Goal: Task Accomplishment & Management: Use online tool/utility

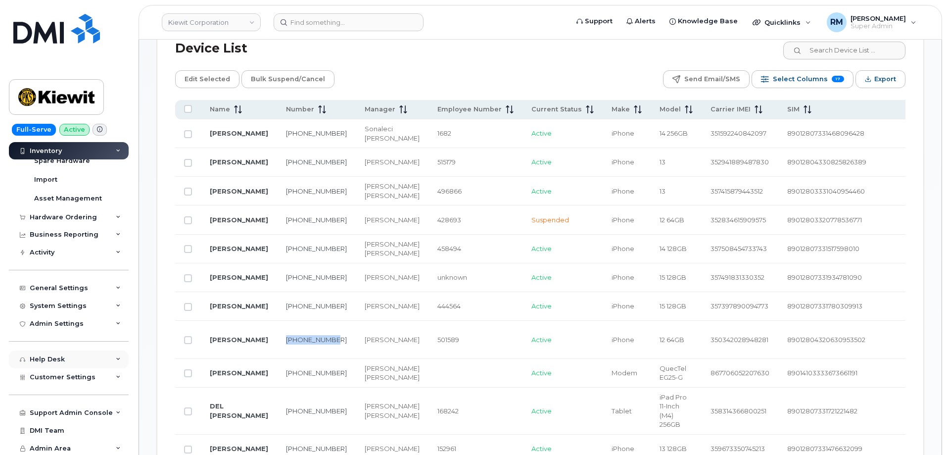
scroll to position [100, 0]
click at [62, 284] on div "General Settings" at bounding box center [59, 287] width 58 height 8
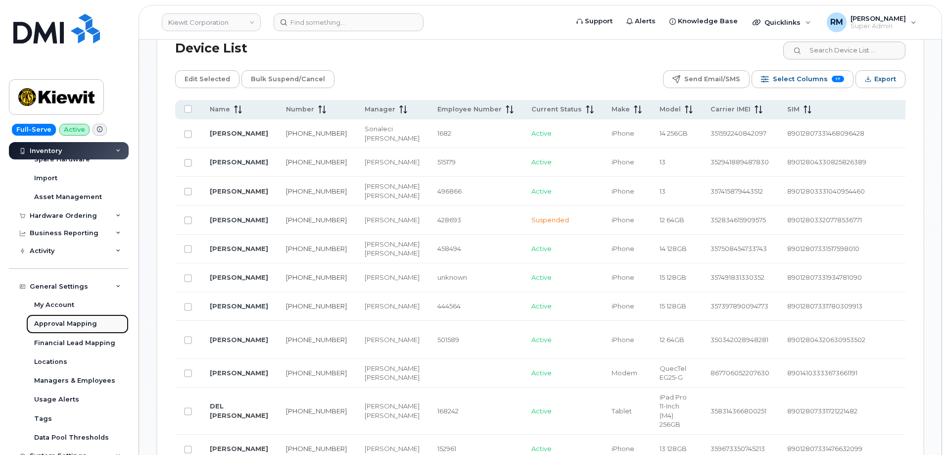
click at [60, 326] on div "Approval Mapping" at bounding box center [65, 323] width 63 height 9
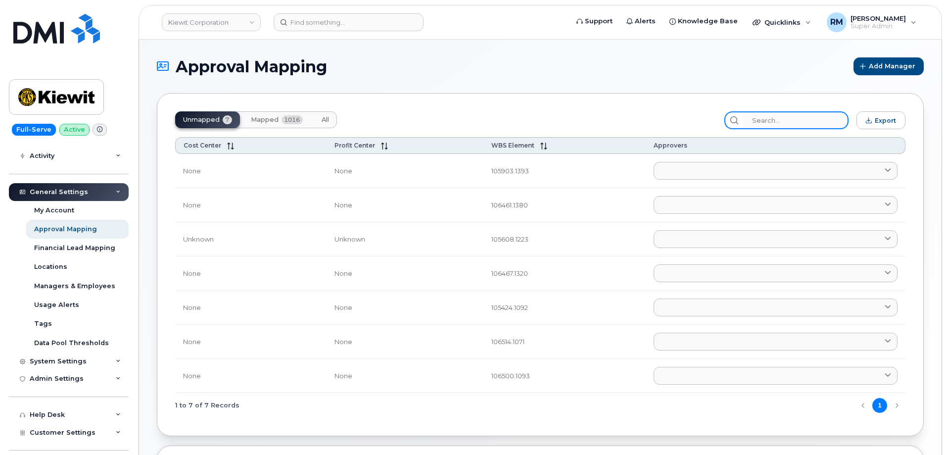
click at [784, 118] on input "search" at bounding box center [795, 120] width 105 height 18
paste input "104678.1183"
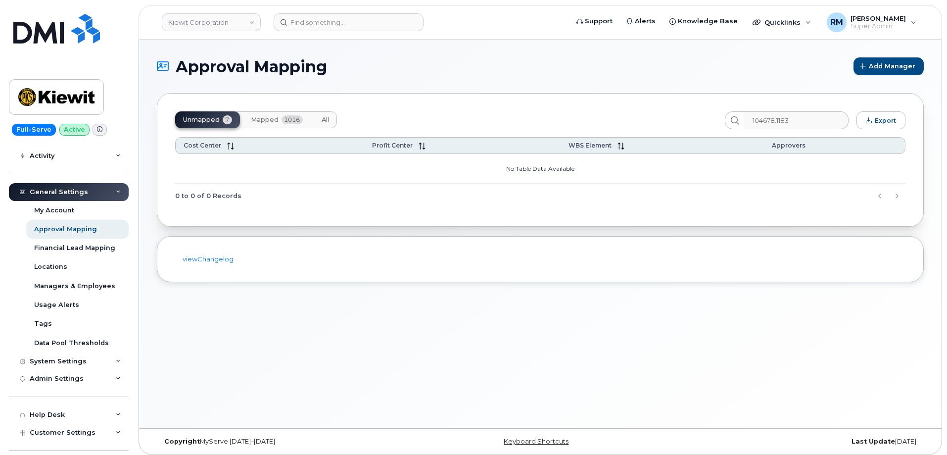
click at [277, 116] on span "Mapped" at bounding box center [265, 120] width 28 height 8
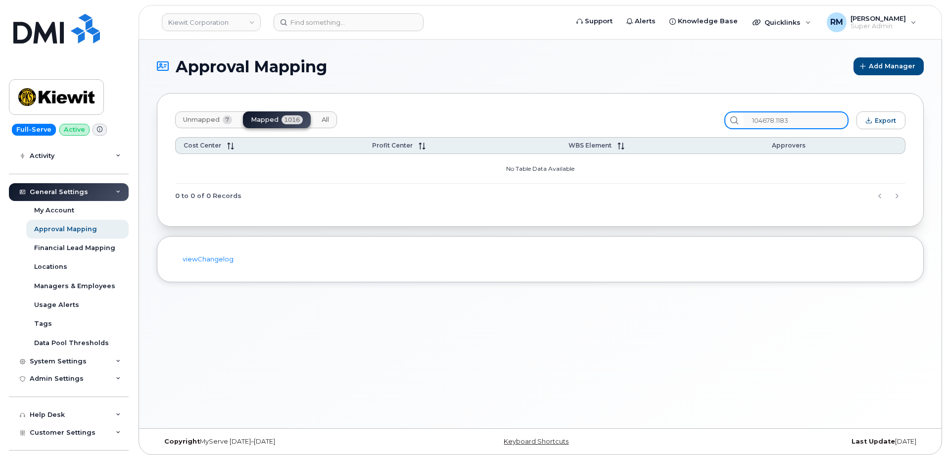
drag, startPoint x: 809, startPoint y: 119, endPoint x: 695, endPoint y: 123, distance: 113.9
click at [695, 123] on div "Unmapped 7 Mapped 1016 All 104678.1183 Export" at bounding box center [540, 120] width 730 height 18
drag, startPoint x: 803, startPoint y: 123, endPoint x: 704, endPoint y: 123, distance: 98.5
click at [704, 123] on div "Unmapped 7 Mapped 1016 All 104678.1183 Export" at bounding box center [540, 120] width 730 height 18
paste input "209"
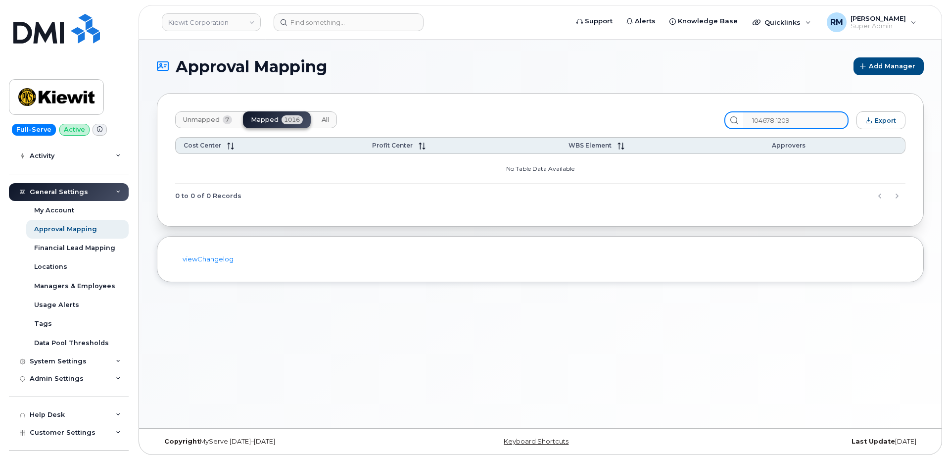
drag, startPoint x: 804, startPoint y: 123, endPoint x: 683, endPoint y: 125, distance: 121.2
click at [683, 125] on div "Unmapped 7 Mapped 1016 All 104678.1209 Export" at bounding box center [540, 120] width 730 height 18
paste input "184"
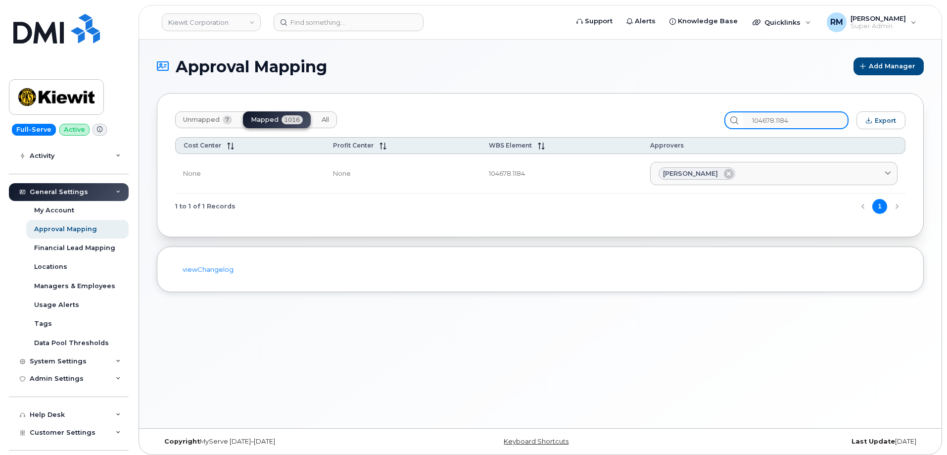
drag, startPoint x: 793, startPoint y: 122, endPoint x: 674, endPoint y: 135, distance: 119.4
click at [674, 135] on div "Unmapped 7 Mapped 1016 All 104678.1184 Export Cost Center Profit Center WBS Ele…" at bounding box center [540, 165] width 767 height 144
paste input "209"
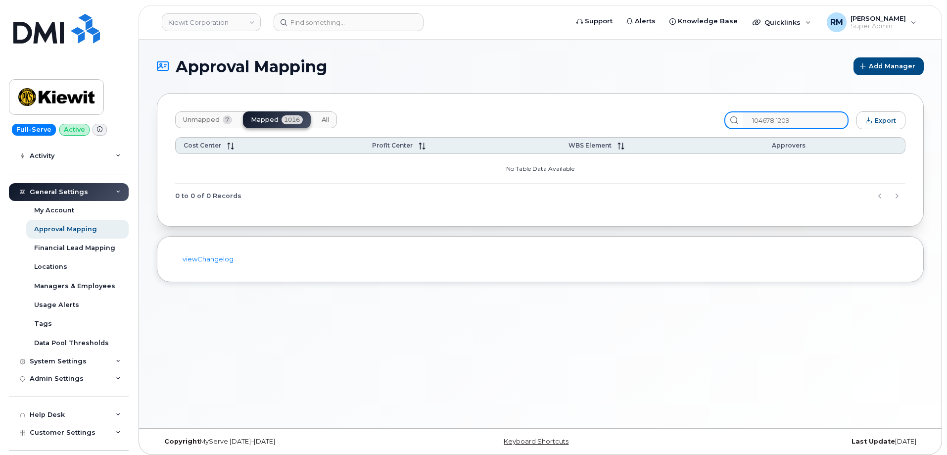
drag, startPoint x: 714, startPoint y: 130, endPoint x: 699, endPoint y: 131, distance: 14.9
click at [701, 131] on div "Unmapped 7 Mapped 1016 All 104678.1209 Export Cost Center Profit Center WBS Ele…" at bounding box center [540, 160] width 767 height 134
paste input "183"
type input "104678.1183"
click at [201, 121] on span "Unmapped" at bounding box center [201, 120] width 37 height 8
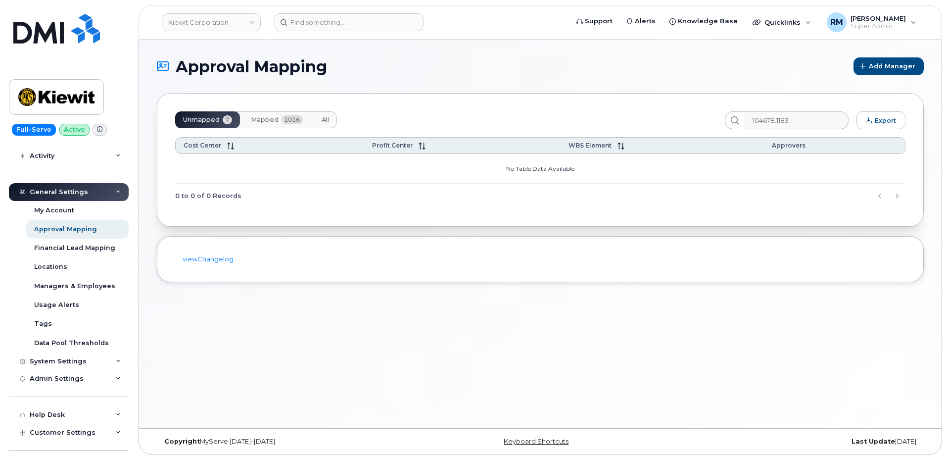
click at [201, 121] on div "Unmapped 7 Mapped 1016 All" at bounding box center [256, 119] width 162 height 17
click at [207, 74] on span "Approval Mapping" at bounding box center [251, 66] width 151 height 17
click at [81, 246] on div "Financial Lead Mapping" at bounding box center [74, 247] width 81 height 9
click at [68, 229] on div "Approval Mapping" at bounding box center [65, 229] width 63 height 9
click at [803, 122] on input "104678.1183" at bounding box center [795, 120] width 105 height 18
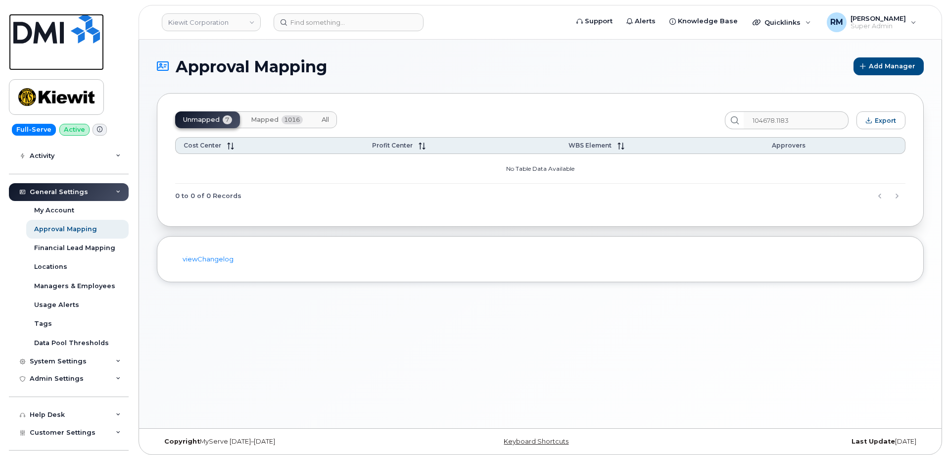
click at [46, 36] on img at bounding box center [56, 29] width 87 height 30
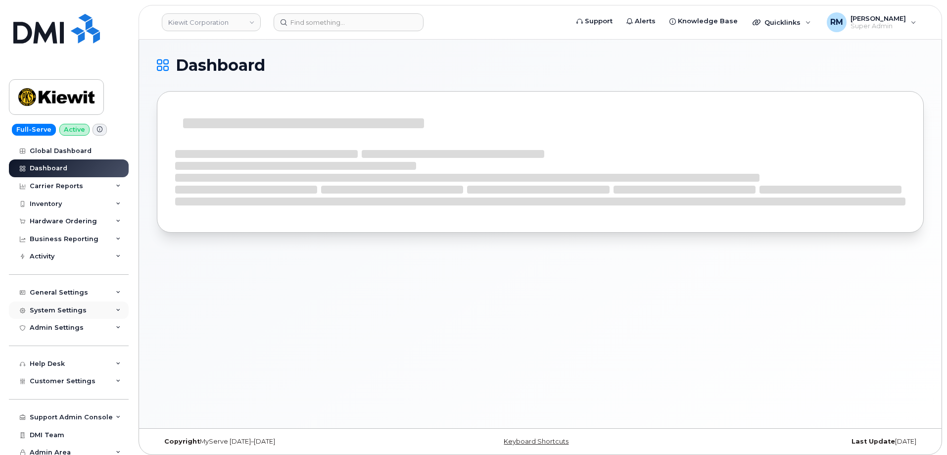
click at [63, 309] on div "System Settings" at bounding box center [58, 310] width 57 height 8
click at [64, 311] on div "System Settings" at bounding box center [58, 310] width 57 height 8
click at [59, 309] on div "System Settings" at bounding box center [58, 310] width 57 height 8
click at [78, 288] on div "General Settings" at bounding box center [59, 292] width 58 height 8
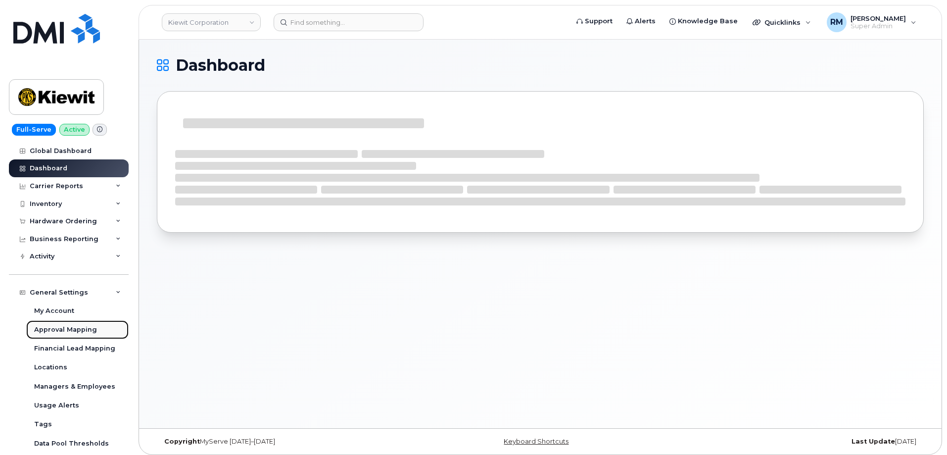
click at [68, 329] on div "Approval Mapping" at bounding box center [65, 329] width 63 height 9
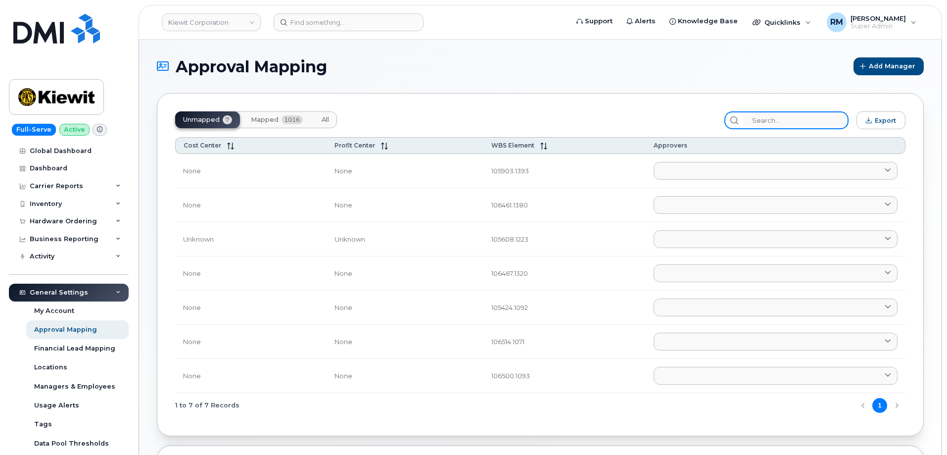
click at [769, 121] on input "search" at bounding box center [795, 120] width 105 height 18
paste input "104678.1183"
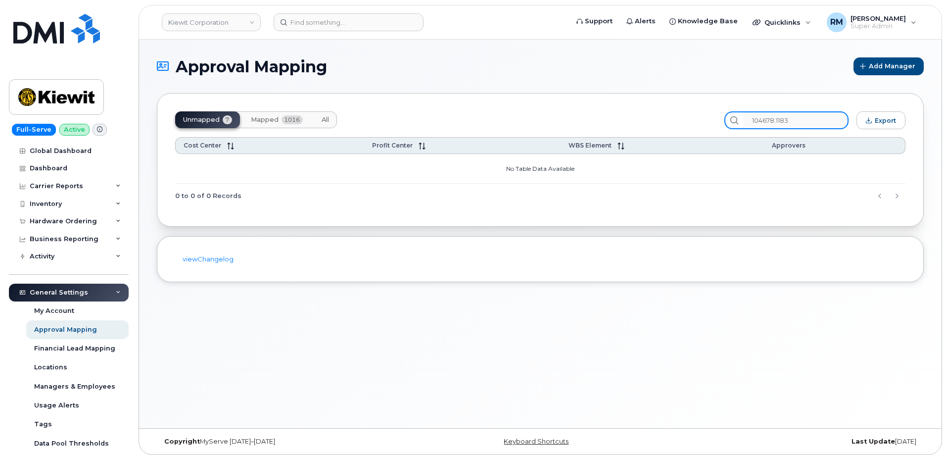
drag, startPoint x: 806, startPoint y: 119, endPoint x: 656, endPoint y: 128, distance: 149.7
click at [660, 127] on div "Unmapped 7 Mapped 1016 All 104678.1183 Export" at bounding box center [540, 120] width 730 height 18
paste input "209"
type input "104678.1209"
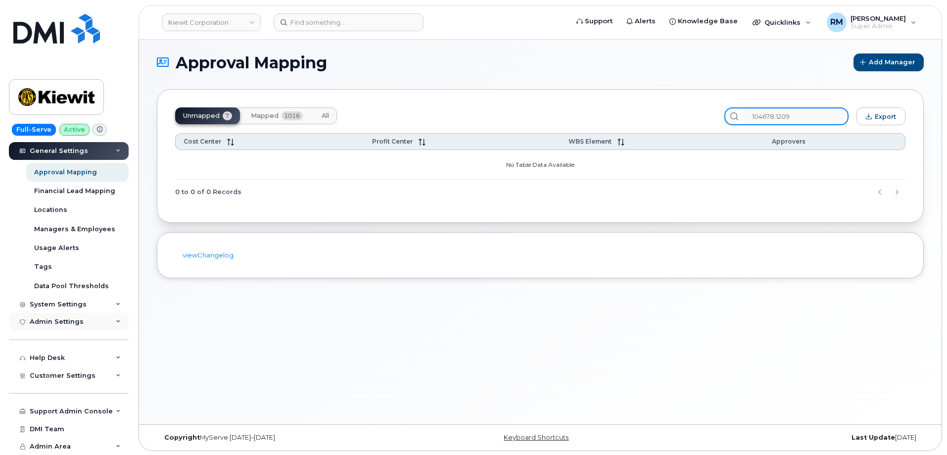
scroll to position [5, 0]
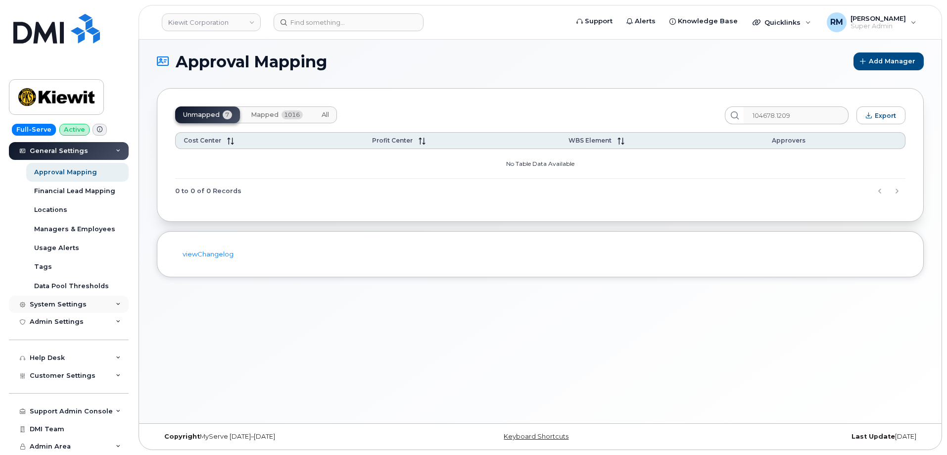
click at [76, 301] on div "System Settings" at bounding box center [58, 304] width 57 height 8
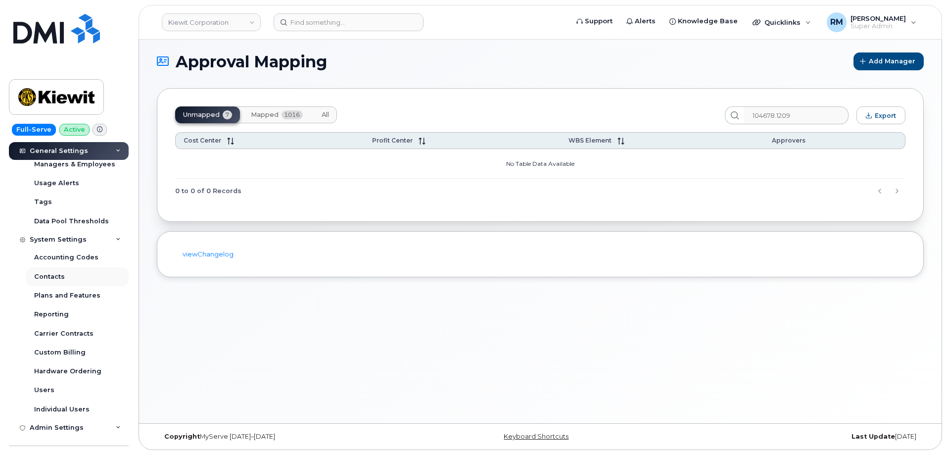
scroll to position [256, 0]
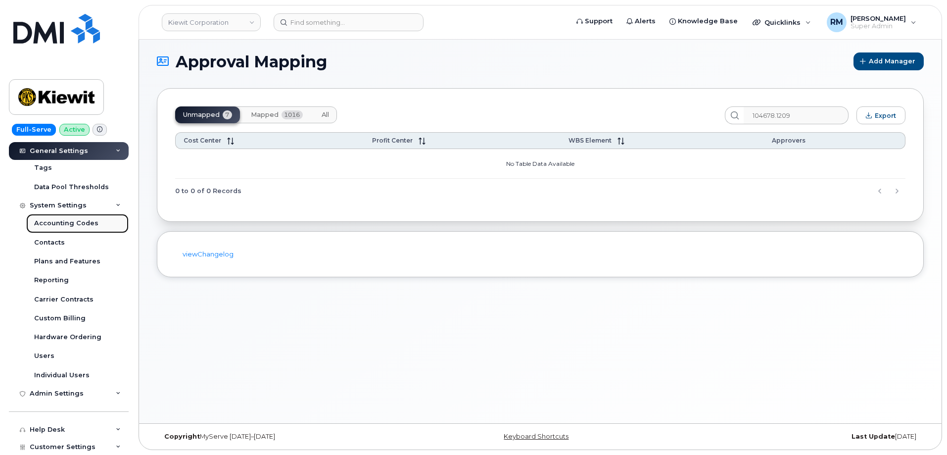
click at [62, 226] on div "Accounting Codes" at bounding box center [66, 223] width 64 height 9
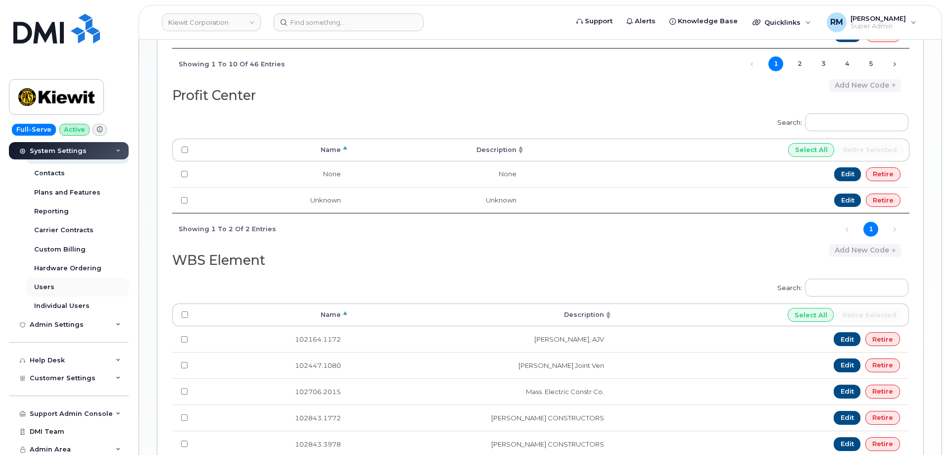
scroll to position [176, 0]
click at [90, 320] on div "Admin Settings" at bounding box center [69, 322] width 120 height 18
click at [89, 325] on div "Admin Settings" at bounding box center [69, 322] width 120 height 18
click at [88, 374] on span "Customer Settings" at bounding box center [63, 375] width 66 height 7
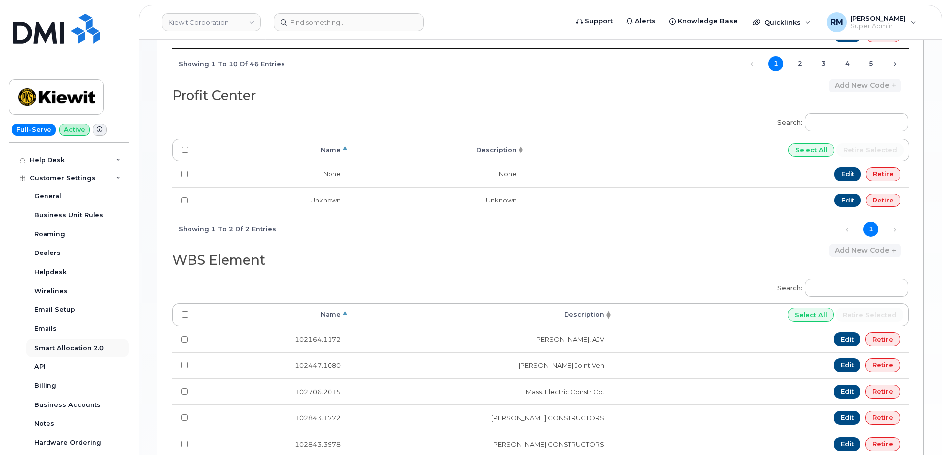
scroll to position [374, 0]
click at [54, 193] on div "General" at bounding box center [47, 195] width 27 height 9
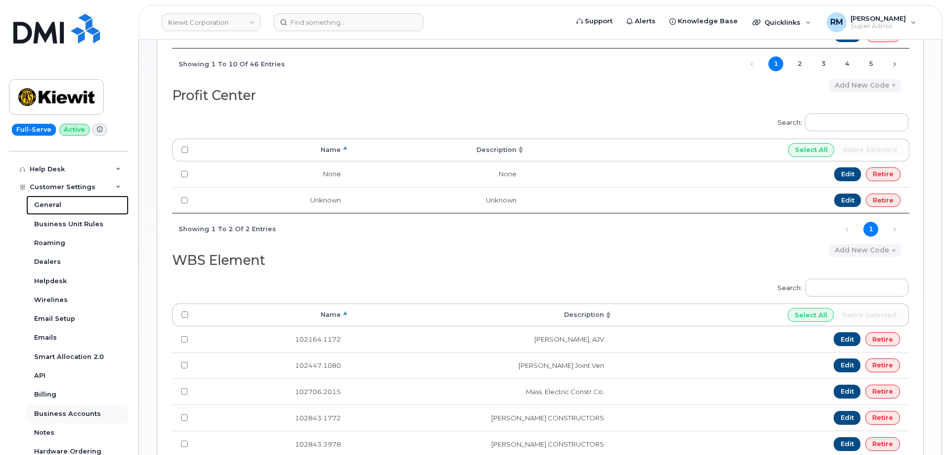
scroll to position [325, 0]
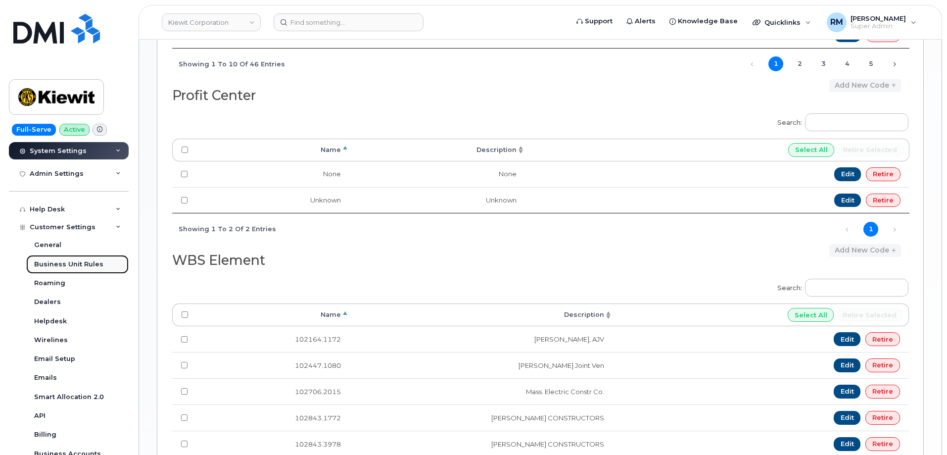
click at [55, 265] on div "Business Unit Rules" at bounding box center [68, 264] width 69 height 9
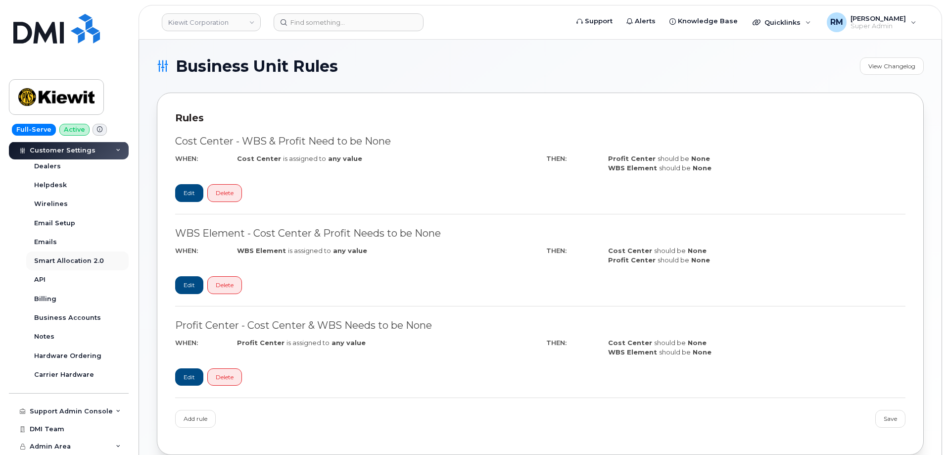
scroll to position [240, 0]
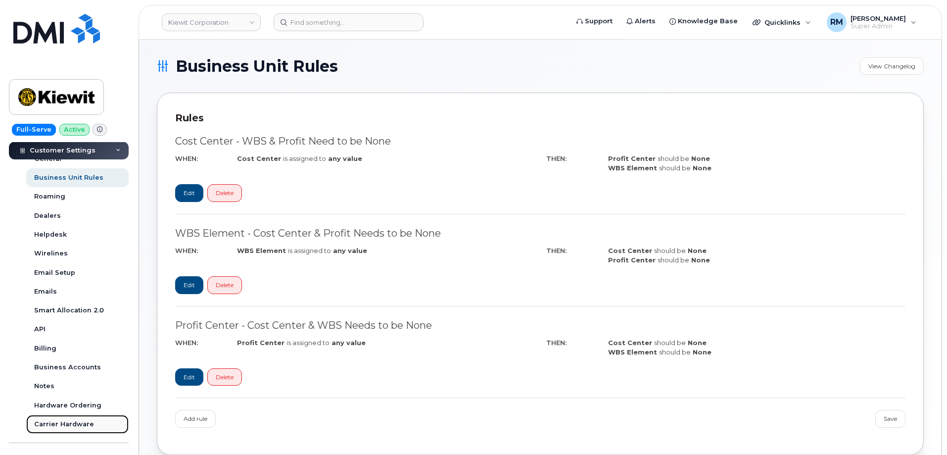
click at [59, 422] on div "Carrier Hardware" at bounding box center [64, 424] width 60 height 9
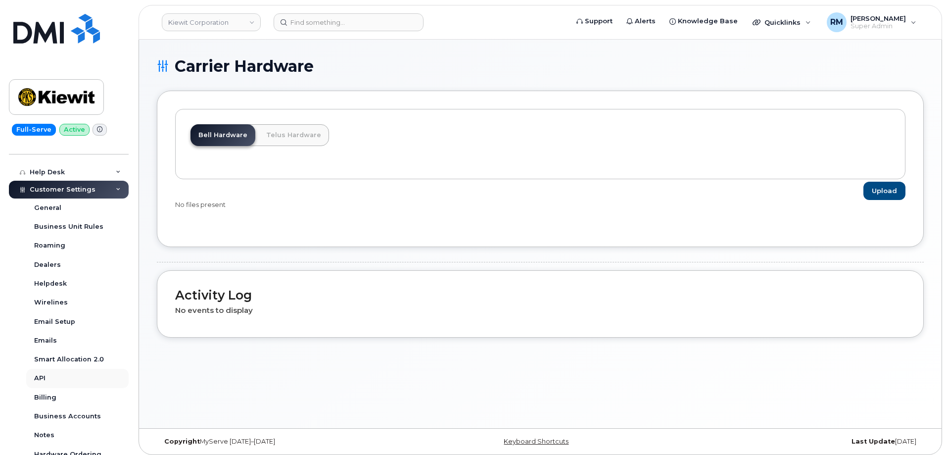
scroll to position [198, 0]
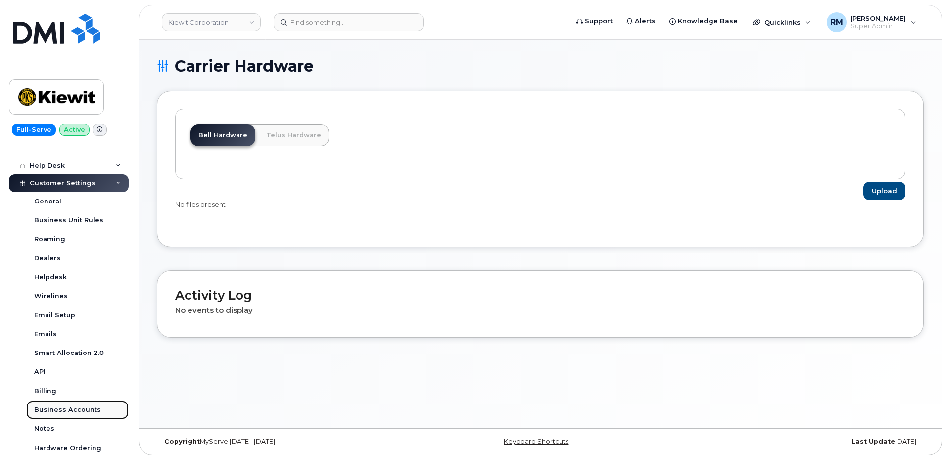
click at [60, 407] on div "Business Accounts" at bounding box center [67, 409] width 67 height 9
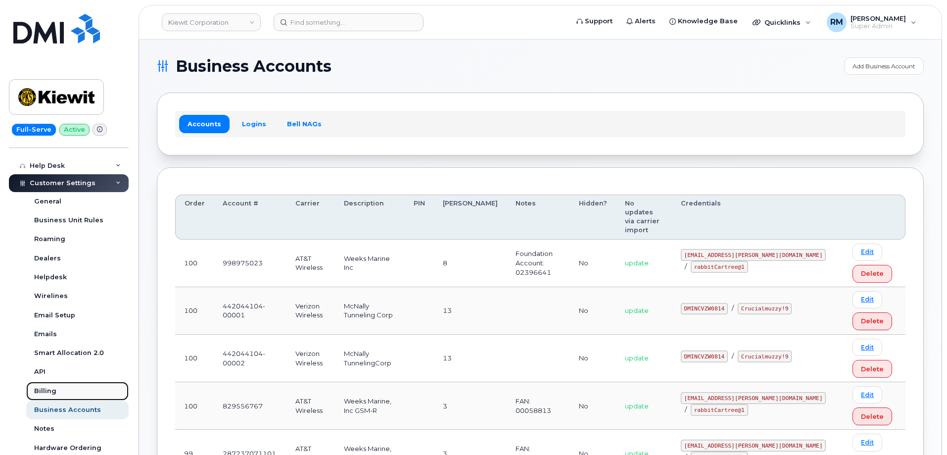
click at [52, 387] on div "Billing" at bounding box center [45, 390] width 22 height 9
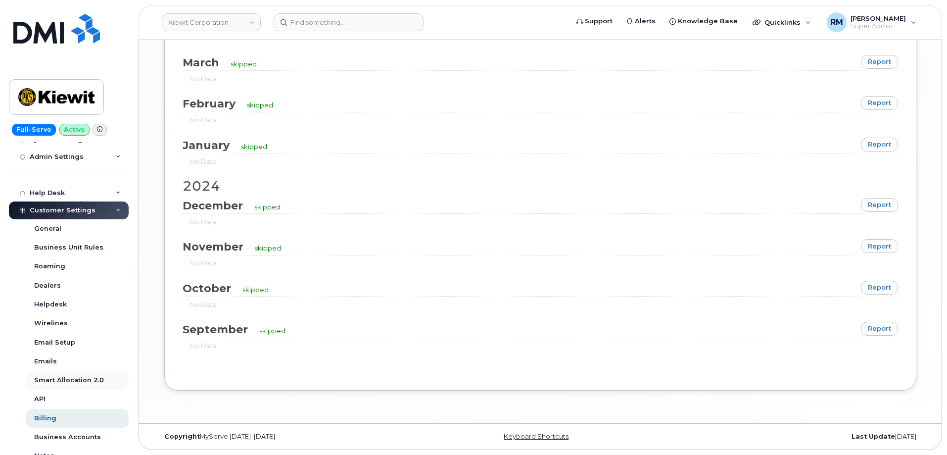
scroll to position [198, 0]
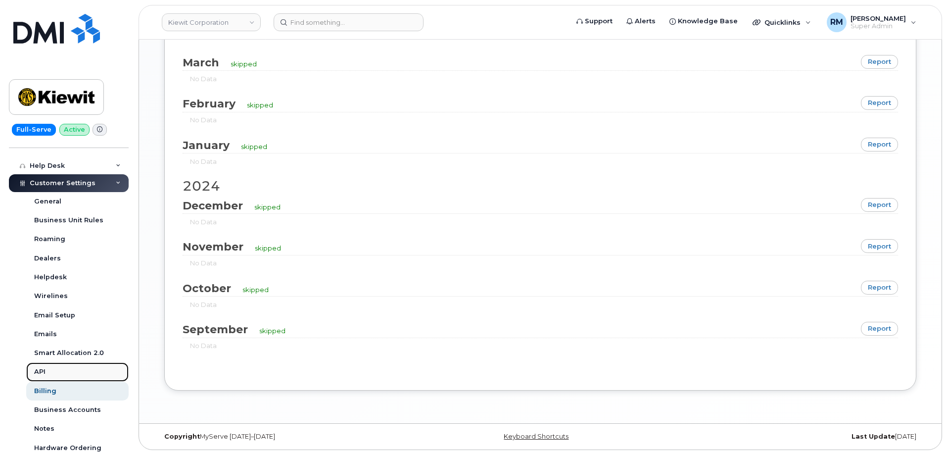
click at [35, 370] on div "API" at bounding box center [39, 371] width 11 height 9
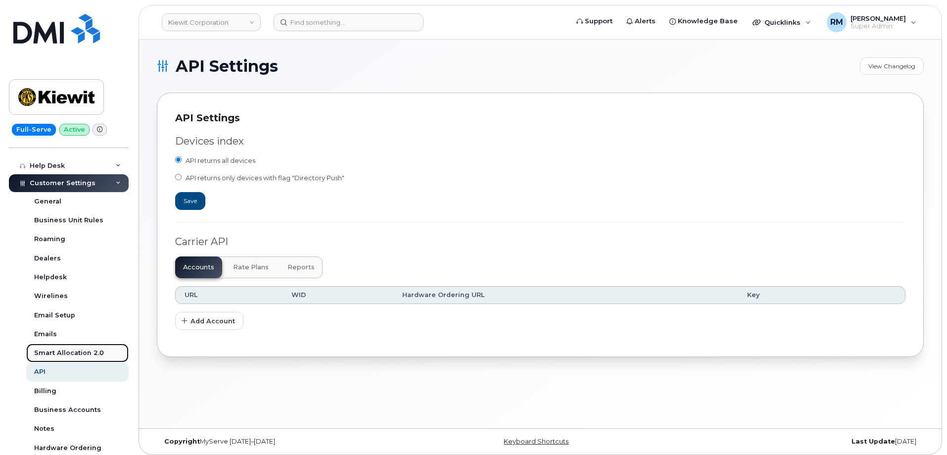
click at [52, 350] on div "Smart Allocation 2.0" at bounding box center [69, 352] width 70 height 9
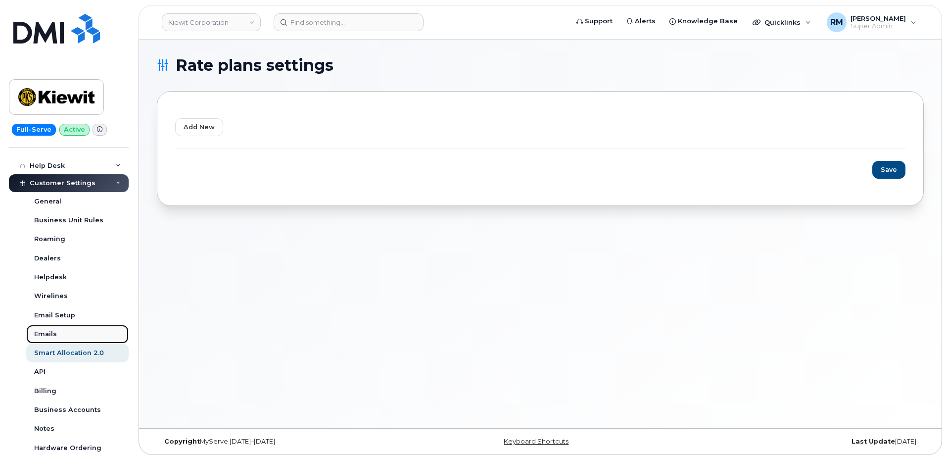
click at [48, 336] on div "Emails" at bounding box center [45, 334] width 23 height 9
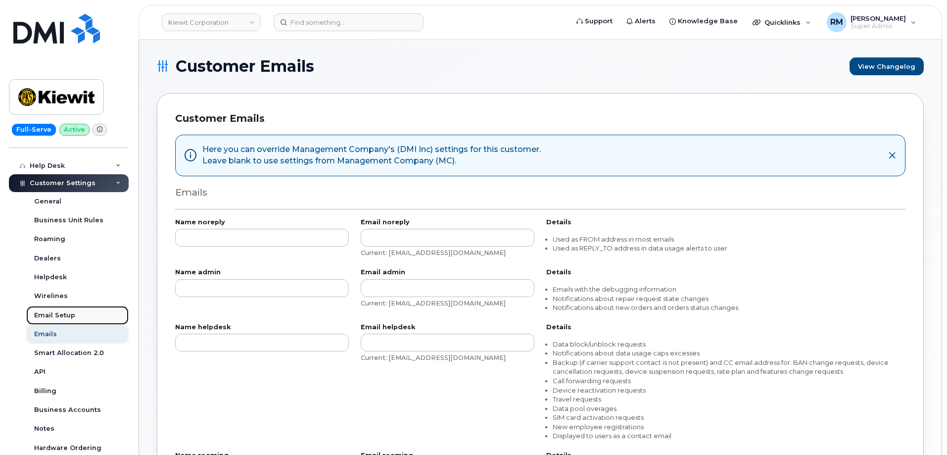
click at [50, 314] on div "Email Setup" at bounding box center [54, 315] width 41 height 9
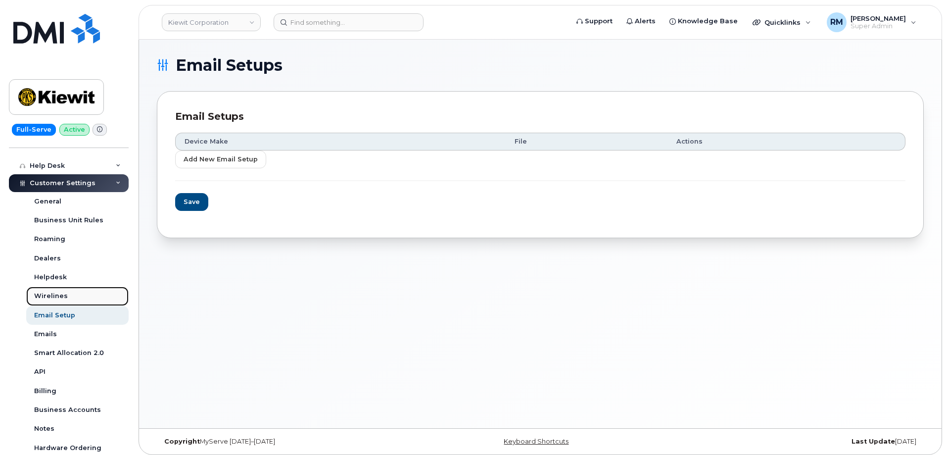
click at [50, 292] on div "Wirelines" at bounding box center [51, 295] width 34 height 9
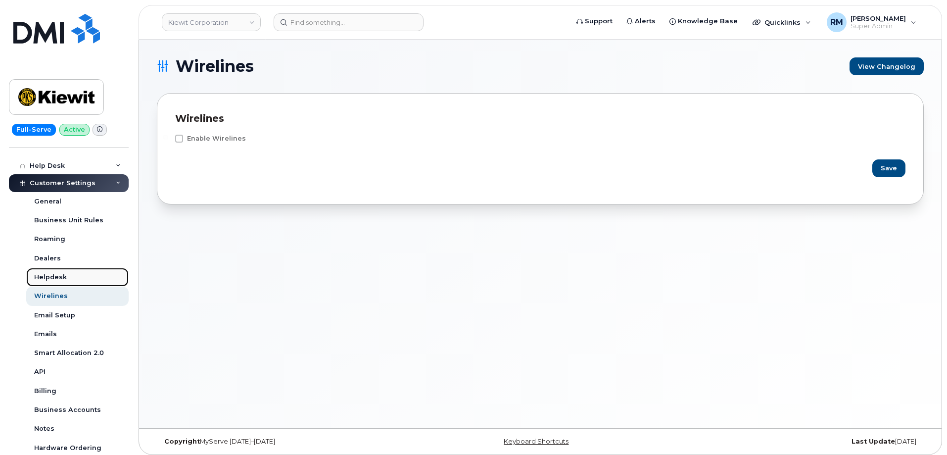
click at [50, 275] on div "Helpdesk" at bounding box center [50, 277] width 33 height 9
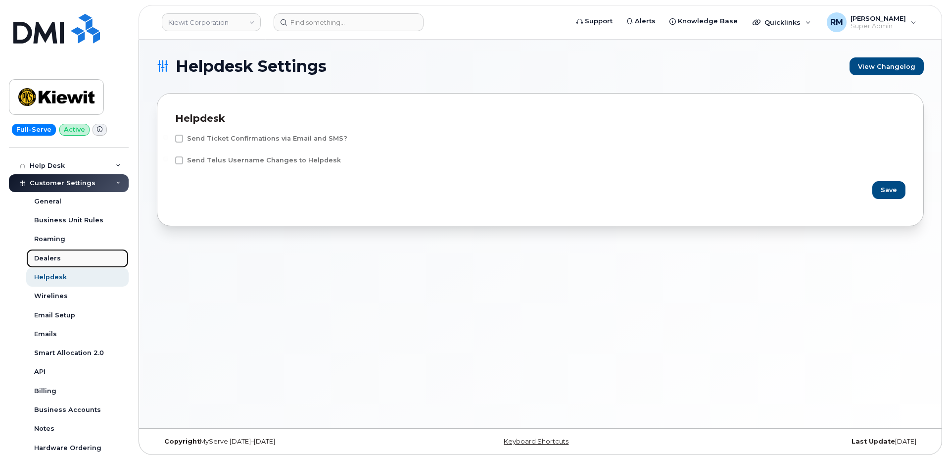
click at [47, 259] on div "Dealers" at bounding box center [47, 258] width 27 height 9
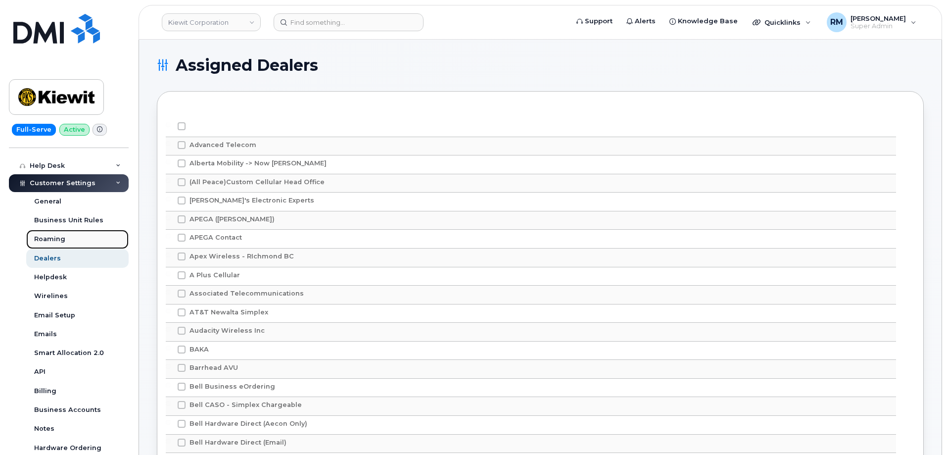
click at [50, 241] on div "Roaming" at bounding box center [49, 239] width 31 height 9
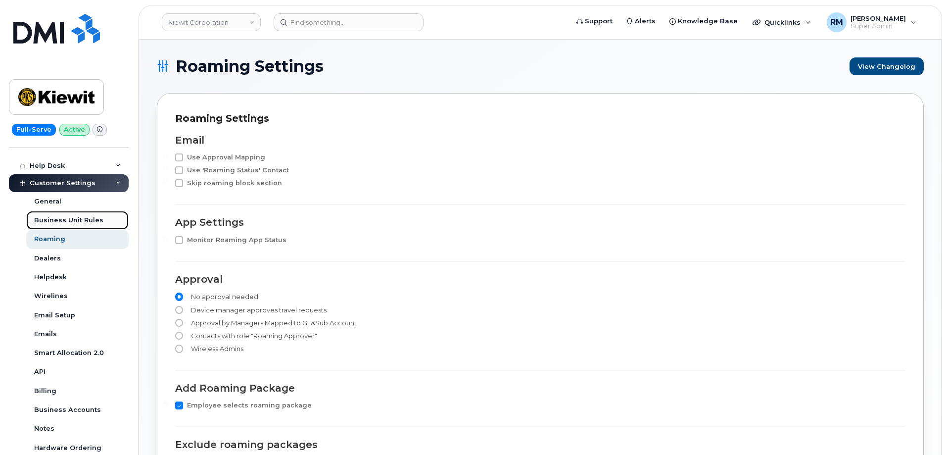
click at [54, 221] on div "Business Unit Rules" at bounding box center [68, 220] width 69 height 9
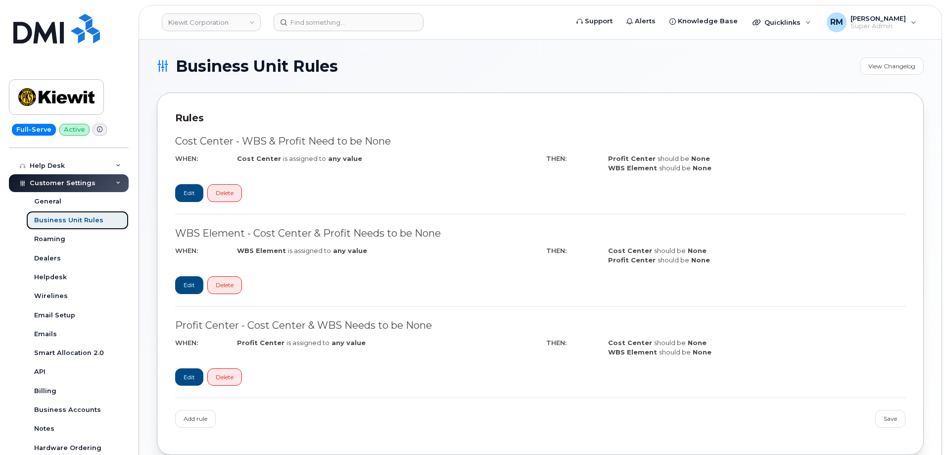
scroll to position [49, 0]
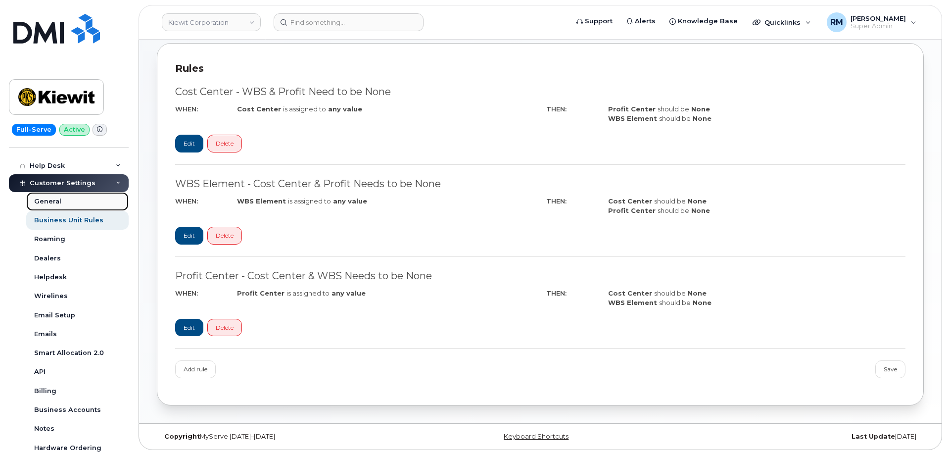
click at [46, 199] on div "General" at bounding box center [47, 201] width 27 height 9
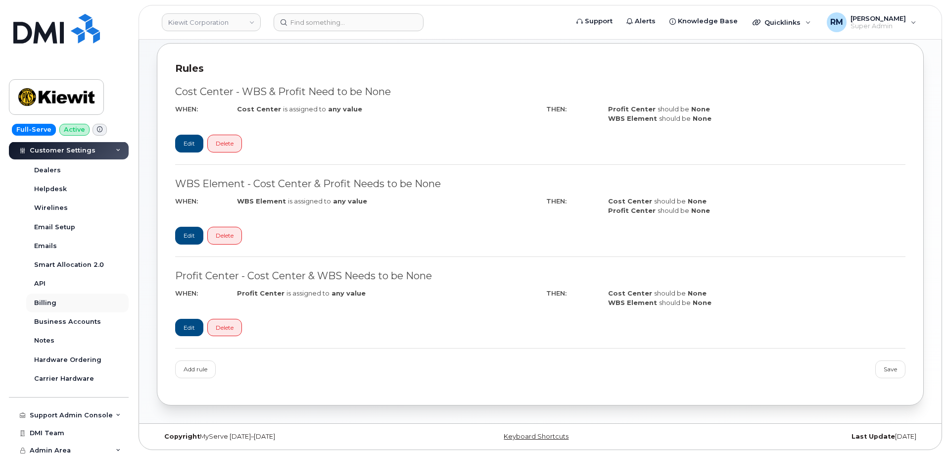
scroll to position [290, 0]
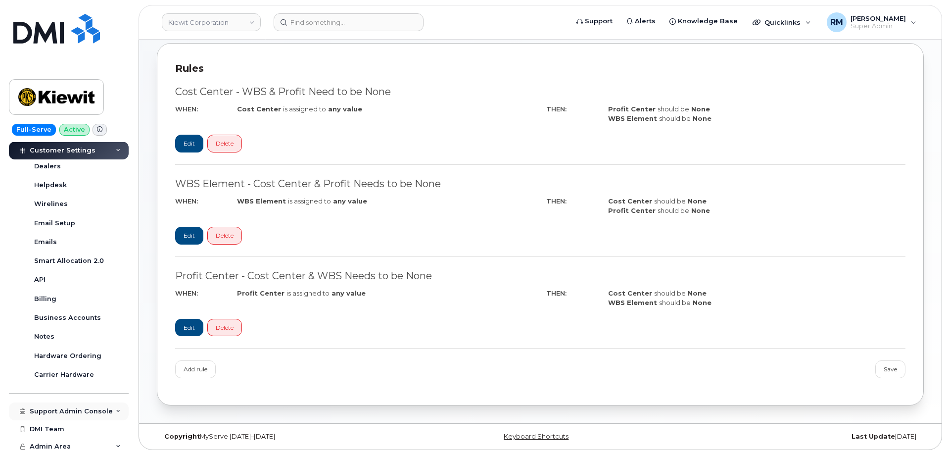
click at [116, 412] on icon at bounding box center [118, 411] width 5 height 5
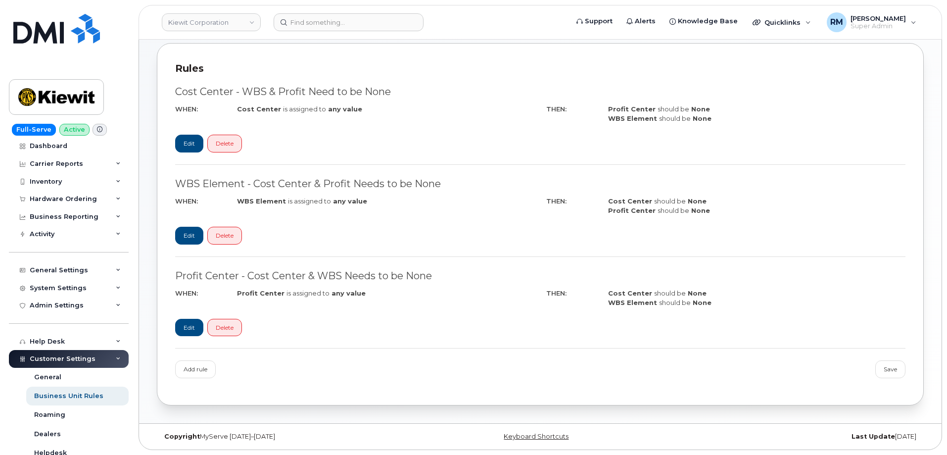
scroll to position [0, 0]
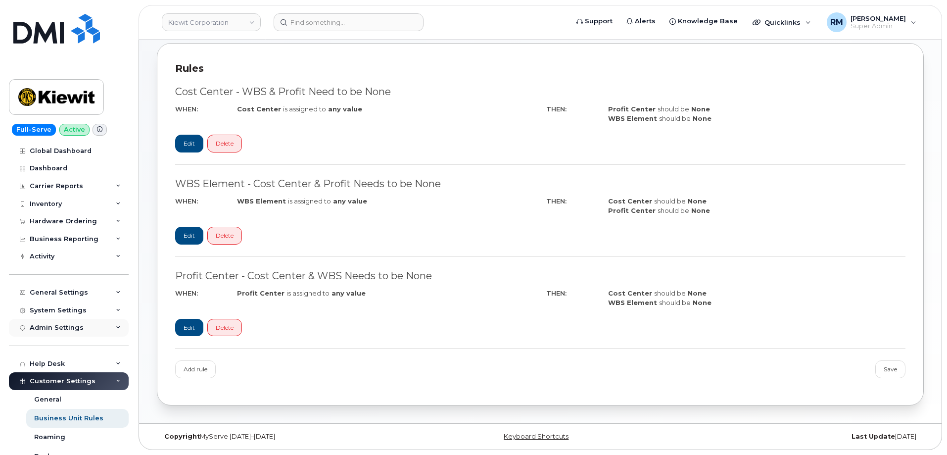
click at [116, 325] on icon at bounding box center [118, 327] width 5 height 5
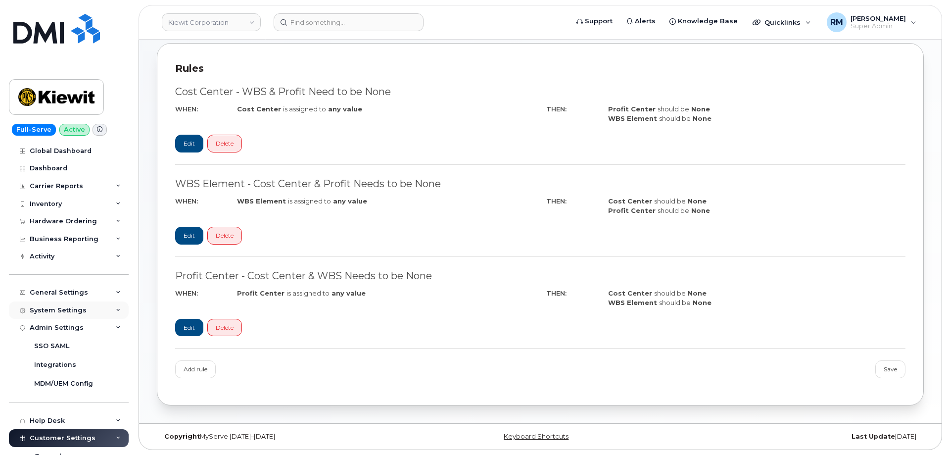
click at [116, 308] on icon at bounding box center [118, 310] width 5 height 5
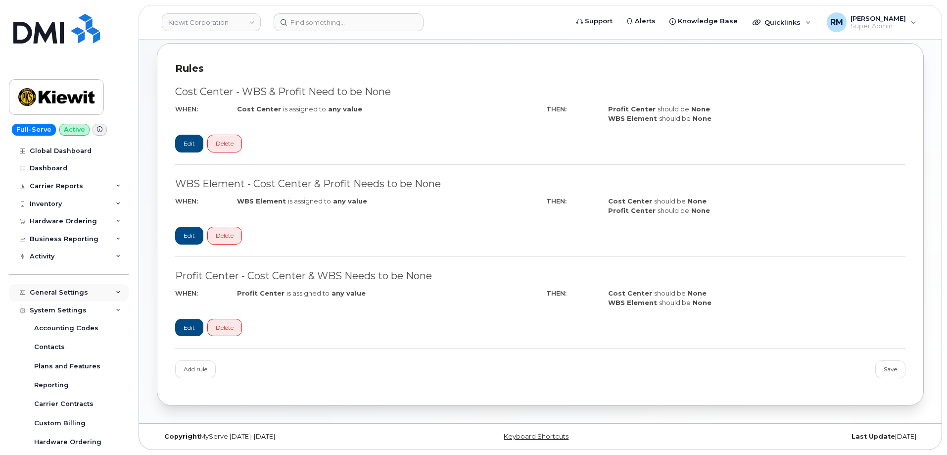
click at [116, 290] on icon at bounding box center [118, 292] width 5 height 5
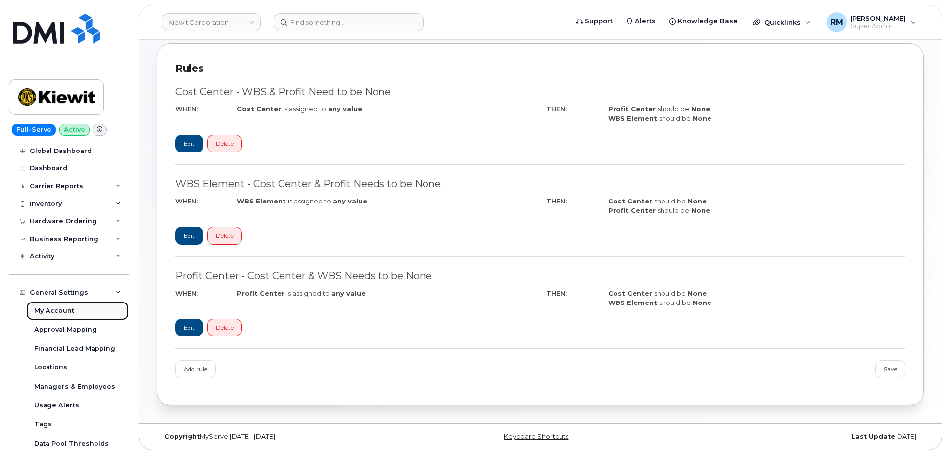
click at [67, 309] on div "My Account" at bounding box center [54, 310] width 40 height 9
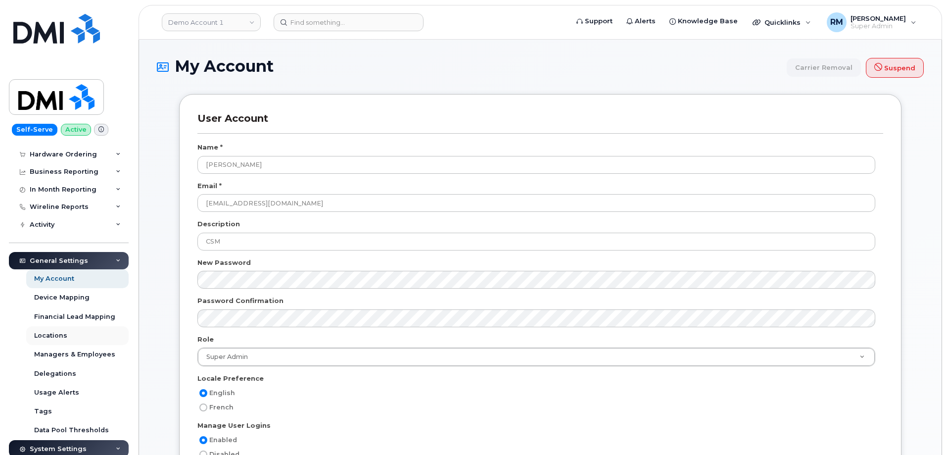
scroll to position [99, 0]
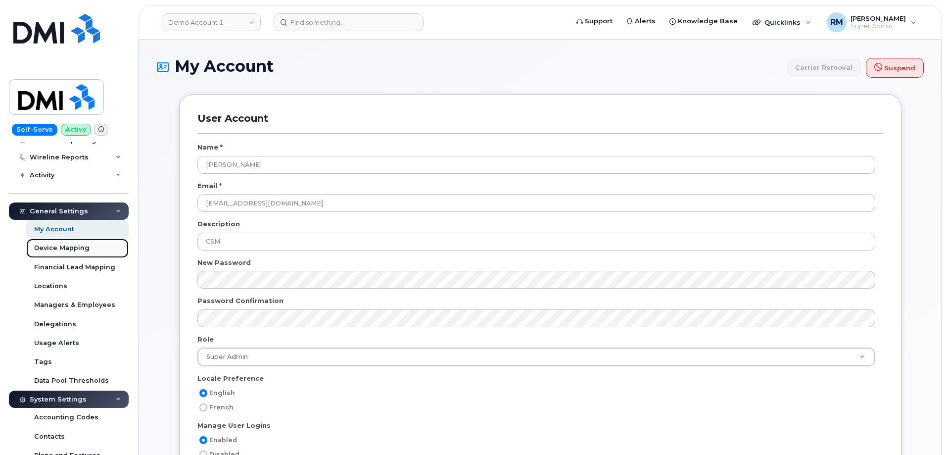
click at [50, 247] on div "Device Mapping" at bounding box center [61, 247] width 55 height 9
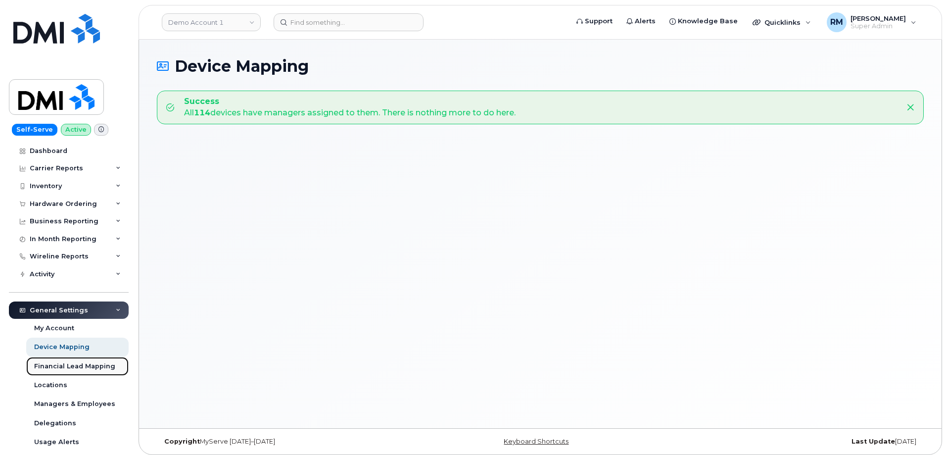
click at [53, 365] on div "Financial Lead Mapping" at bounding box center [74, 366] width 81 height 9
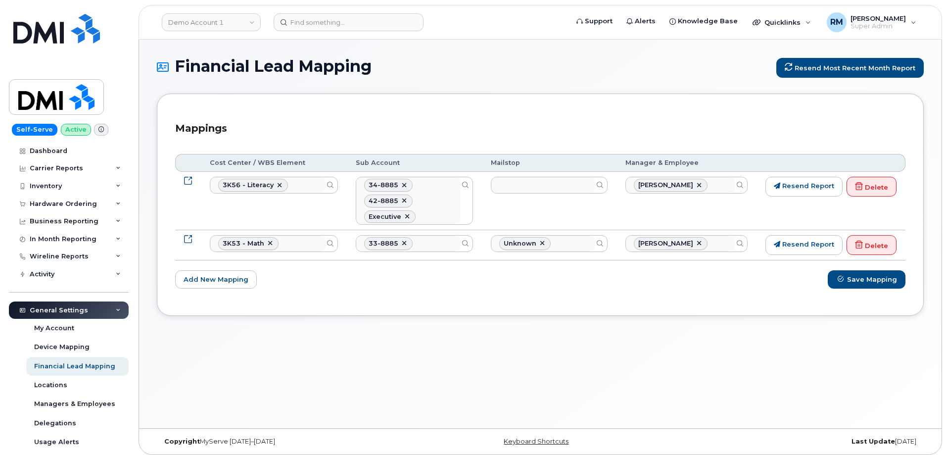
select select "10477664"
select select "400"
select select
select select "10477647"
select select "399"
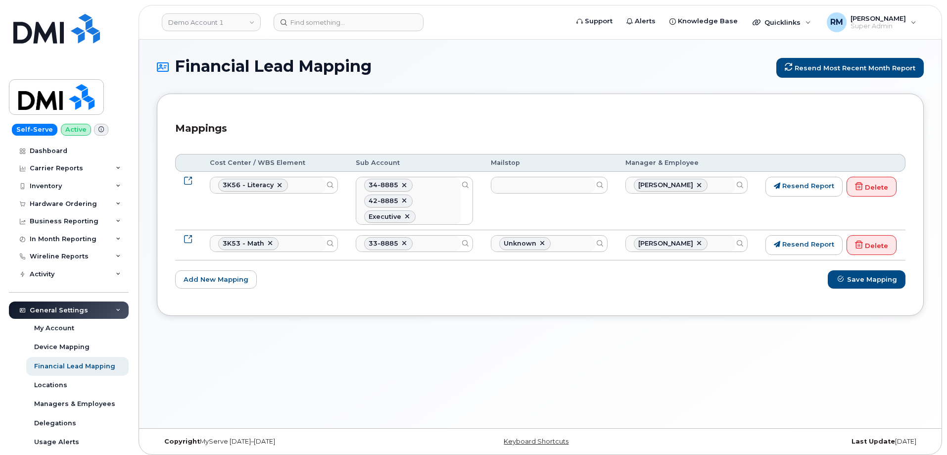
select select "29539250"
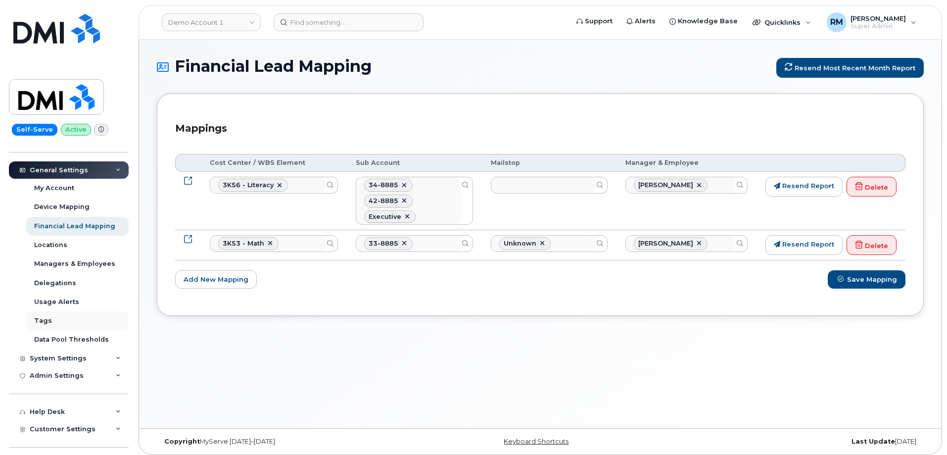
scroll to position [148, 0]
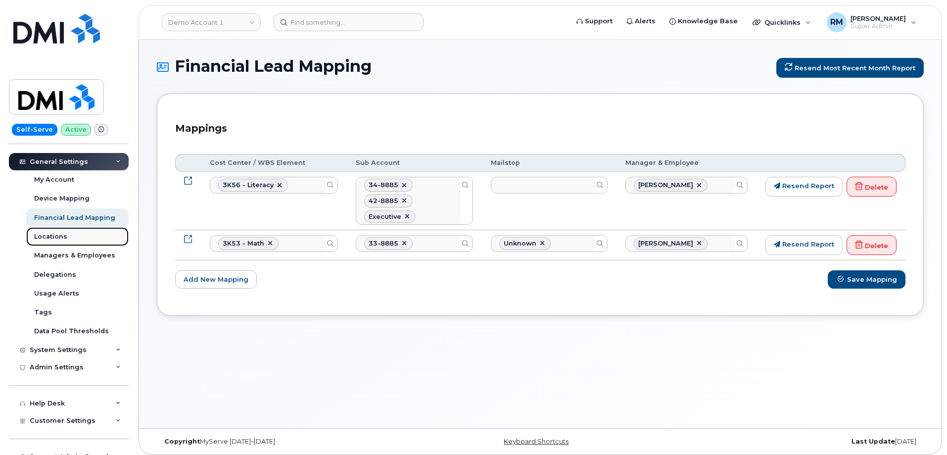
click at [45, 235] on div "Locations" at bounding box center [50, 236] width 33 height 9
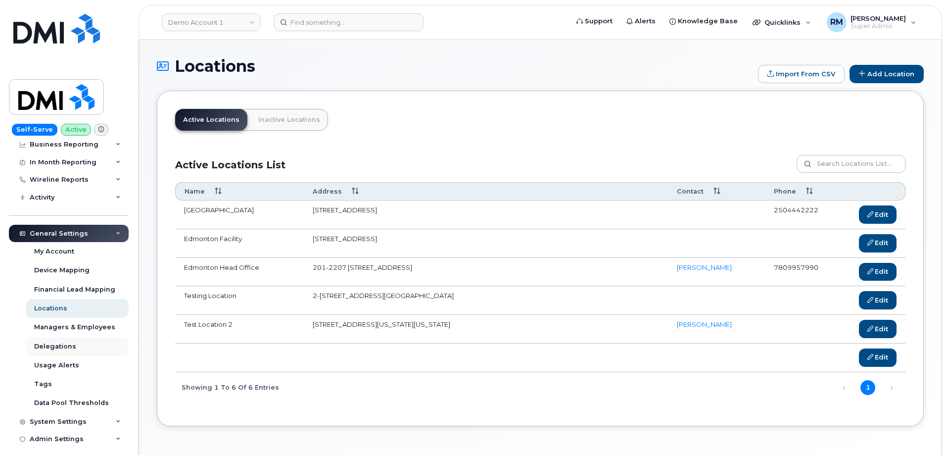
scroll to position [99, 0]
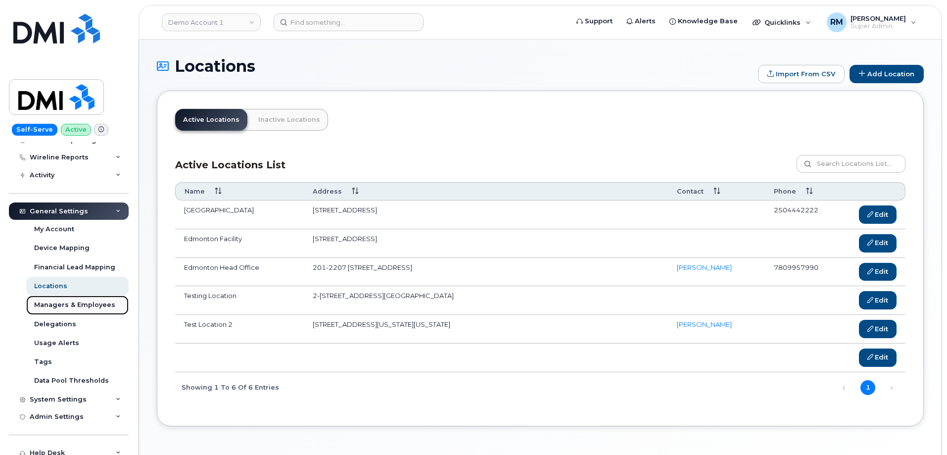
click at [66, 306] on div "Managers & Employees" at bounding box center [74, 304] width 81 height 9
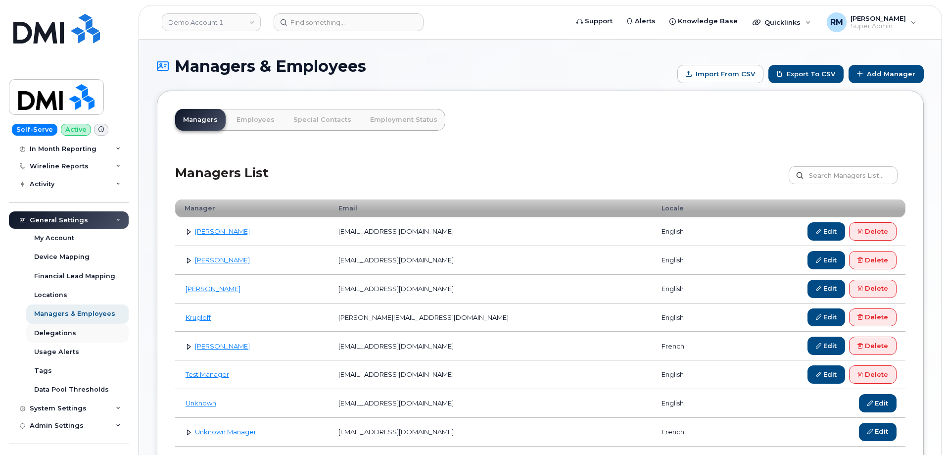
scroll to position [99, 0]
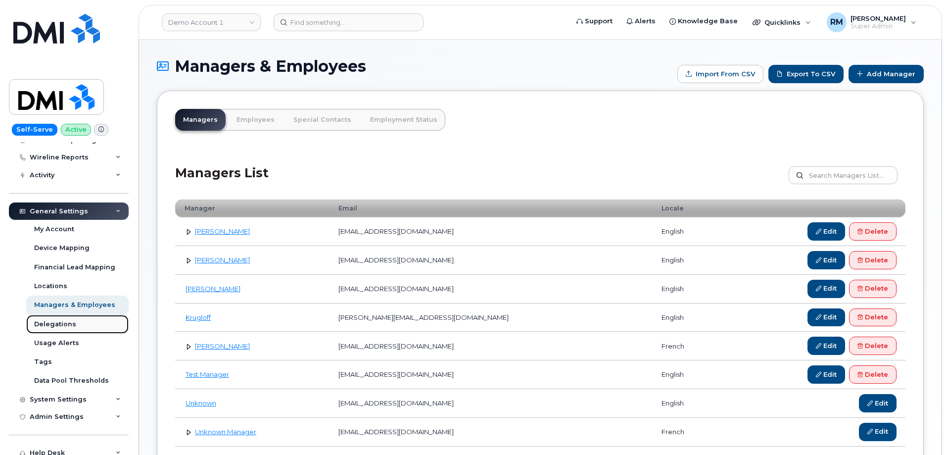
click at [59, 327] on div "Delegations" at bounding box center [55, 324] width 42 height 9
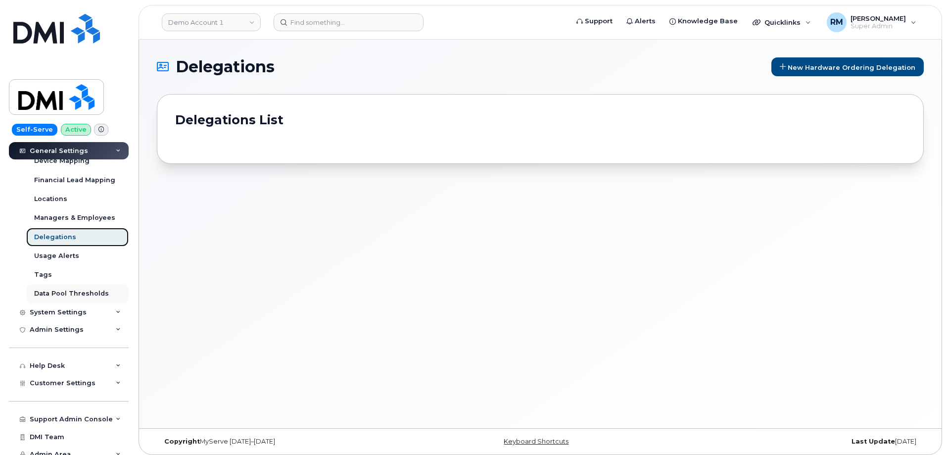
scroll to position [194, 0]
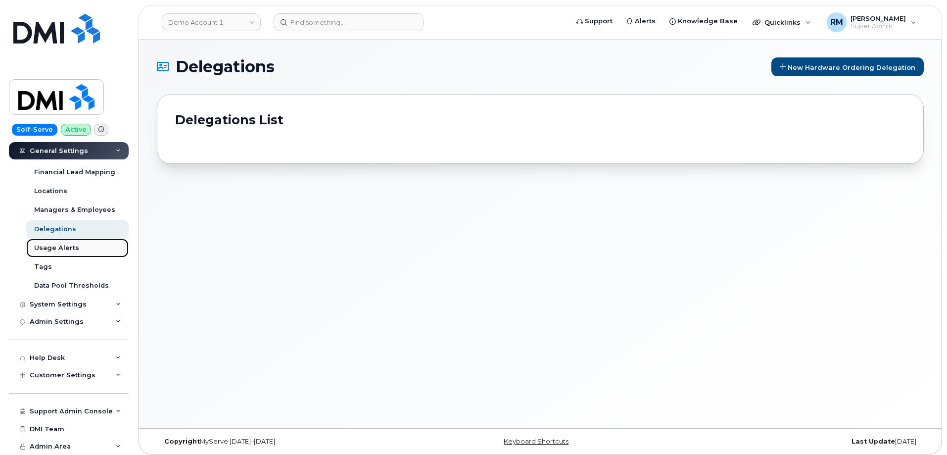
click at [57, 249] on div "Usage Alerts" at bounding box center [56, 247] width 45 height 9
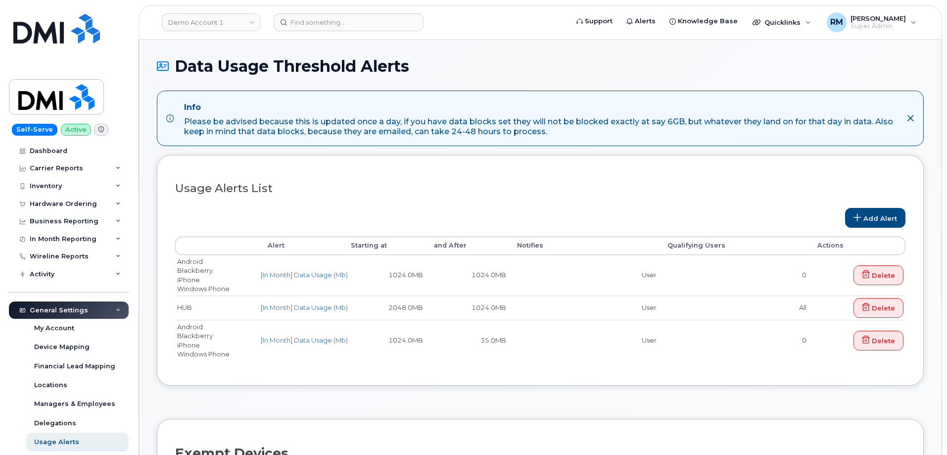
select select
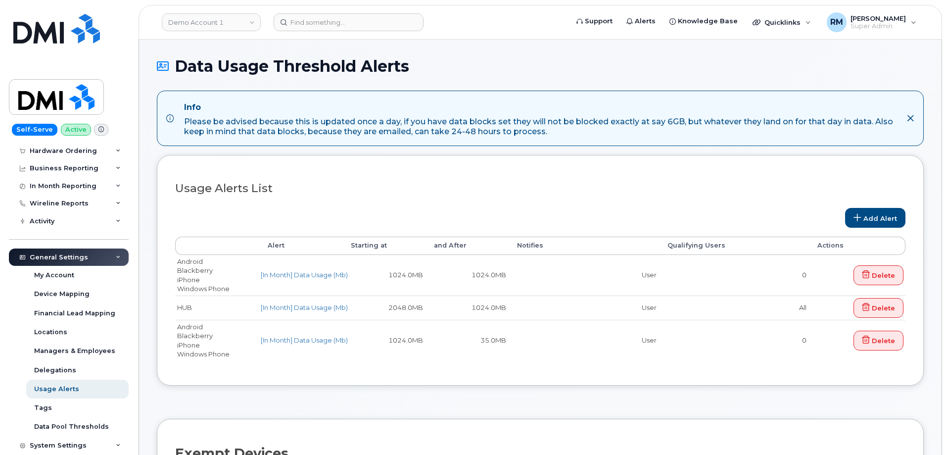
scroll to position [194, 0]
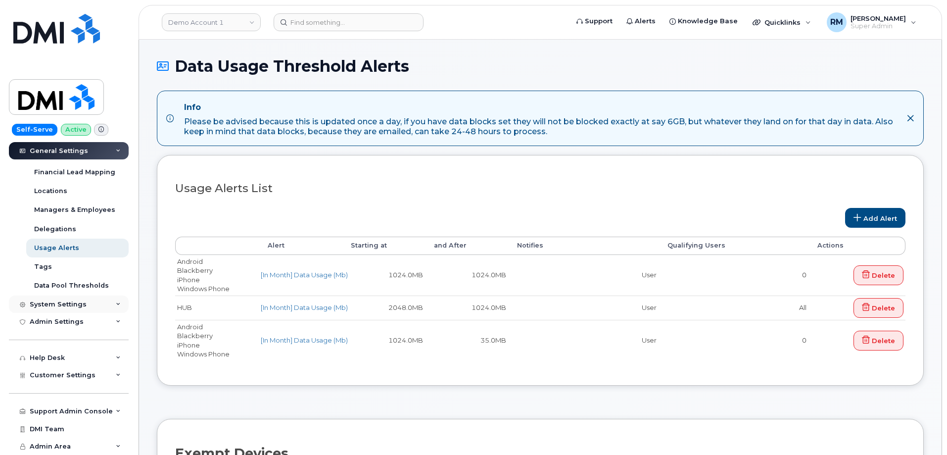
click at [99, 301] on div "System Settings" at bounding box center [69, 304] width 120 height 18
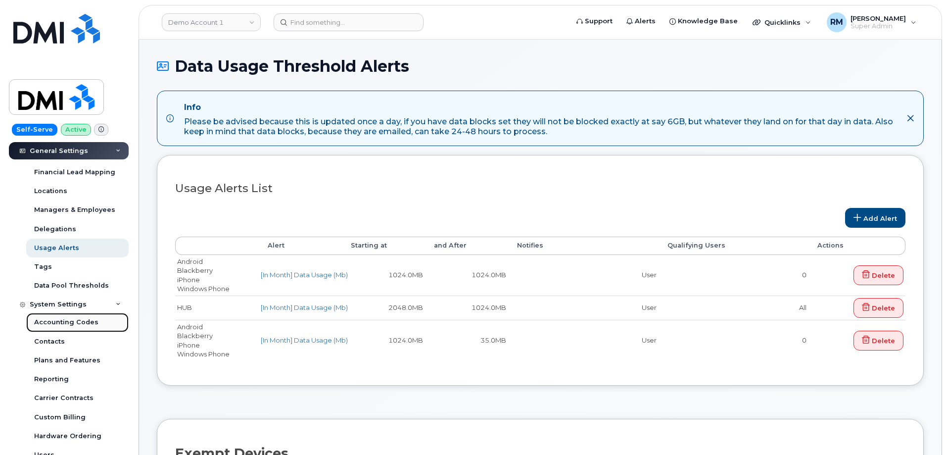
click at [80, 320] on div "Accounting Codes" at bounding box center [66, 322] width 64 height 9
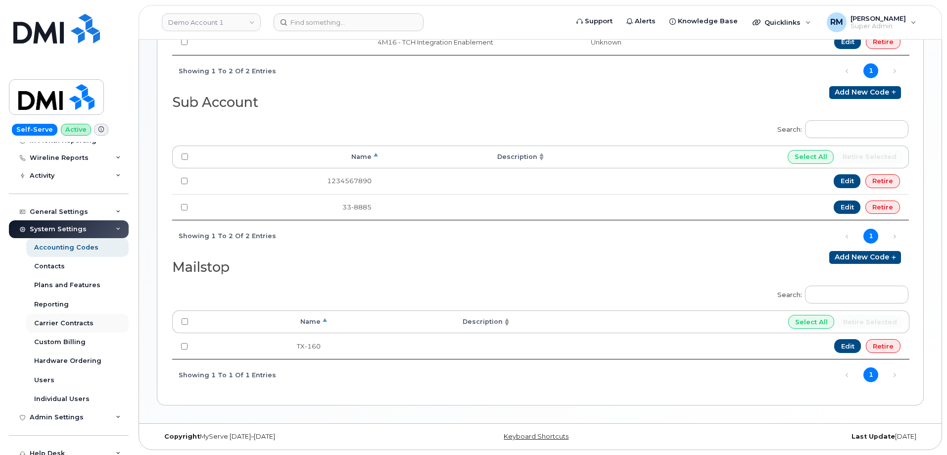
scroll to position [99, 0]
click at [47, 263] on div "Contacts" at bounding box center [49, 265] width 31 height 9
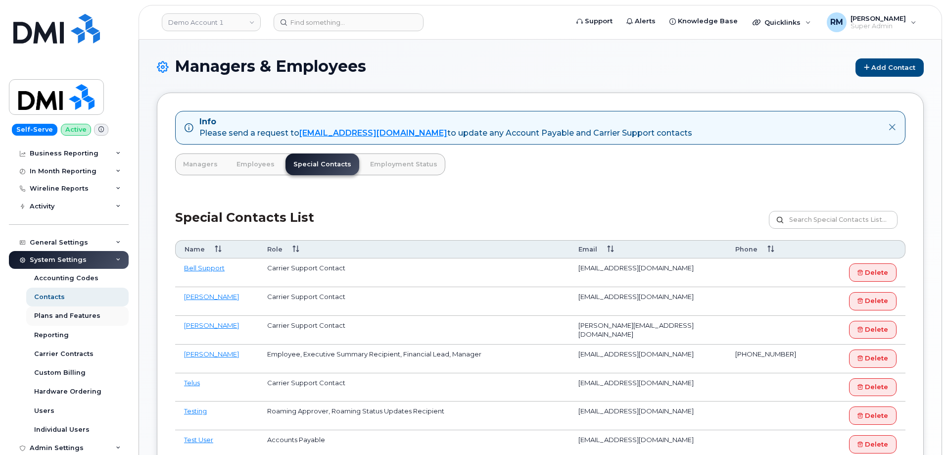
scroll to position [99, 0]
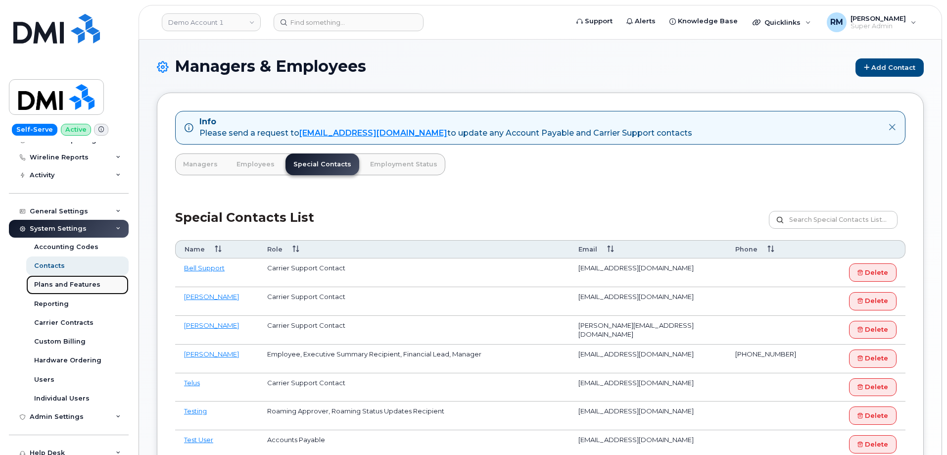
click at [67, 285] on div "Plans and Features" at bounding box center [67, 284] width 66 height 9
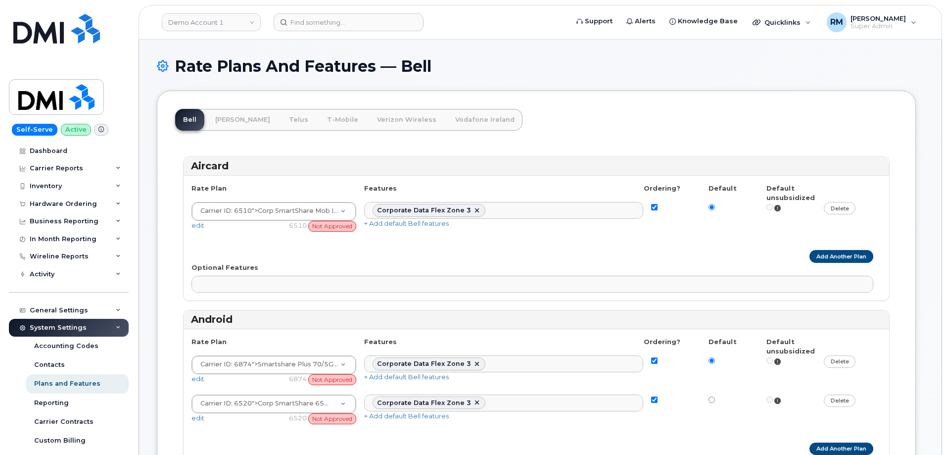
select select
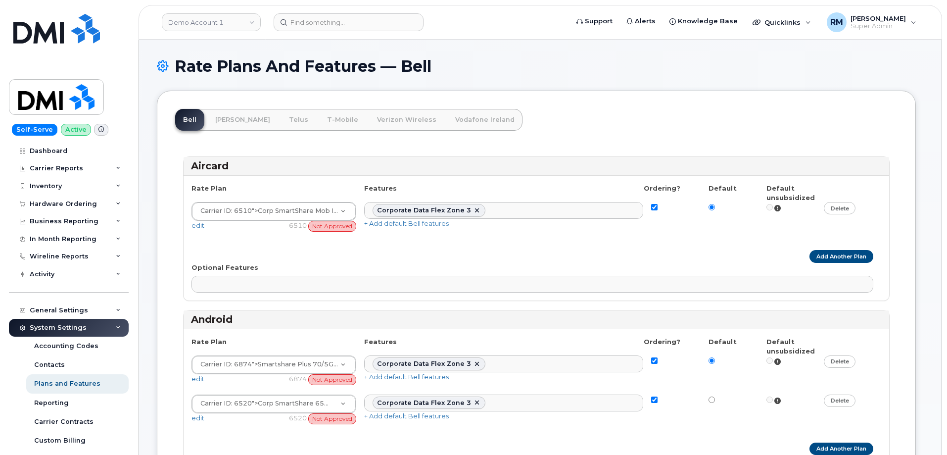
select select
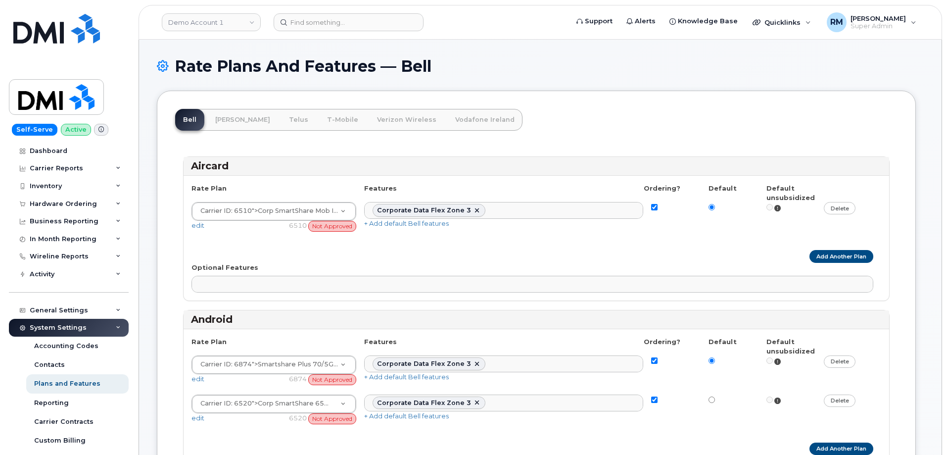
select select
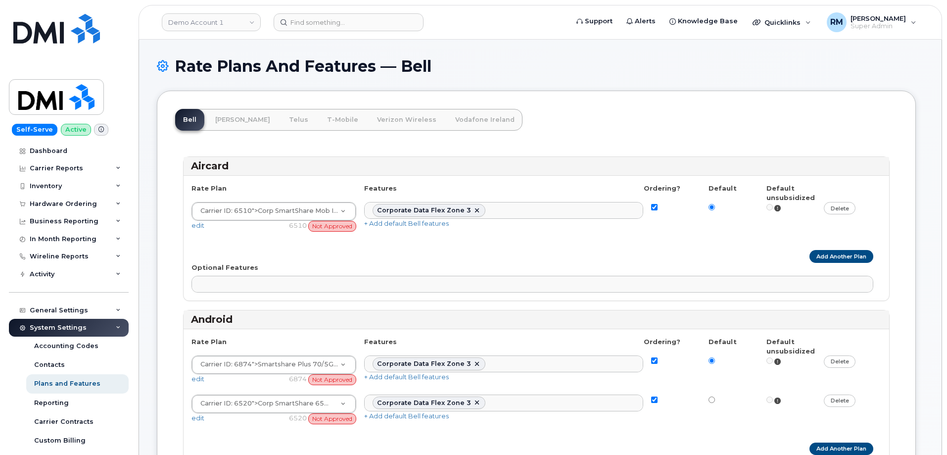
select select
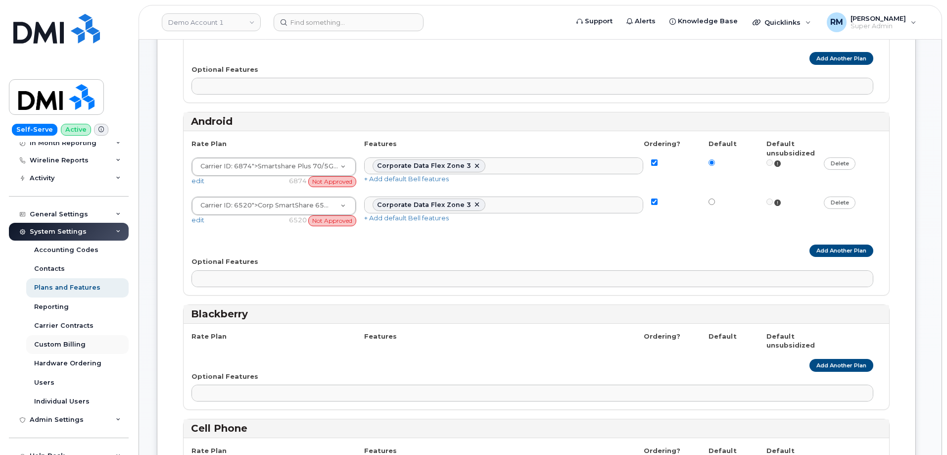
scroll to position [99, 0]
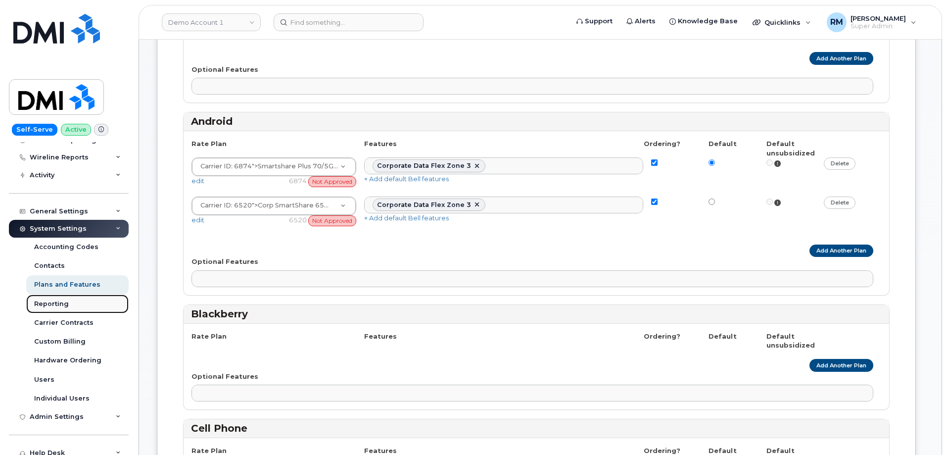
click at [51, 303] on div "Reporting" at bounding box center [51, 303] width 35 height 9
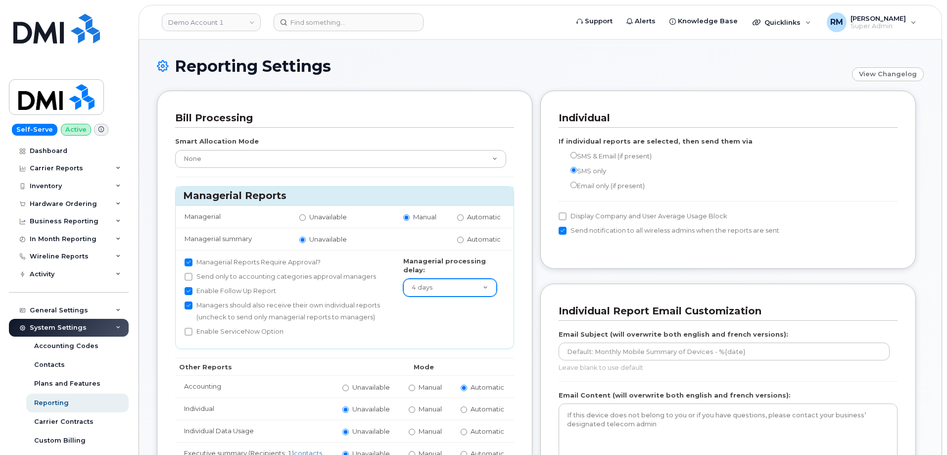
click at [491, 284] on select "1 day 2 days 3 days 4 days 5 days 6 days 7 days 8 days 15 days" at bounding box center [450, 288] width 94 height 18
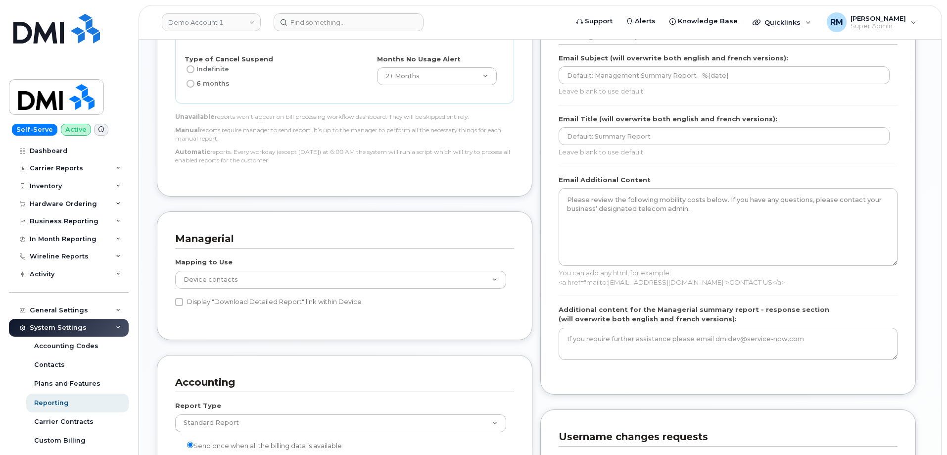
scroll to position [742, 0]
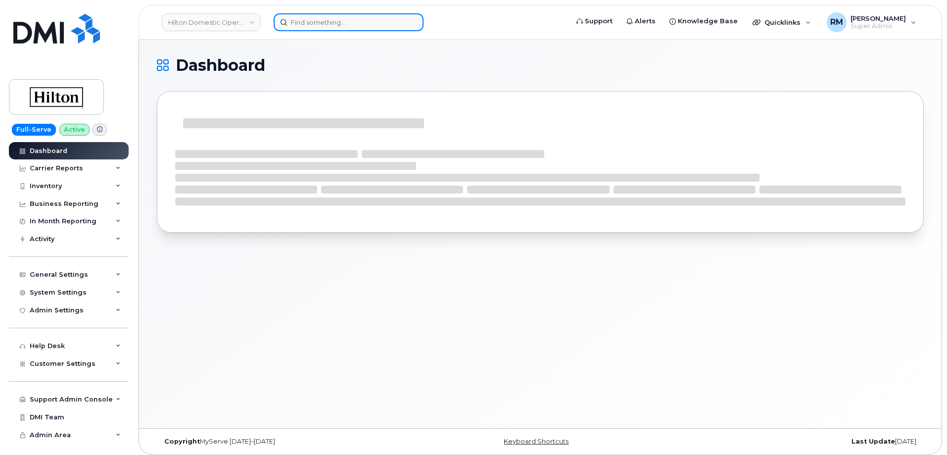
click at [309, 23] on input at bounding box center [349, 22] width 150 height 18
paste input "[PHONE_NUMBER]"
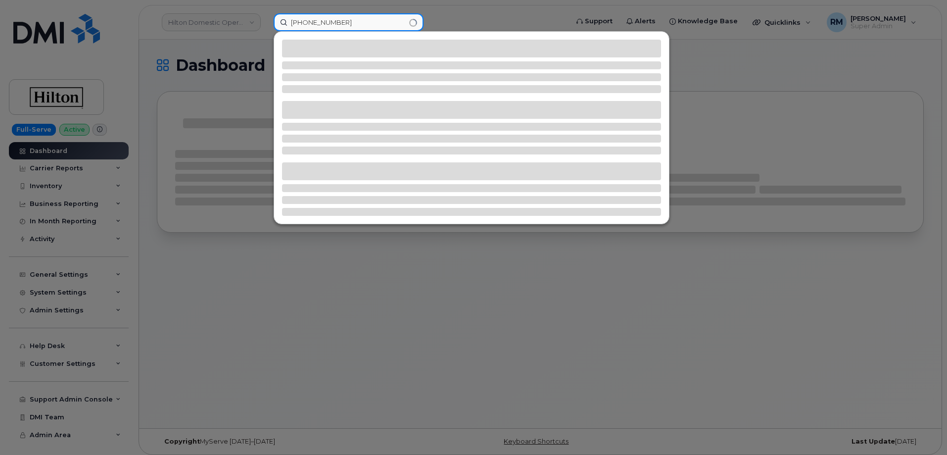
type input "[PHONE_NUMBER]"
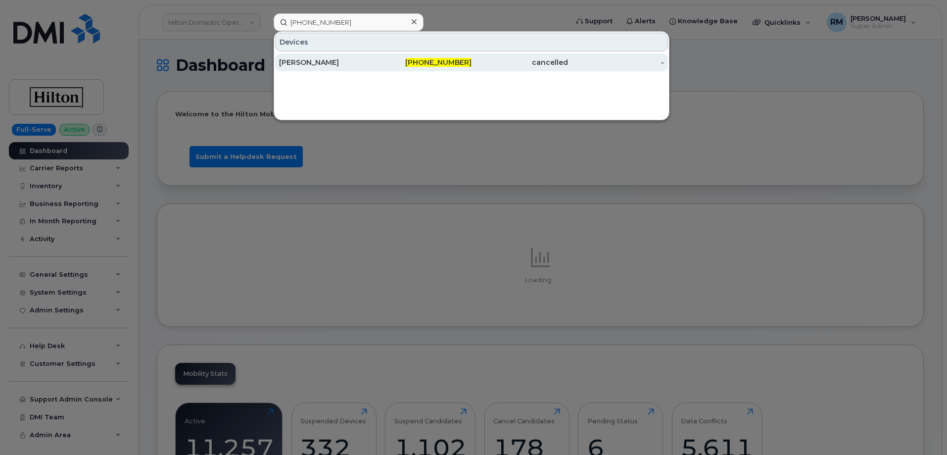
click at [310, 62] on div "[PERSON_NAME]" at bounding box center [327, 62] width 96 height 10
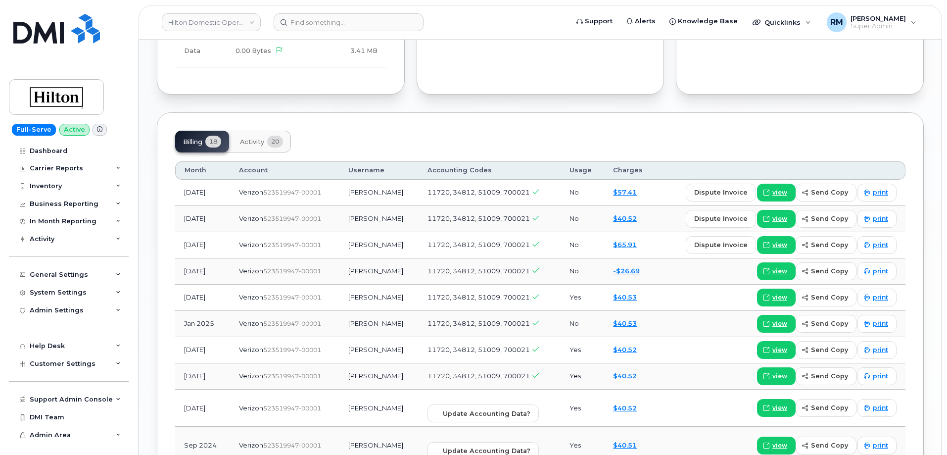
scroll to position [792, 0]
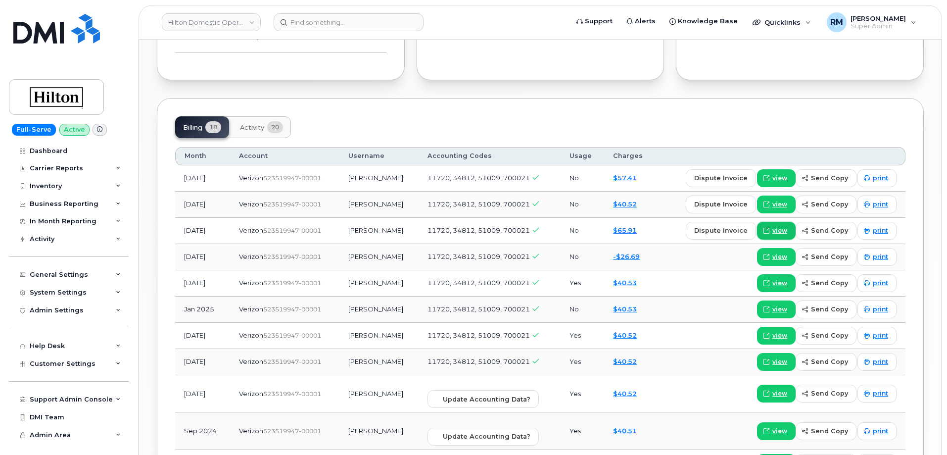
click at [778, 226] on span "view" at bounding box center [779, 230] width 15 height 9
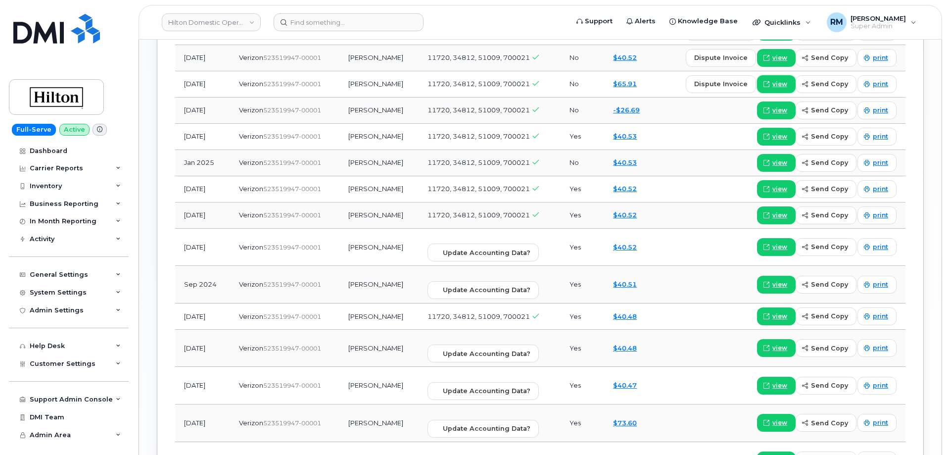
scroll to position [940, 0]
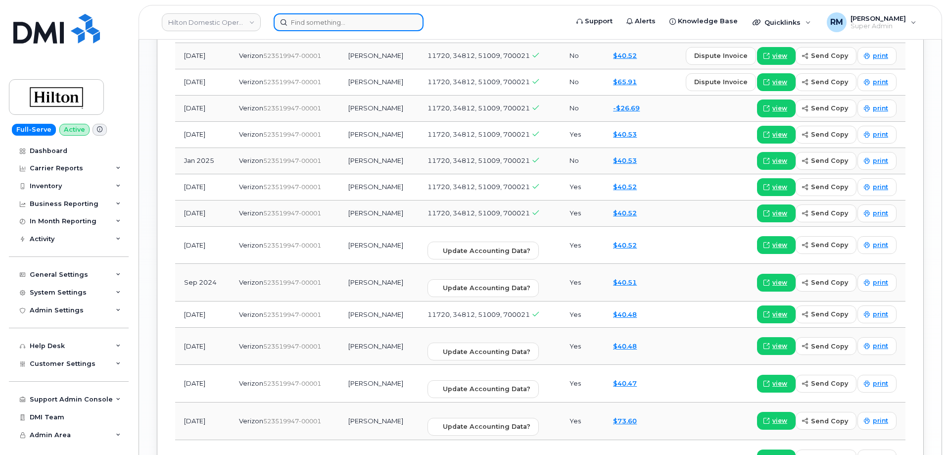
click at [331, 28] on input at bounding box center [349, 22] width 150 height 18
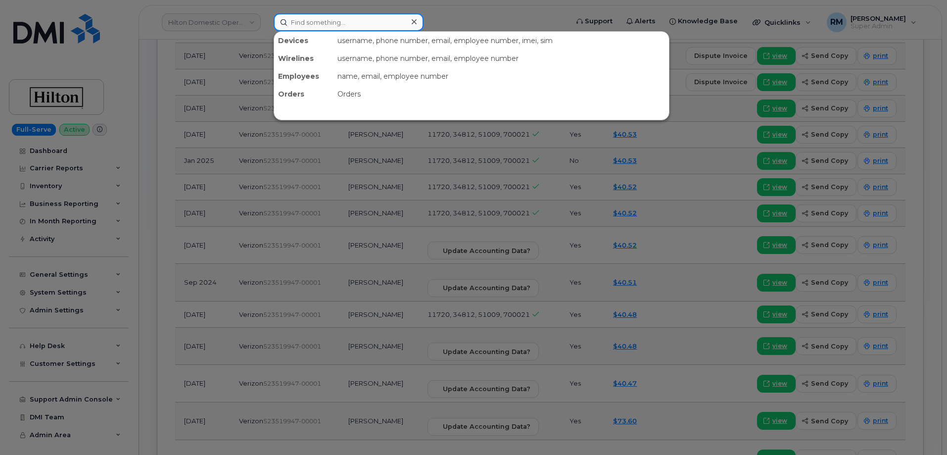
paste input "480-749-3292"
type input "480-749-3292"
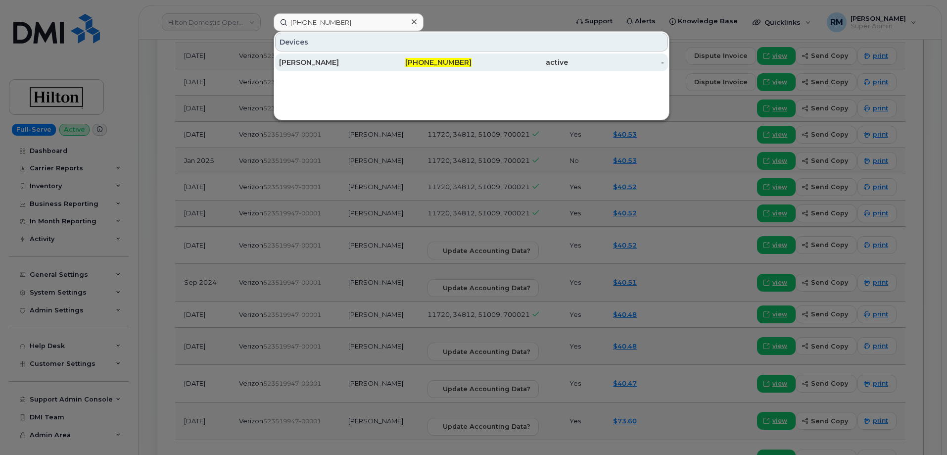
click at [419, 65] on span "480-749-3292" at bounding box center [438, 62] width 66 height 9
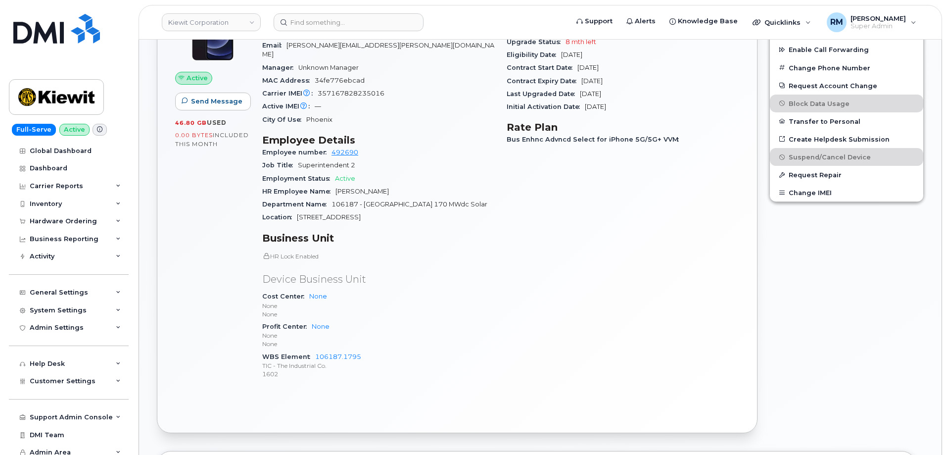
scroll to position [396, 0]
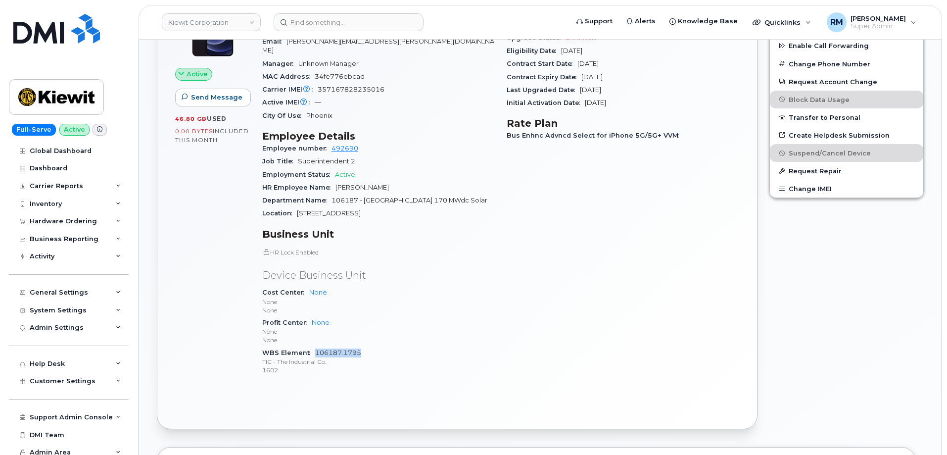
drag, startPoint x: 362, startPoint y: 343, endPoint x: 316, endPoint y: 344, distance: 46.5
click at [316, 346] on div "WBS Element 106187.1795 TIC - The Industrial Co. 1602" at bounding box center [378, 361] width 233 height 30
copy link "106187.1795"
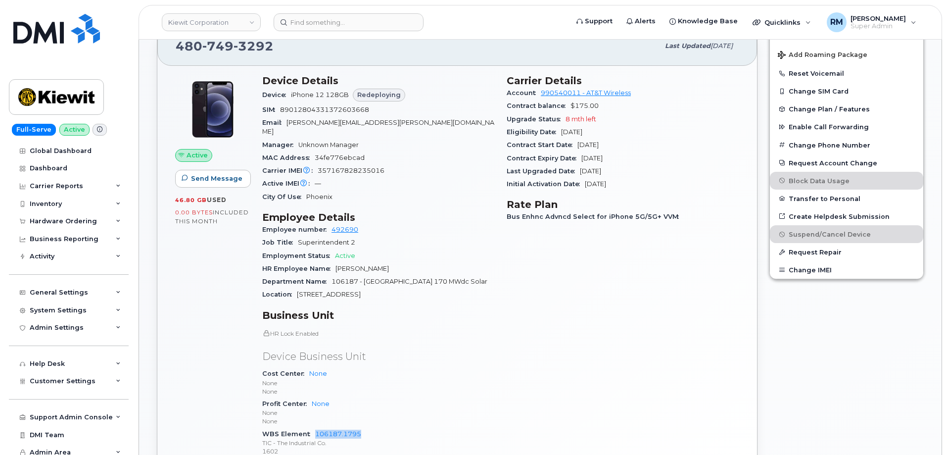
scroll to position [297, 0]
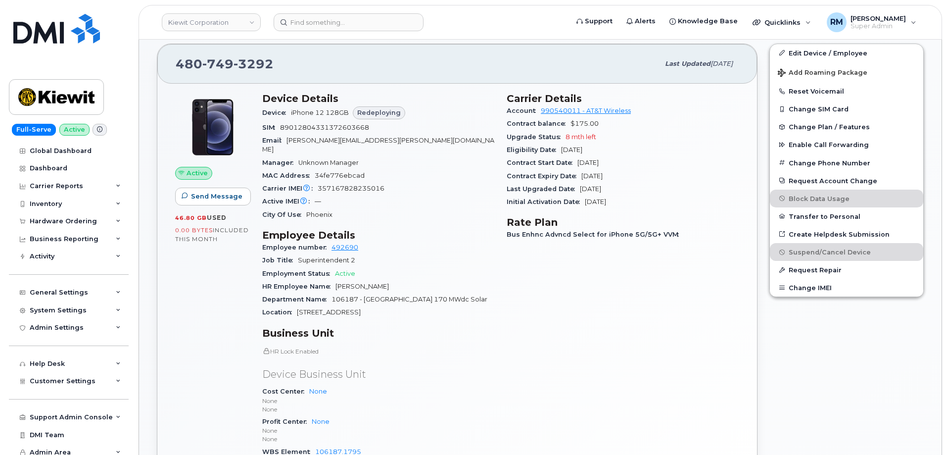
click at [444, 231] on h3 "Employee Details" at bounding box center [378, 235] width 233 height 12
click at [321, 18] on input at bounding box center [349, 22] width 150 height 18
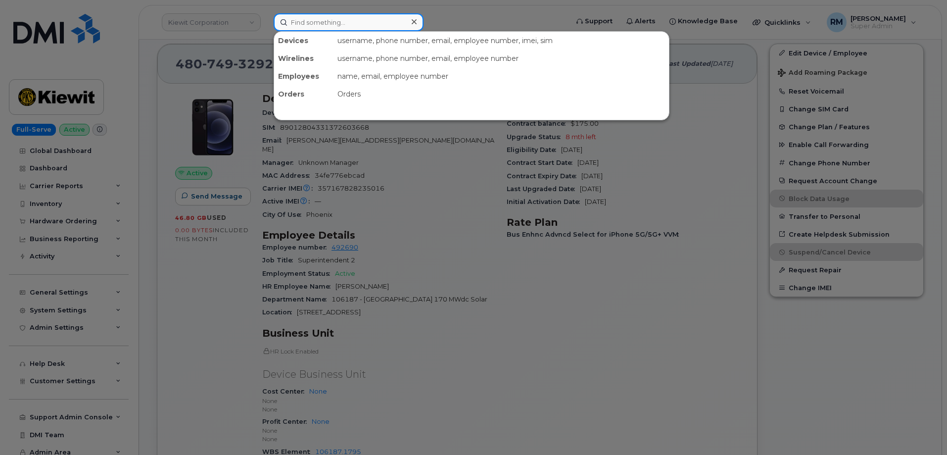
paste input "SAMY BEN RHAIEM"
type input "SAMY BEN RHAIEM"
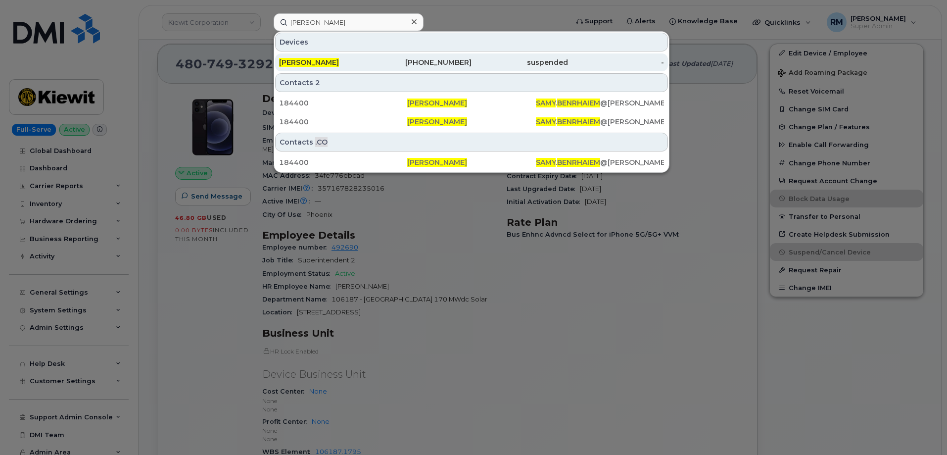
click at [321, 63] on span "Samy Ben Rhaiem" at bounding box center [309, 62] width 60 height 9
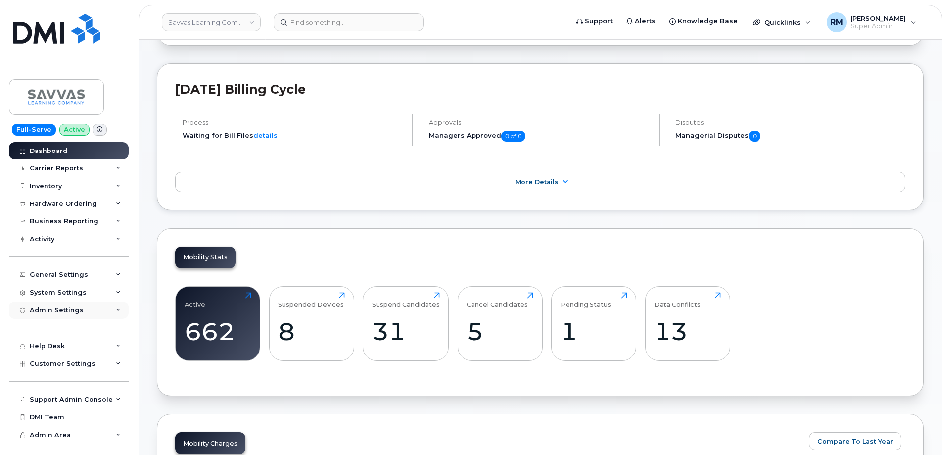
scroll to position [198, 0]
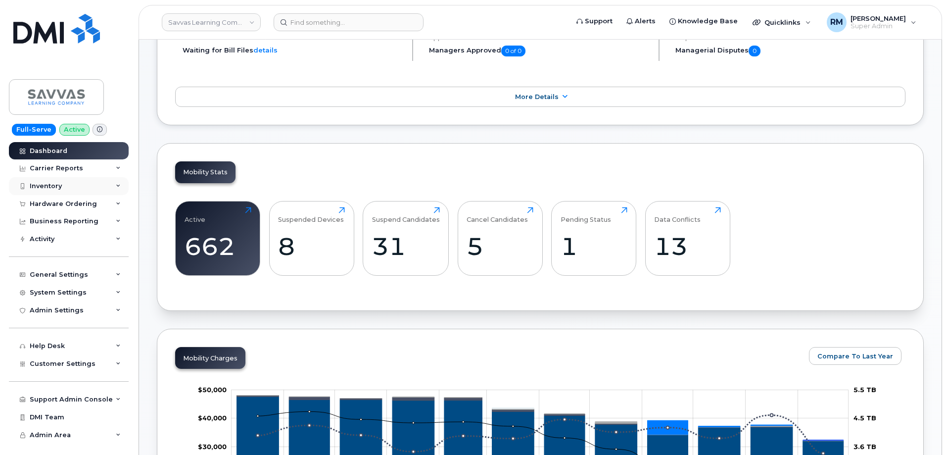
click at [74, 185] on div "Inventory" at bounding box center [69, 186] width 120 height 18
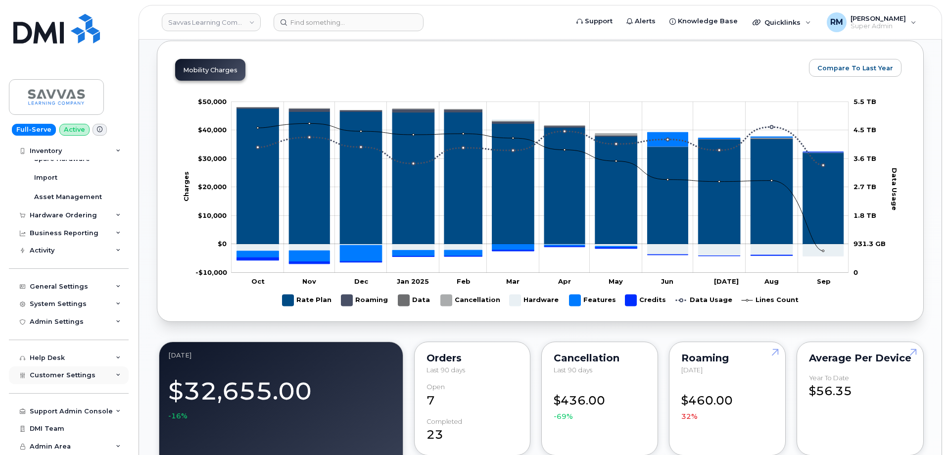
scroll to position [495, 0]
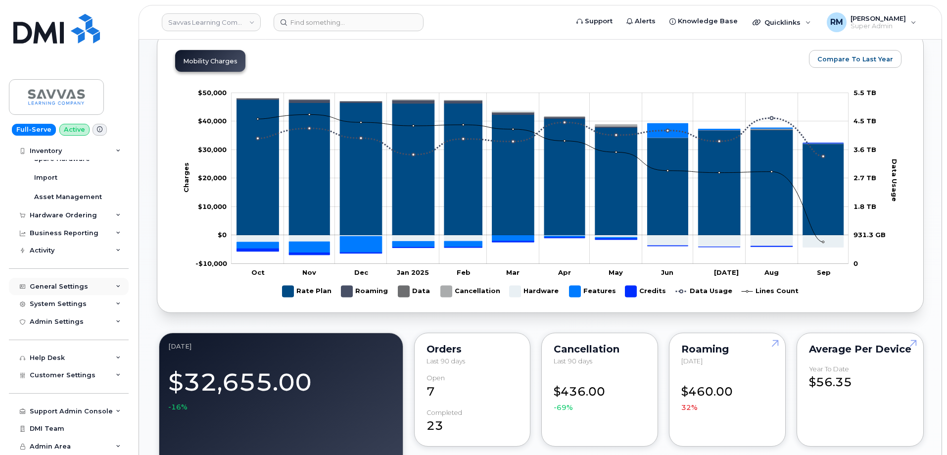
click at [96, 285] on div "General Settings" at bounding box center [69, 287] width 120 height 18
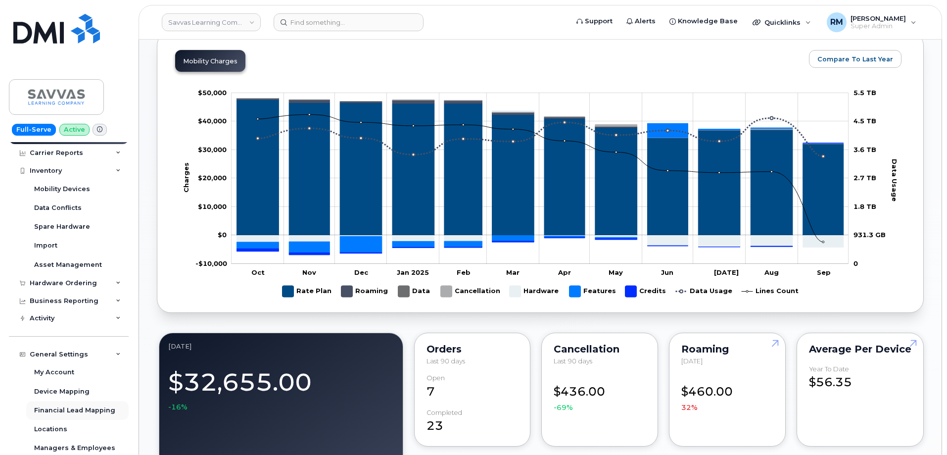
scroll to position [0, 0]
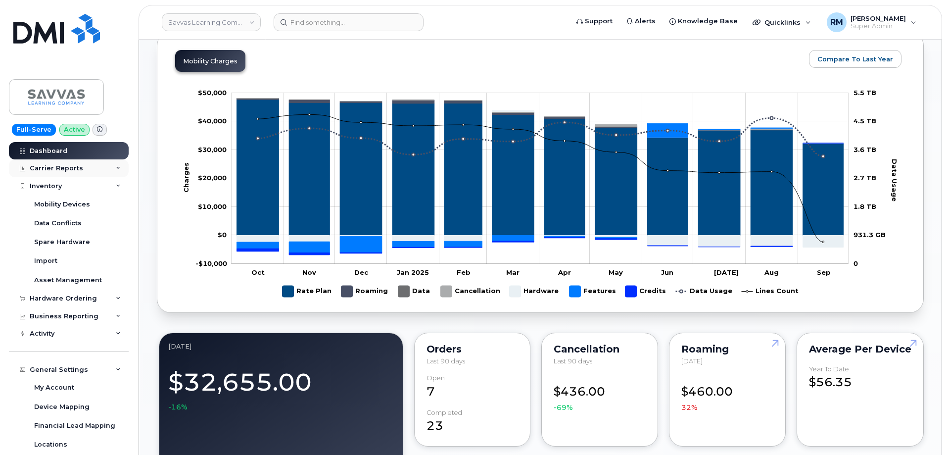
click at [73, 170] on div "Carrier Reports" at bounding box center [56, 168] width 53 height 8
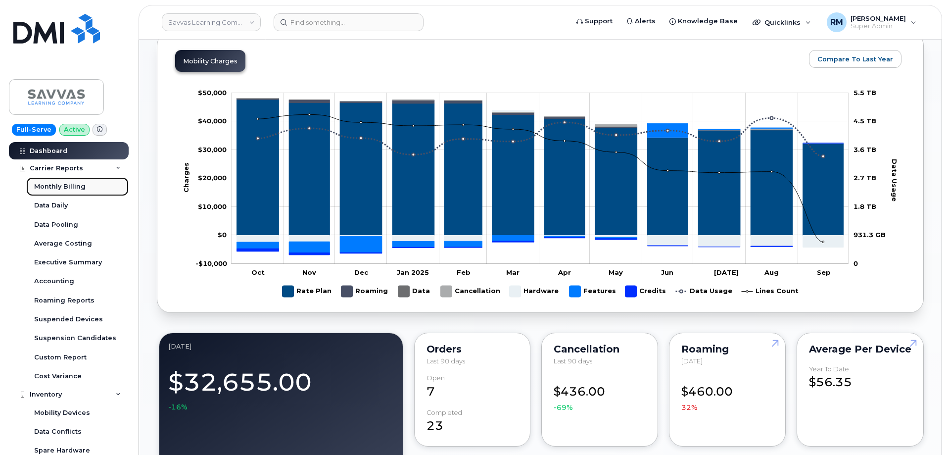
click at [66, 183] on div "Monthly Billing" at bounding box center [59, 186] width 51 height 9
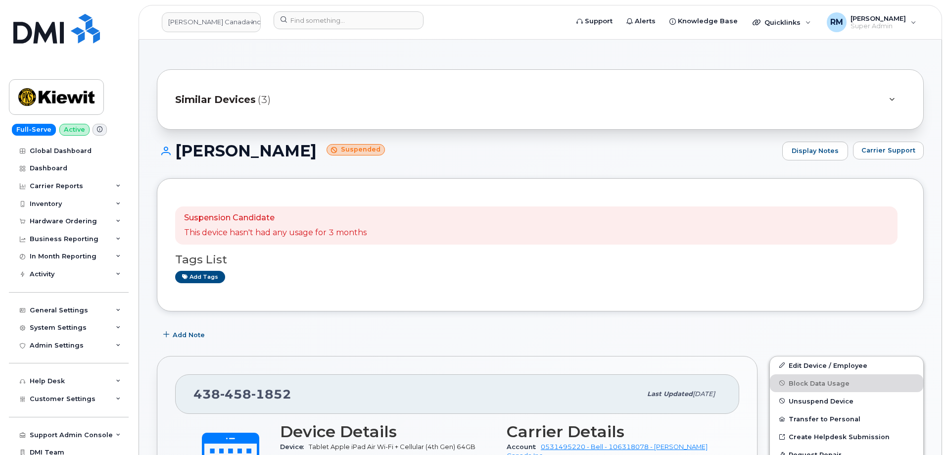
click at [239, 104] on span "Similar Devices" at bounding box center [215, 100] width 81 height 14
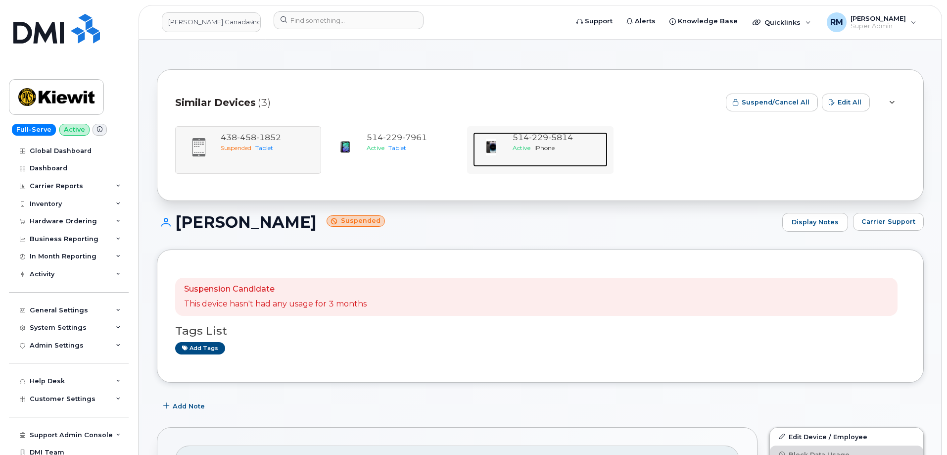
click at [538, 142] on span "229" at bounding box center [538, 137] width 19 height 9
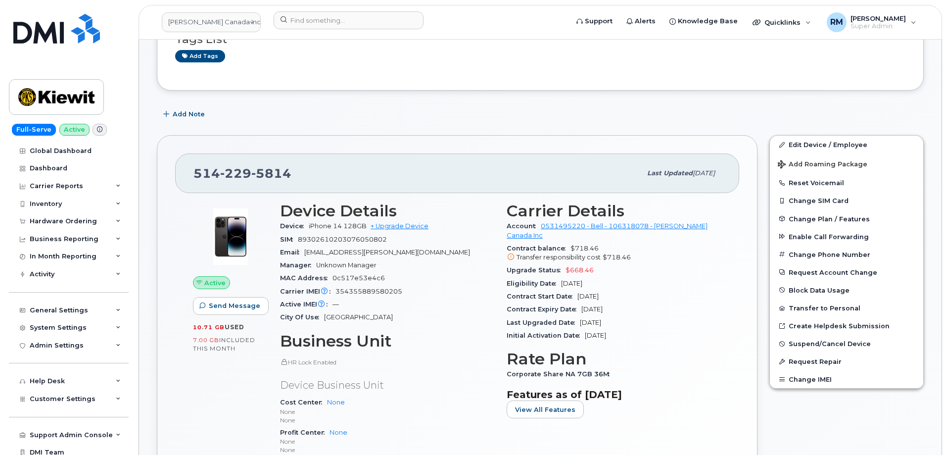
scroll to position [198, 0]
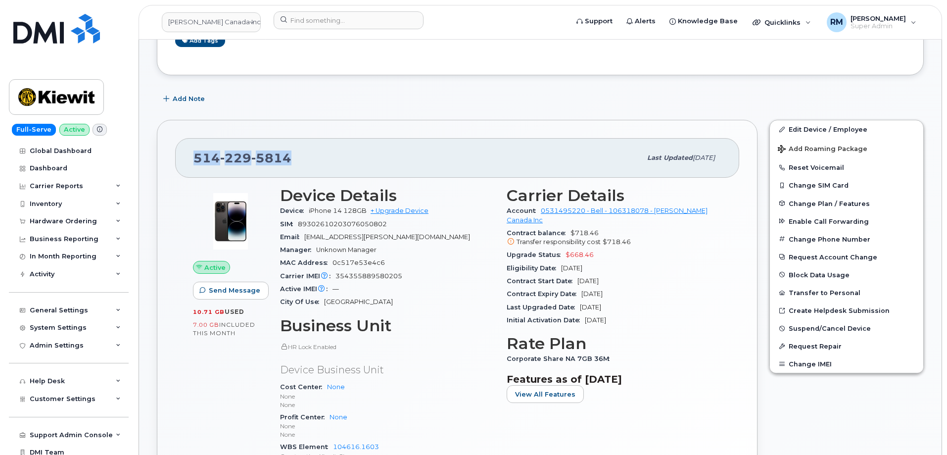
drag, startPoint x: 302, startPoint y: 157, endPoint x: 168, endPoint y: 157, distance: 134.1
click at [168, 157] on div "[PHONE_NUMBER] Last updated [DATE] Active Send Message 10.71 GB  used 7.00 GB  …" at bounding box center [457, 331] width 601 height 422
copy span "[PHONE_NUMBER]"
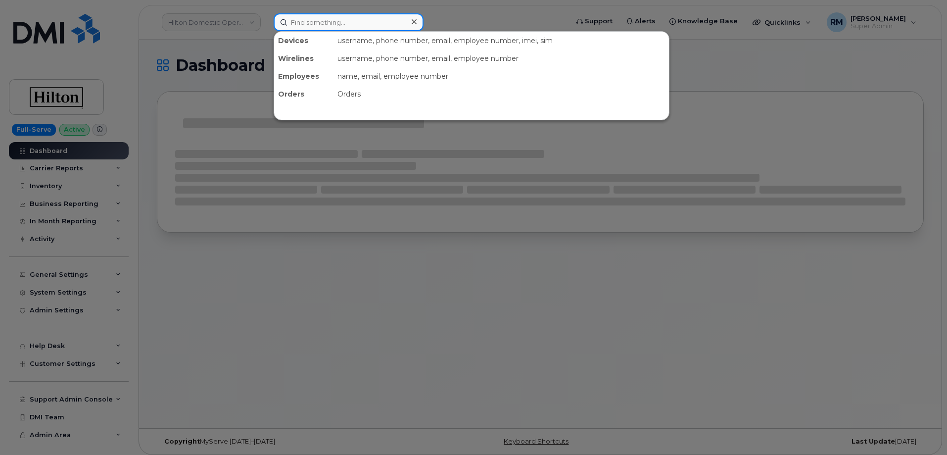
click at [315, 25] on input at bounding box center [349, 22] width 150 height 18
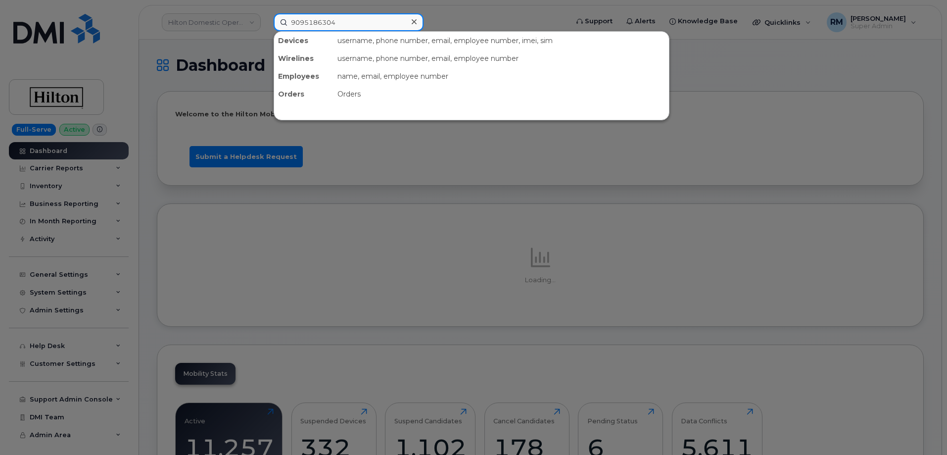
type input "9095186304"
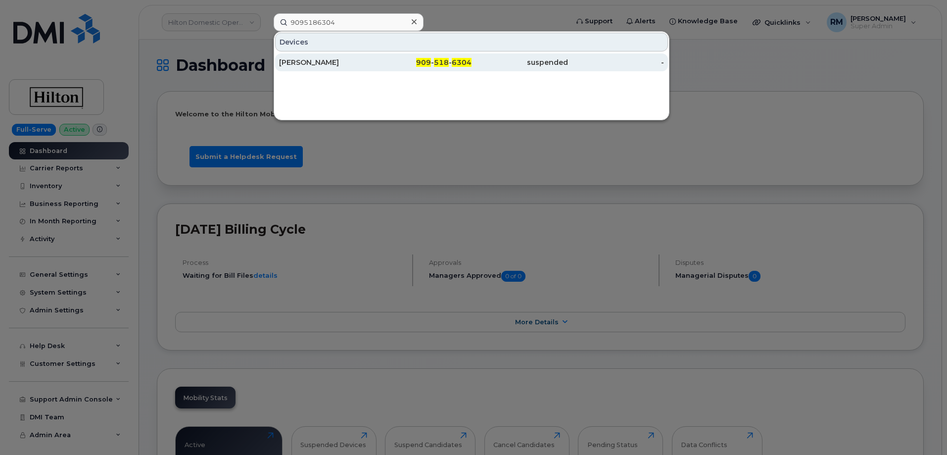
click at [323, 62] on div "ANTONIO CAMPOS" at bounding box center [327, 62] width 96 height 10
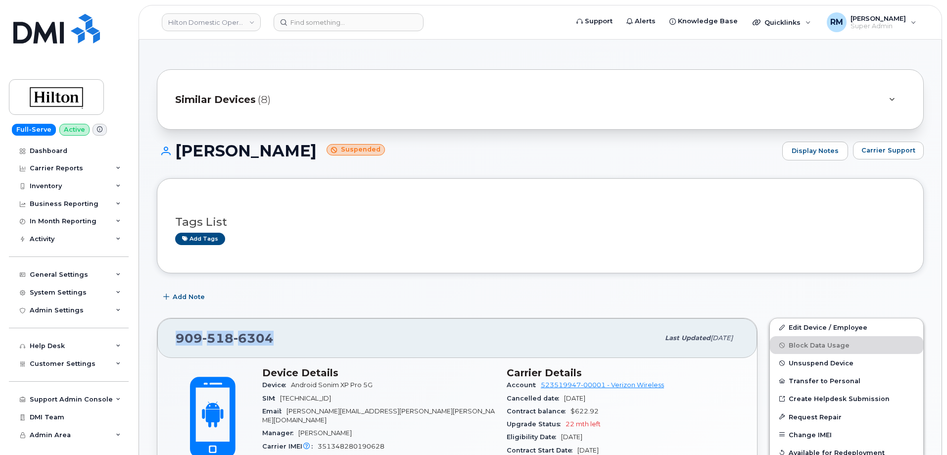
drag, startPoint x: 237, startPoint y: 340, endPoint x: 155, endPoint y: 339, distance: 81.6
copy span "909 518 6304"
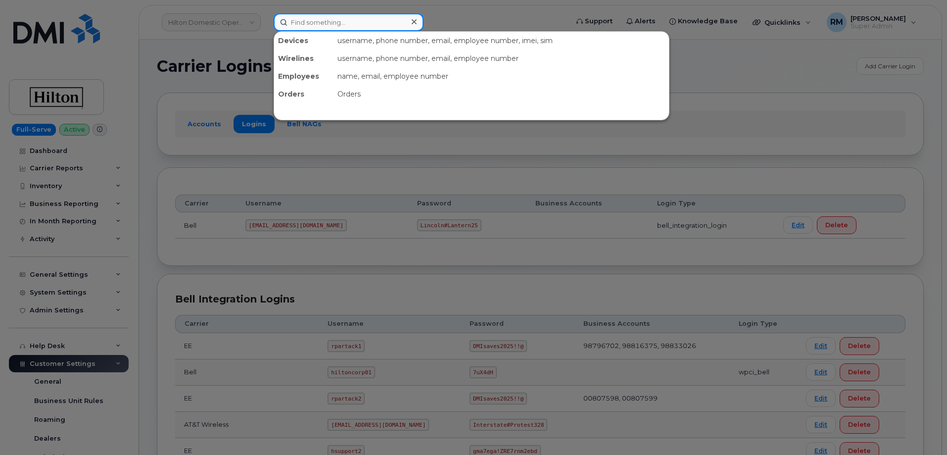
click at [310, 29] on input at bounding box center [349, 22] width 150 height 18
paste input "MB3000581051018"
type input "MB3000581051018"
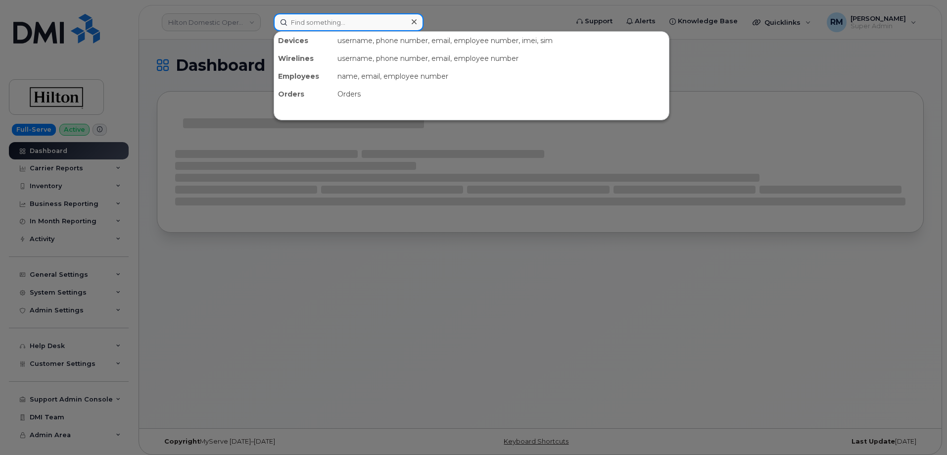
click at [305, 25] on input at bounding box center [349, 22] width 150 height 18
paste input "paul freimark"
type input "paul freimark"
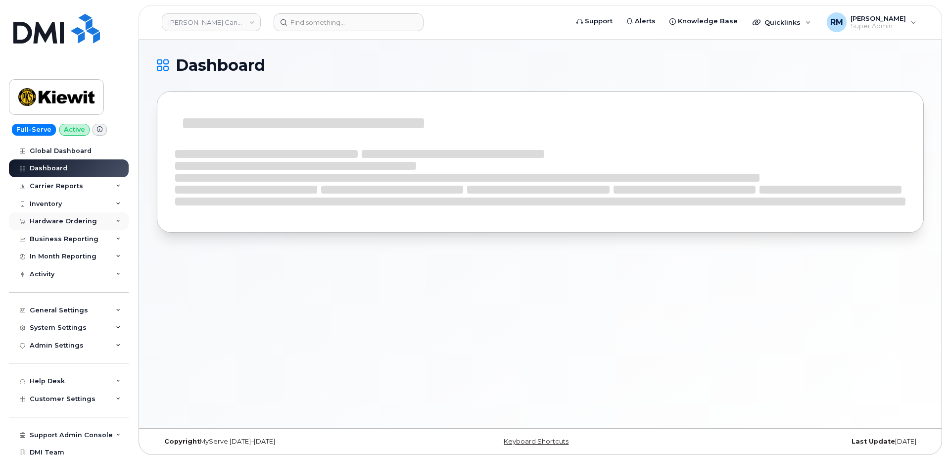
click at [61, 219] on div "Hardware Ordering" at bounding box center [63, 221] width 67 height 8
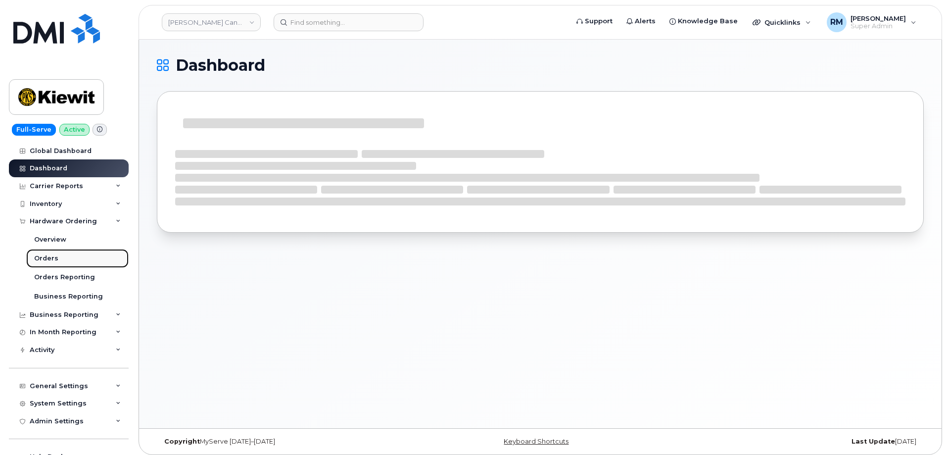
click at [51, 259] on div "Orders" at bounding box center [46, 258] width 24 height 9
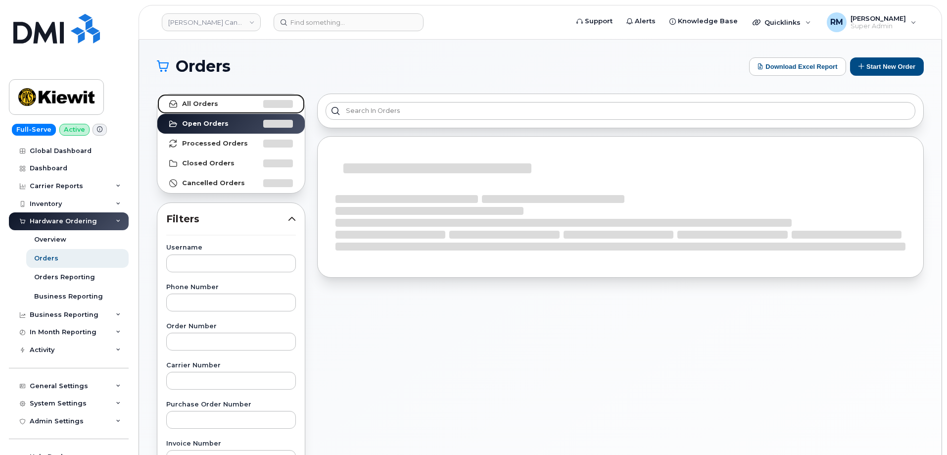
click at [193, 103] on strong "All Orders" at bounding box center [200, 104] width 36 height 8
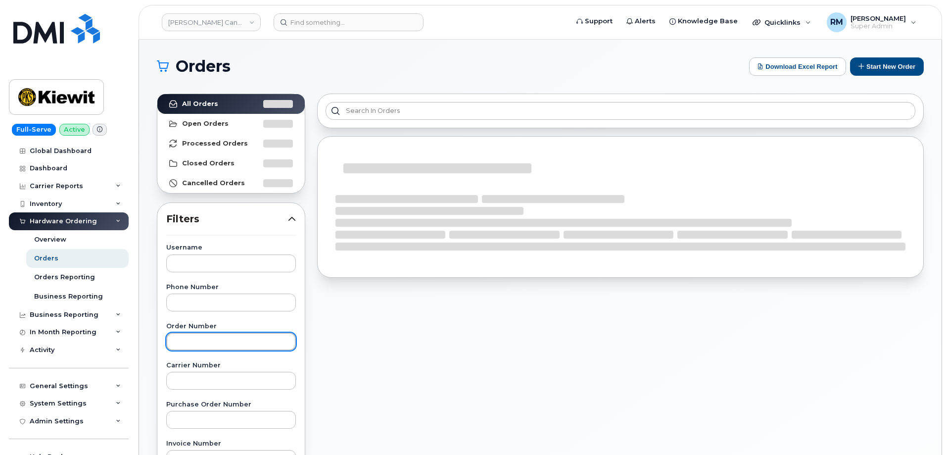
click at [196, 343] on input "text" at bounding box center [231, 341] width 130 height 18
paste input "301116"
type input "301116"
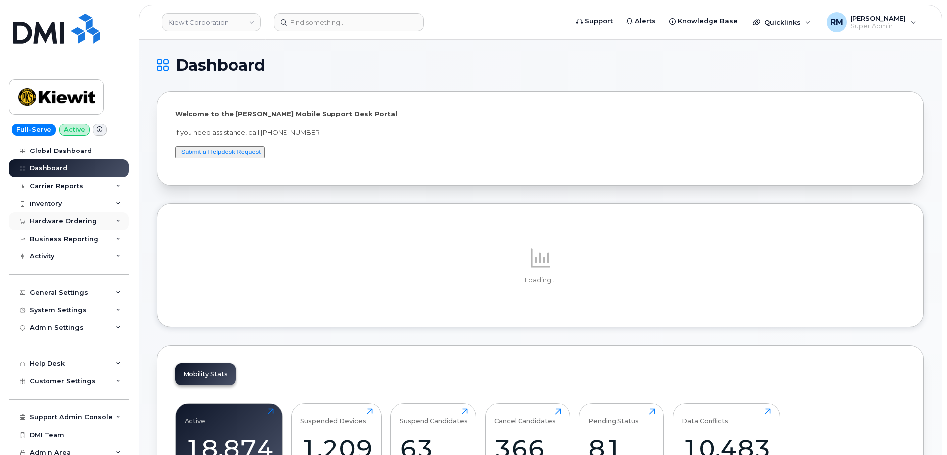
click at [42, 222] on div "Hardware Ordering" at bounding box center [63, 221] width 67 height 8
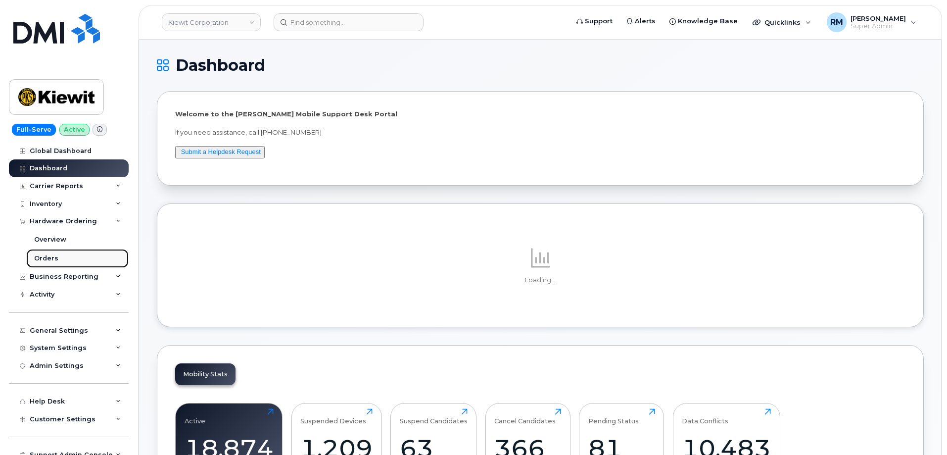
click at [45, 250] on link "Orders" at bounding box center [77, 258] width 102 height 19
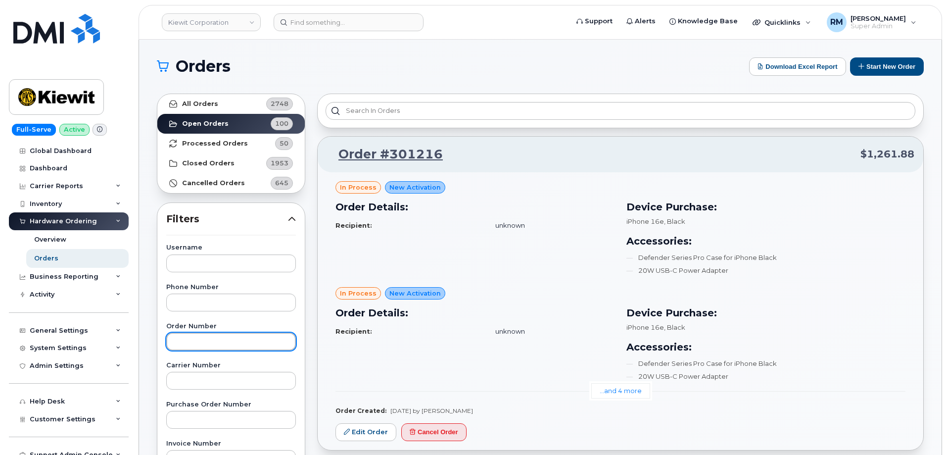
click at [175, 343] on input "text" at bounding box center [231, 341] width 130 height 18
paste input "301209"
type input "301209"
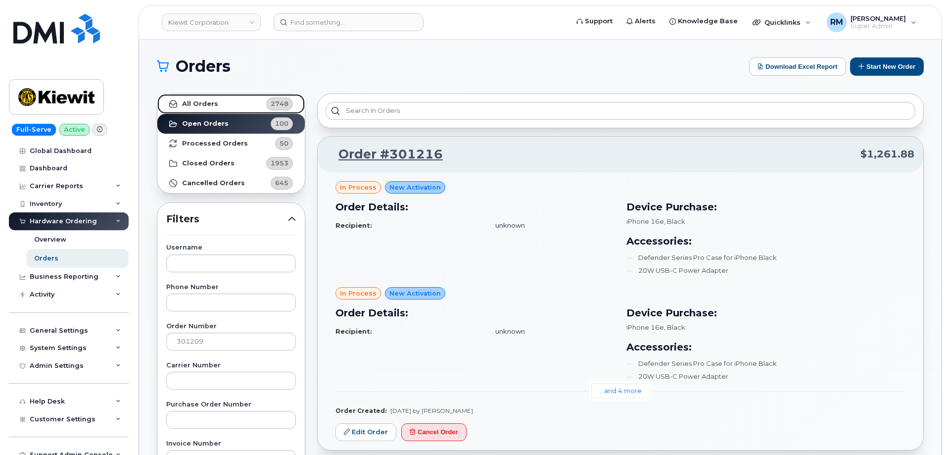
click at [198, 102] on strong "All Orders" at bounding box center [200, 104] width 36 height 8
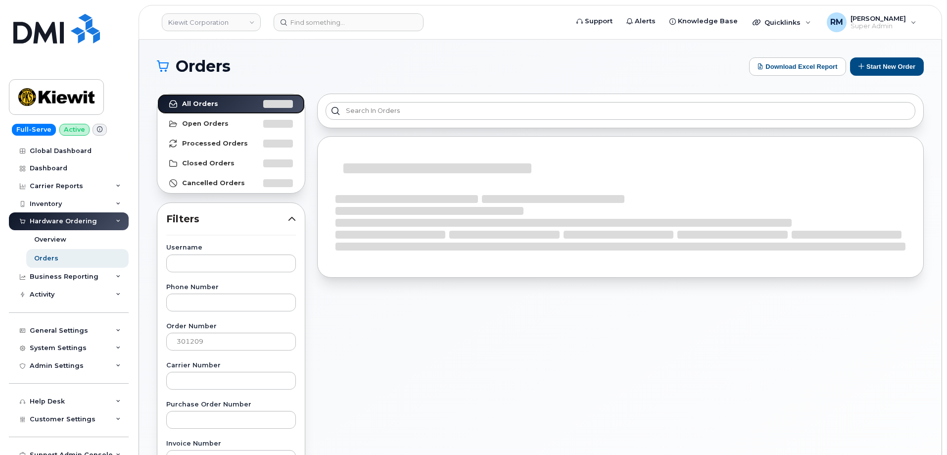
click at [157, 94] on link "All Orders" at bounding box center [230, 104] width 147 height 20
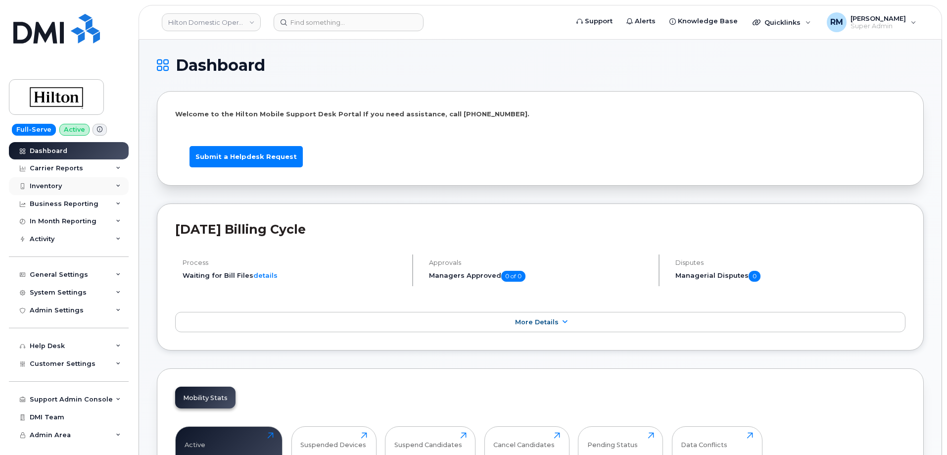
click at [58, 179] on div "Inventory" at bounding box center [69, 186] width 120 height 18
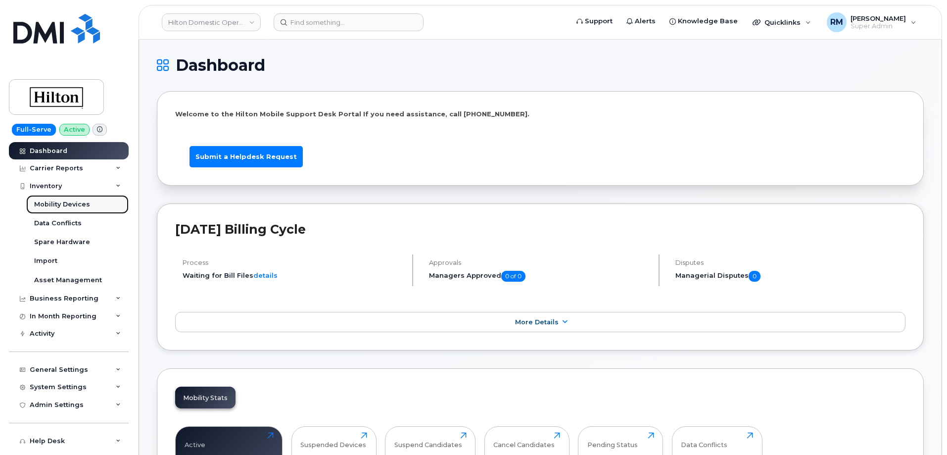
click at [69, 200] on div "Mobility Devices" at bounding box center [62, 204] width 56 height 9
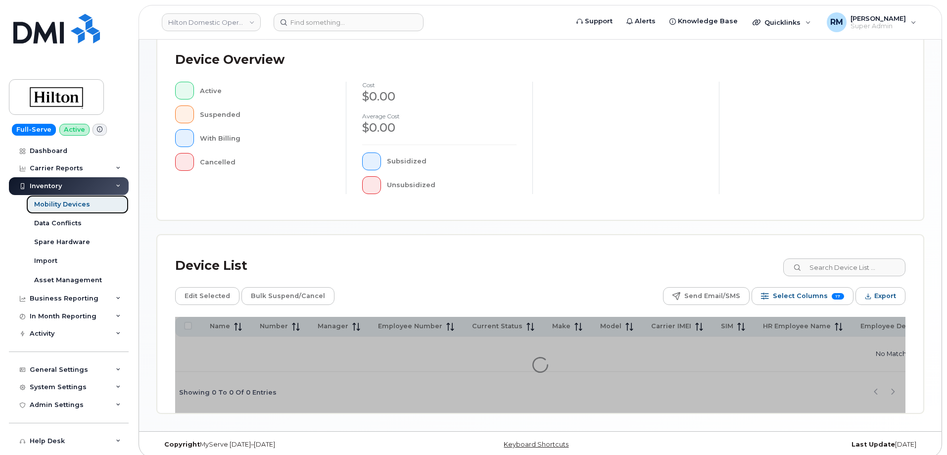
scroll to position [229, 0]
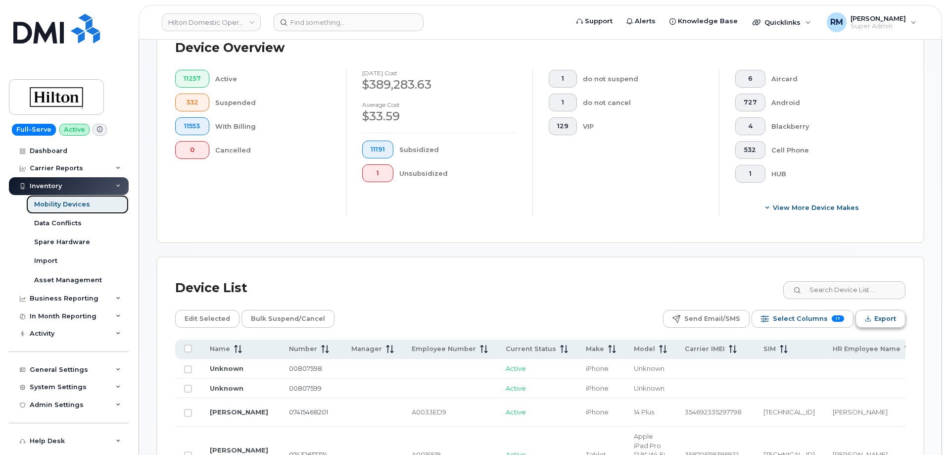
scroll to position [328, 0]
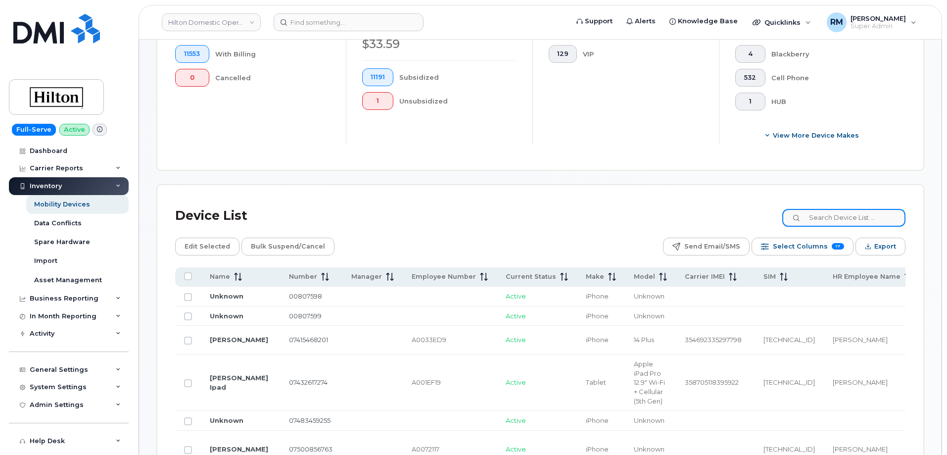
click at [854, 212] on input at bounding box center [843, 218] width 123 height 18
paste input "BWICC"
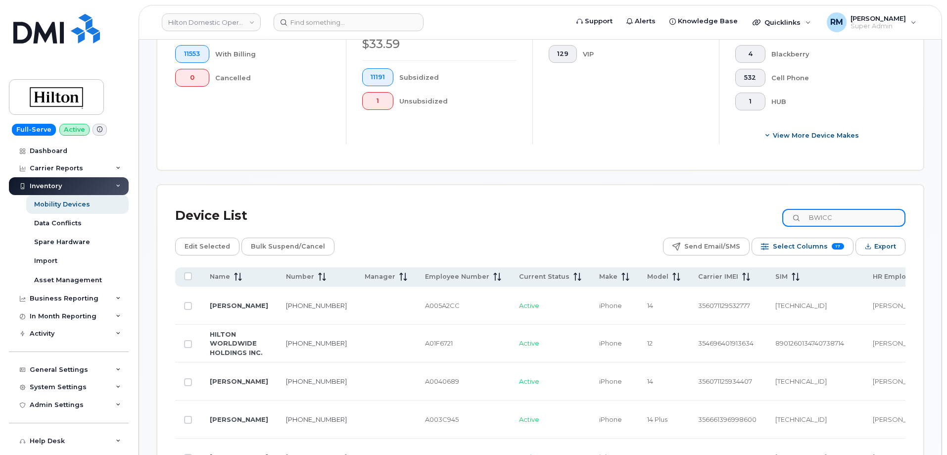
type input "BWICC"
click at [643, 203] on div "Device List BWICC" at bounding box center [540, 216] width 730 height 26
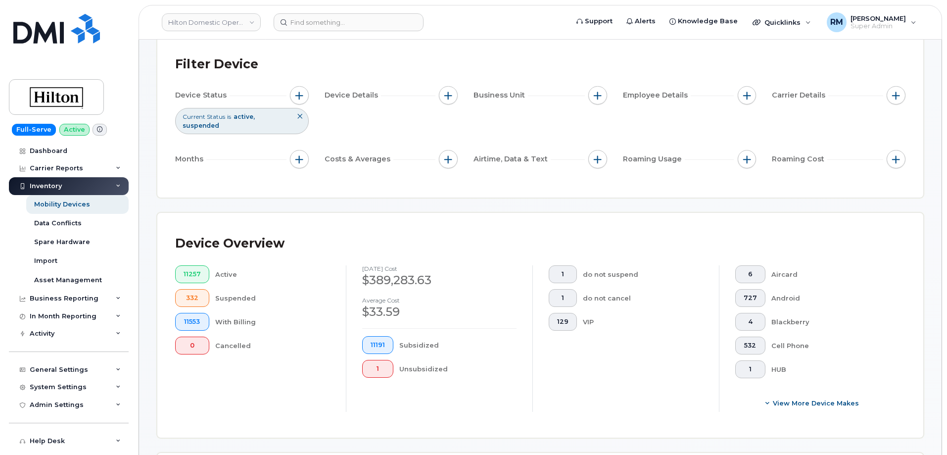
scroll to position [198, 0]
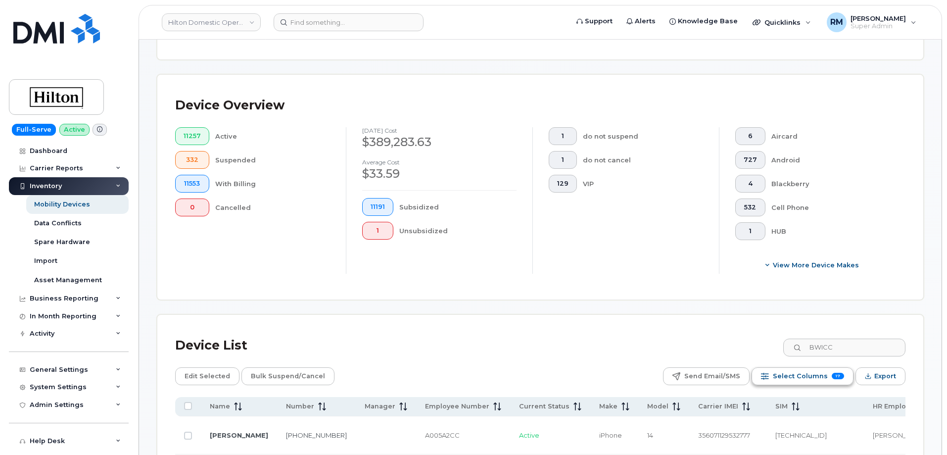
click at [795, 369] on span "Select Columns" at bounding box center [800, 376] width 55 height 15
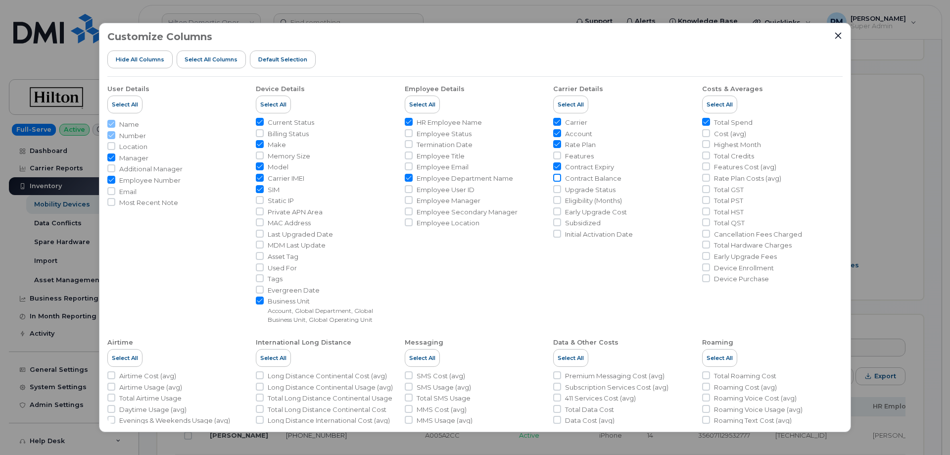
click at [556, 178] on input "Contract Balance" at bounding box center [557, 178] width 8 height 8
checkbox input "true"
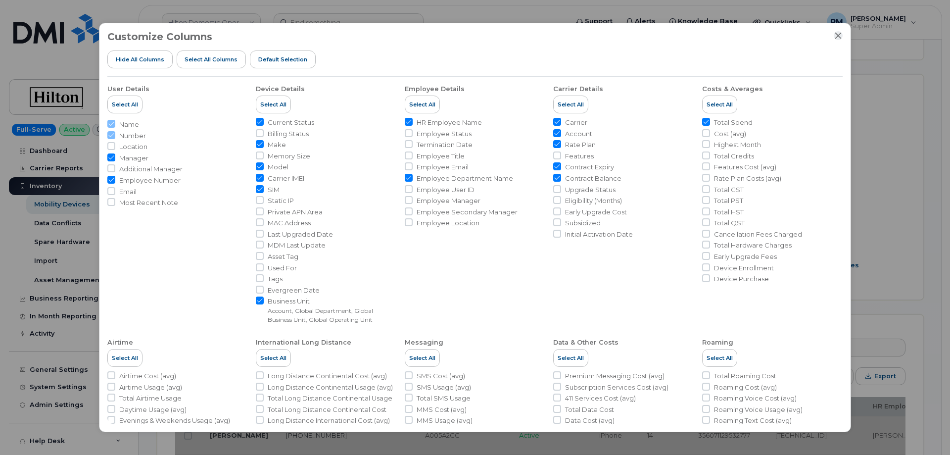
click at [838, 37] on icon "Close" at bounding box center [838, 36] width 6 height 6
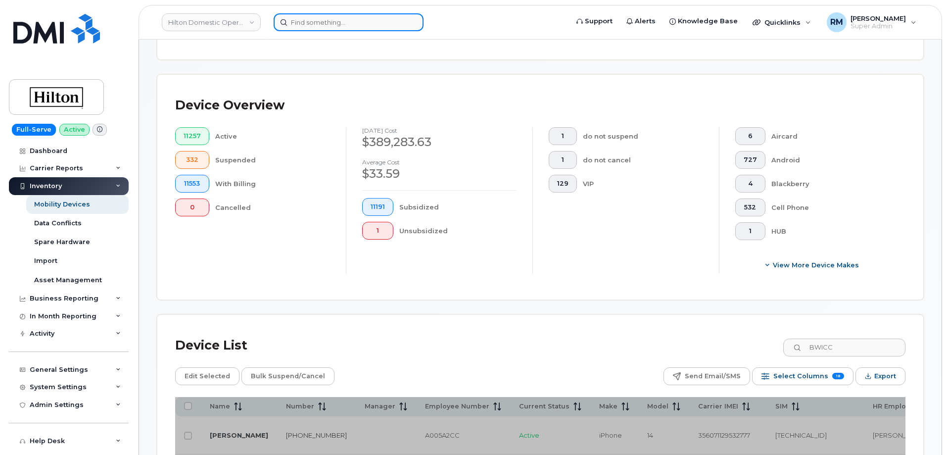
click at [336, 24] on input at bounding box center [349, 22] width 150 height 18
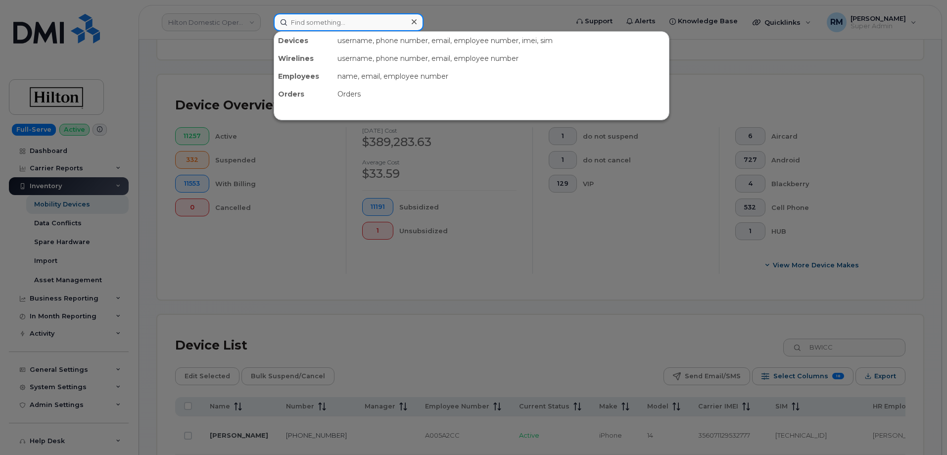
click at [318, 26] on input at bounding box center [349, 22] width 150 height 18
type input "2024214275"
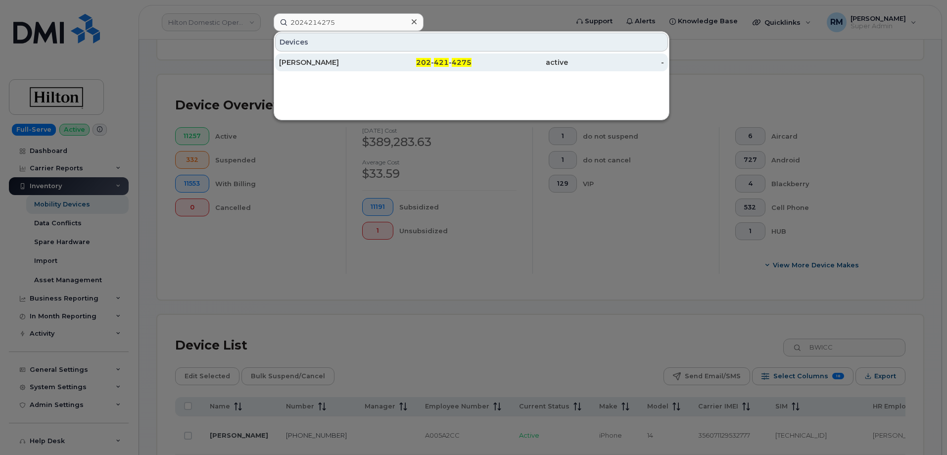
click at [350, 65] on div "[PERSON_NAME]" at bounding box center [327, 62] width 96 height 10
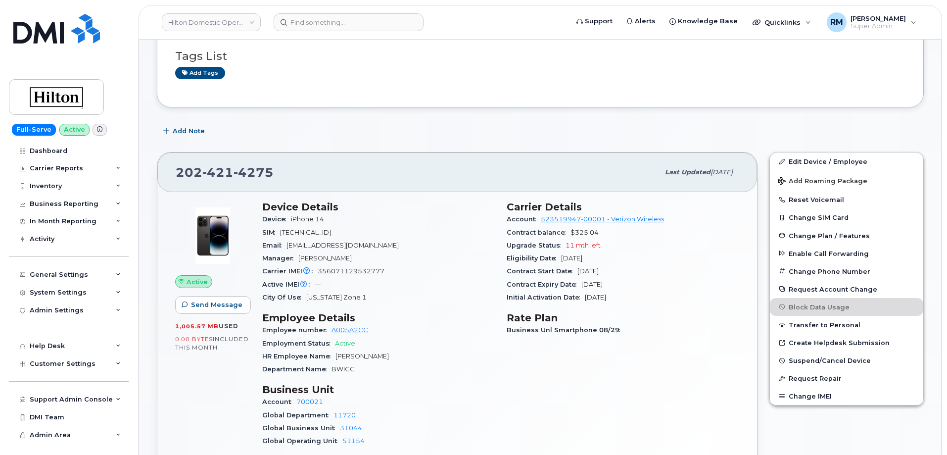
scroll to position [99, 0]
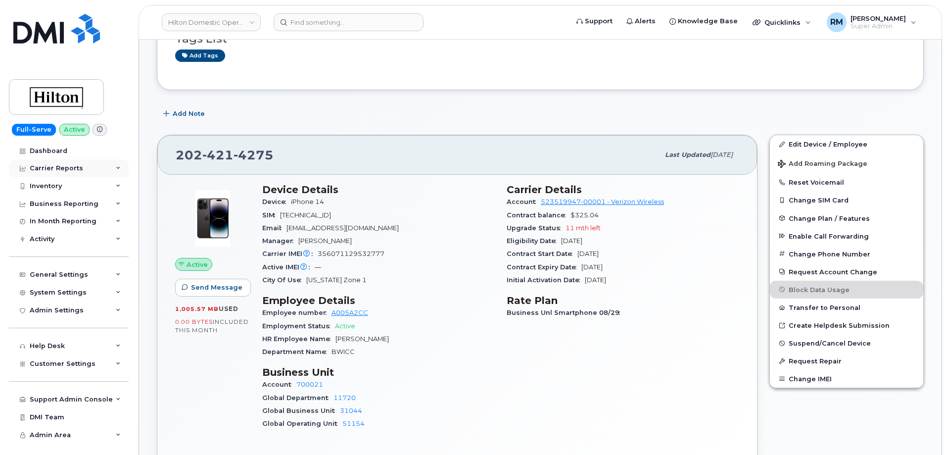
click at [46, 163] on div "Carrier Reports" at bounding box center [69, 168] width 120 height 18
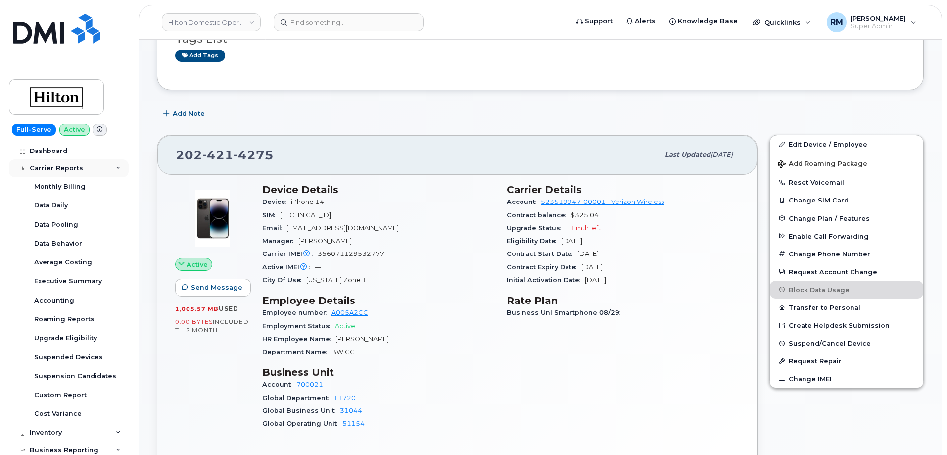
click at [43, 166] on div "Carrier Reports" at bounding box center [56, 168] width 53 height 8
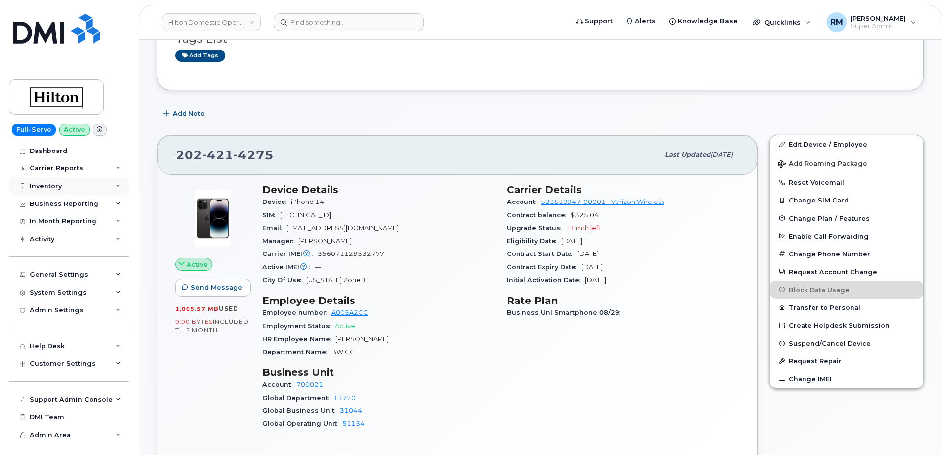
click at [44, 181] on div "Inventory" at bounding box center [69, 186] width 120 height 18
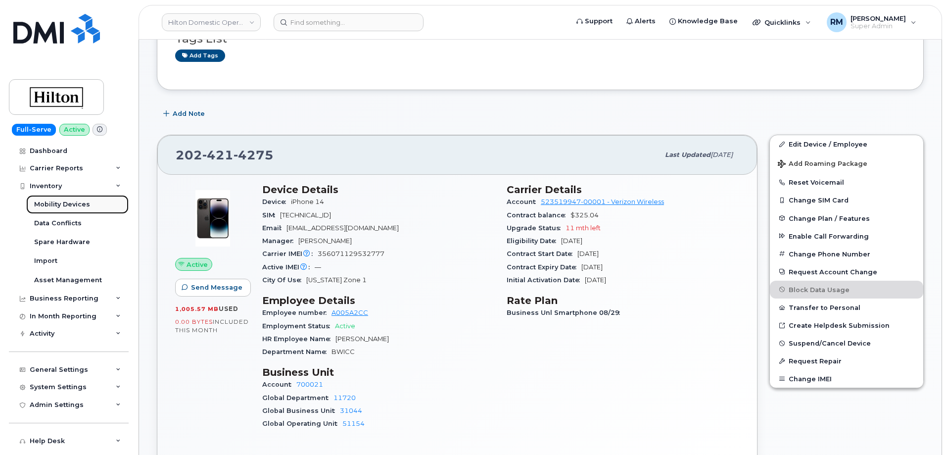
click at [59, 204] on div "Mobility Devices" at bounding box center [62, 204] width 56 height 9
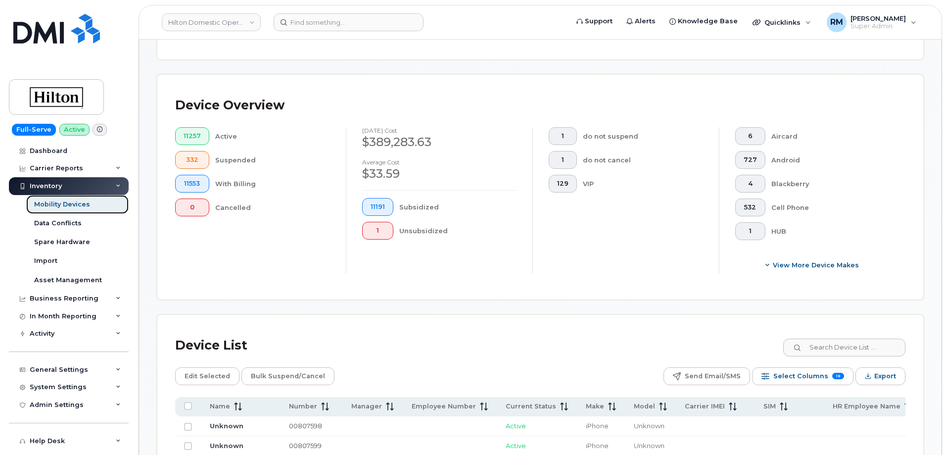
scroll to position [247, 0]
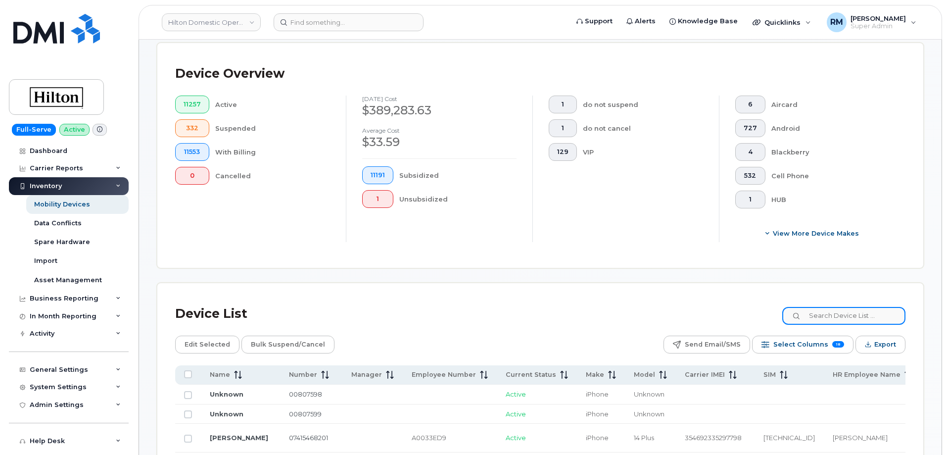
click at [831, 307] on input at bounding box center [843, 316] width 123 height 18
paste input "BWICC"
type input "BWICC"
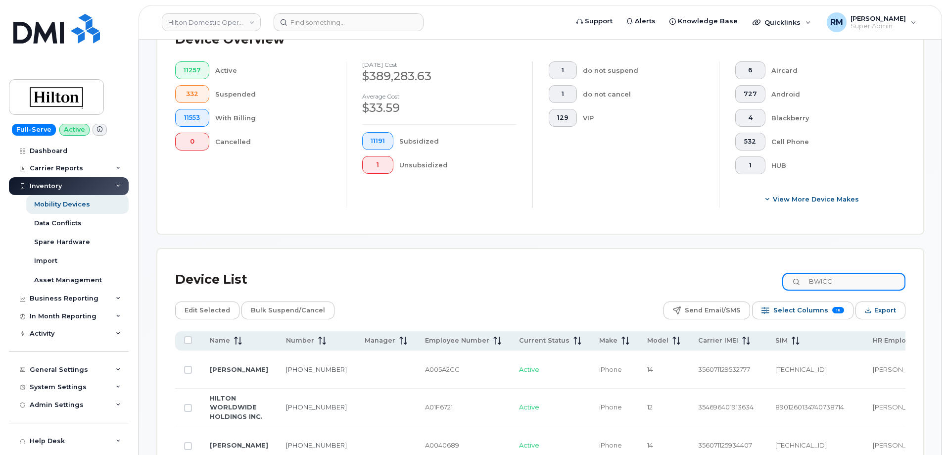
scroll to position [280, 0]
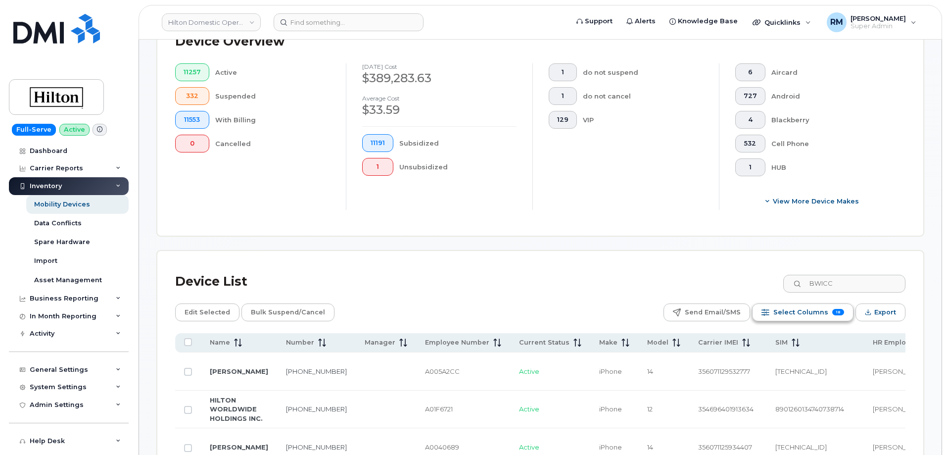
click at [808, 305] on span "Select Columns" at bounding box center [800, 312] width 55 height 15
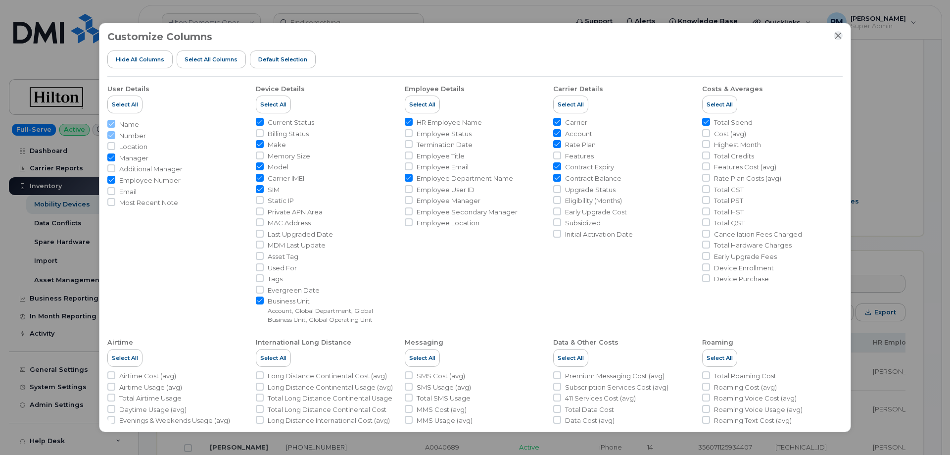
click at [837, 37] on icon "Close" at bounding box center [838, 36] width 6 height 6
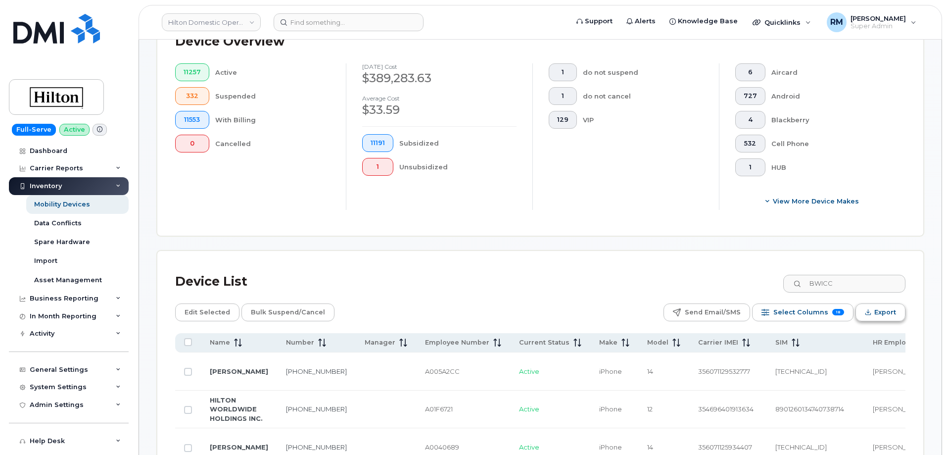
click at [877, 305] on span "Export" at bounding box center [885, 312] width 22 height 15
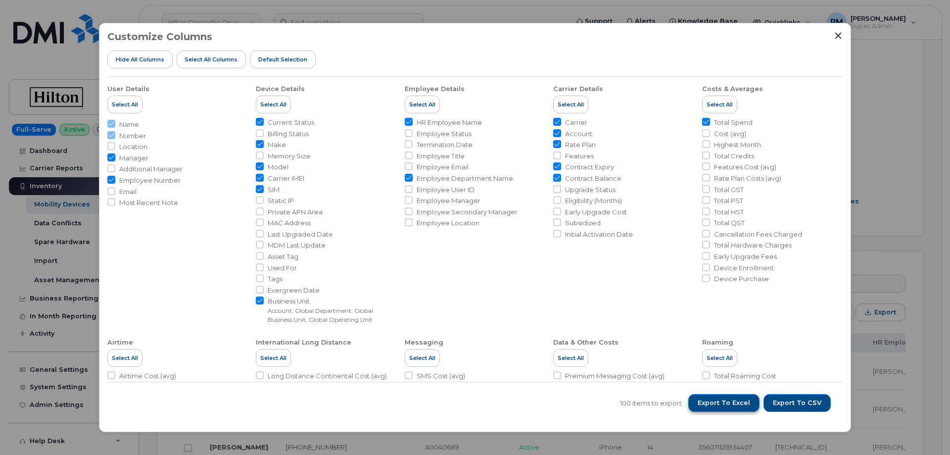
click at [736, 399] on span "Export to Excel" at bounding box center [724, 402] width 52 height 9
click at [834, 39] on div at bounding box center [838, 35] width 9 height 9
click at [836, 33] on icon "Close" at bounding box center [838, 36] width 6 height 6
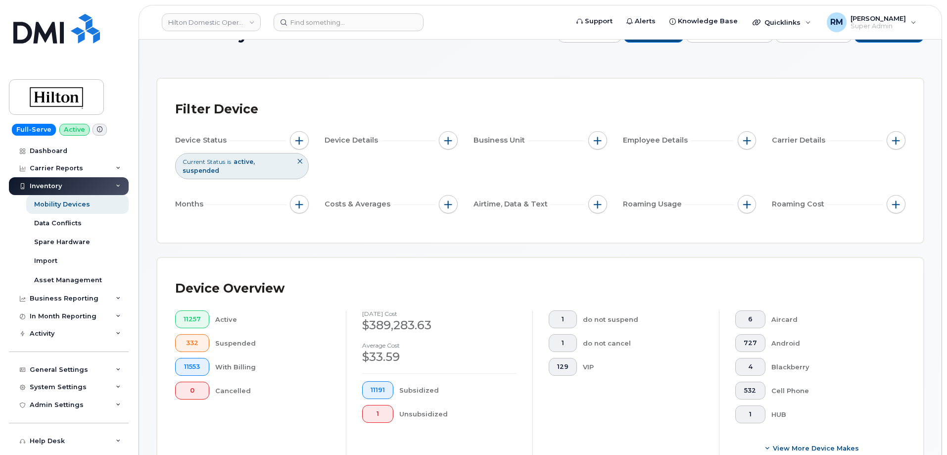
scroll to position [32, 0]
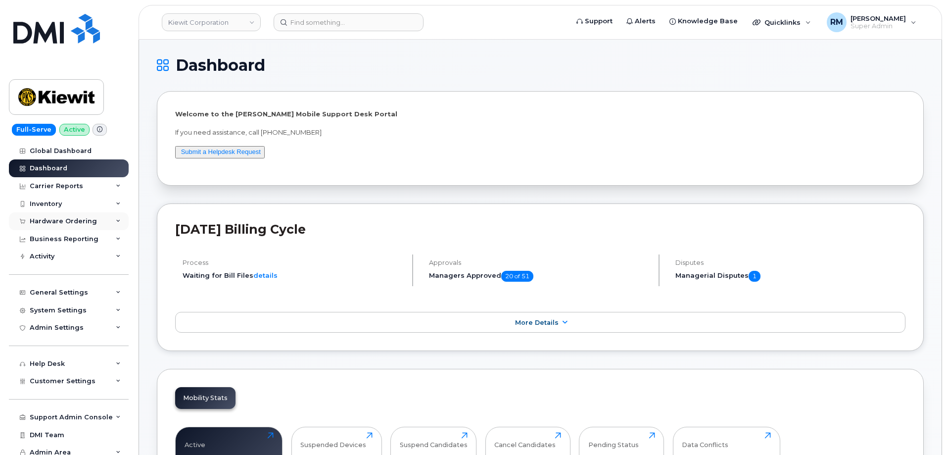
click at [51, 222] on div "Hardware Ordering" at bounding box center [63, 221] width 67 height 8
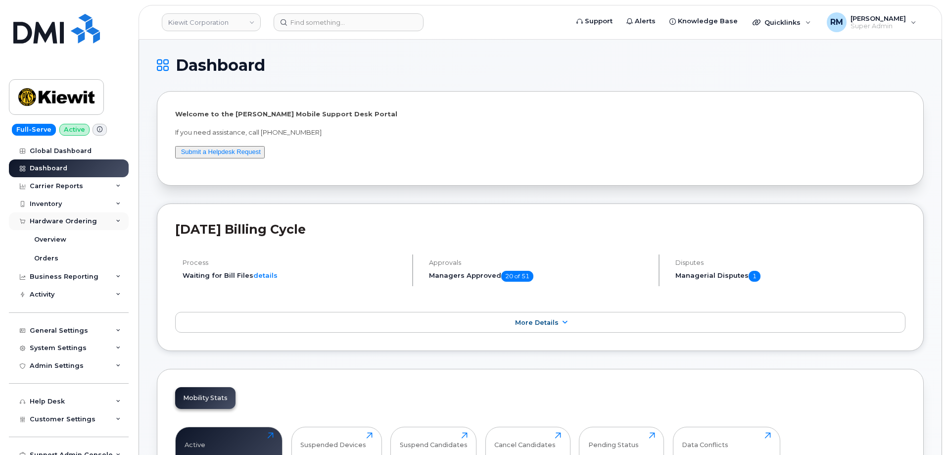
click at [51, 222] on div "Hardware Ordering" at bounding box center [63, 221] width 67 height 8
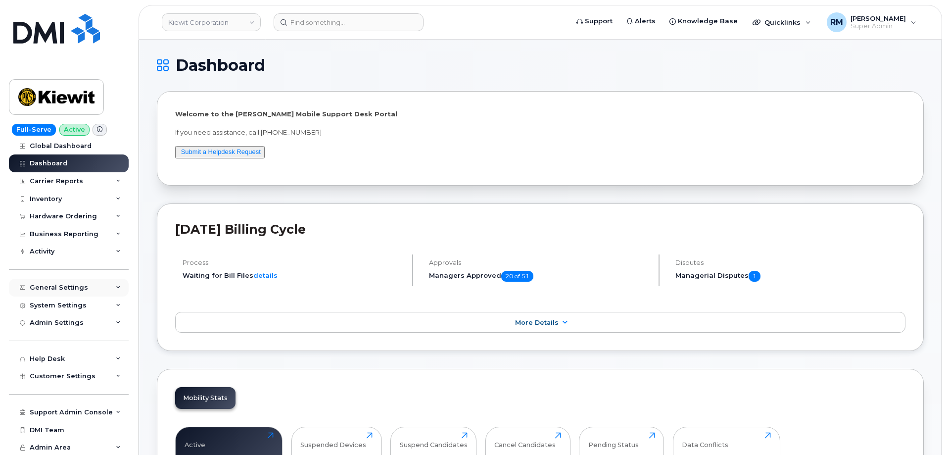
scroll to position [6, 0]
click at [81, 408] on div "Support Admin Console" at bounding box center [71, 411] width 83 height 8
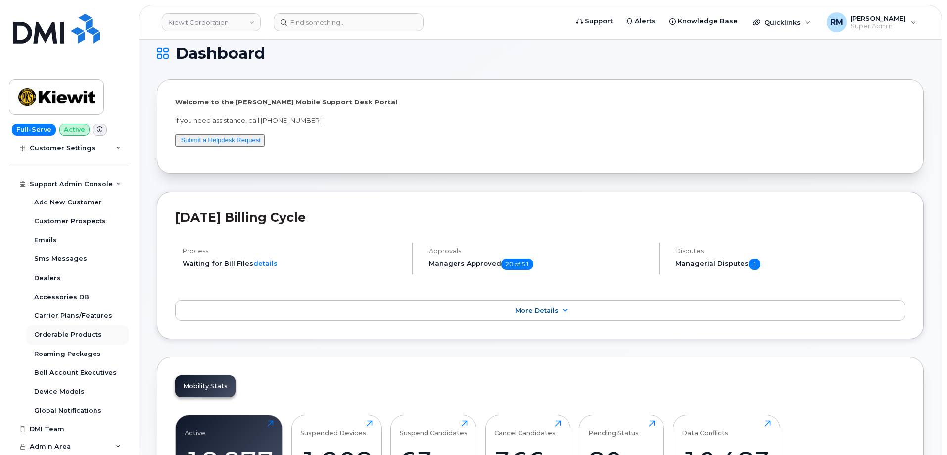
scroll to position [49, 0]
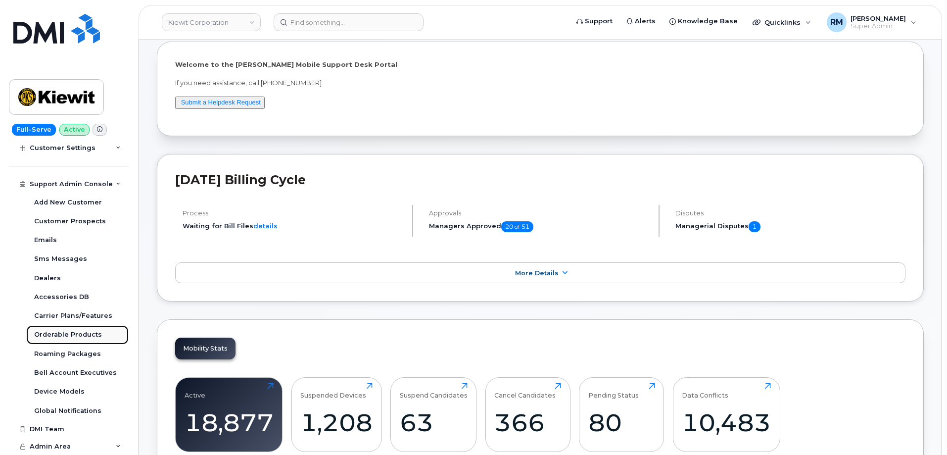
click at [64, 340] on link "Orderable Products" at bounding box center [77, 334] width 102 height 19
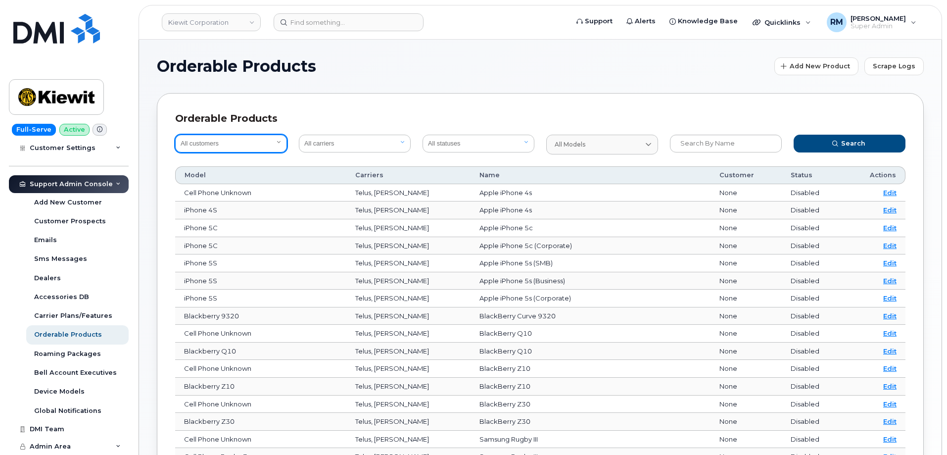
click at [213, 146] on select "All customers Acadia Broadcasting Ltd Aecon Construction Group Inc Alberta Heal…" at bounding box center [231, 144] width 112 height 18
click at [175, 135] on select "All customers Acadia Broadcasting Ltd Aecon Construction Group Inc Alberta Heal…" at bounding box center [231, 144] width 112 height 18
click at [223, 252] on td "iPhone 5C" at bounding box center [260, 246] width 171 height 18
click at [209, 144] on select "All customers Acadia Broadcasting Ltd Aecon Construction Group Inc Alberta Heal…" at bounding box center [231, 144] width 112 height 18
select select "0ac1e801-0962-49fa-816d-73c442061bd2"
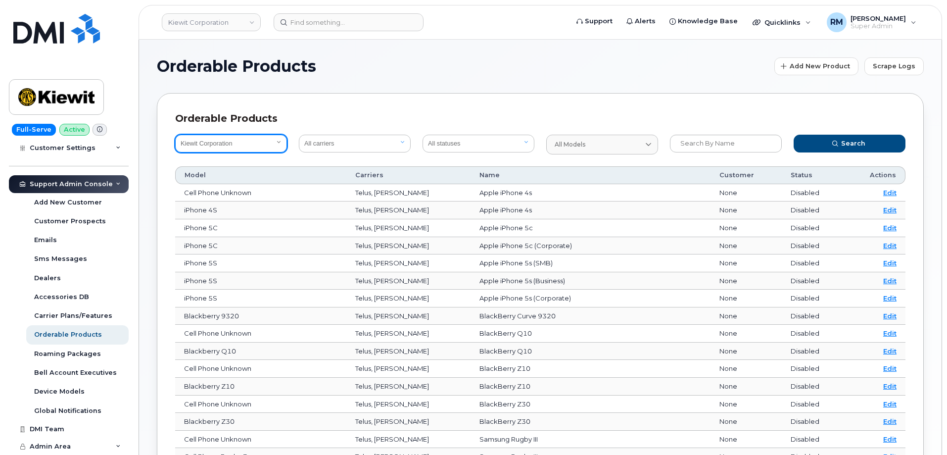
click at [175, 135] on select "All customers Acadia Broadcasting Ltd Aecon Construction Group Inc Alberta Heal…" at bounding box center [231, 144] width 112 height 18
click at [308, 114] on div "Orderable Products" at bounding box center [540, 118] width 730 height 14
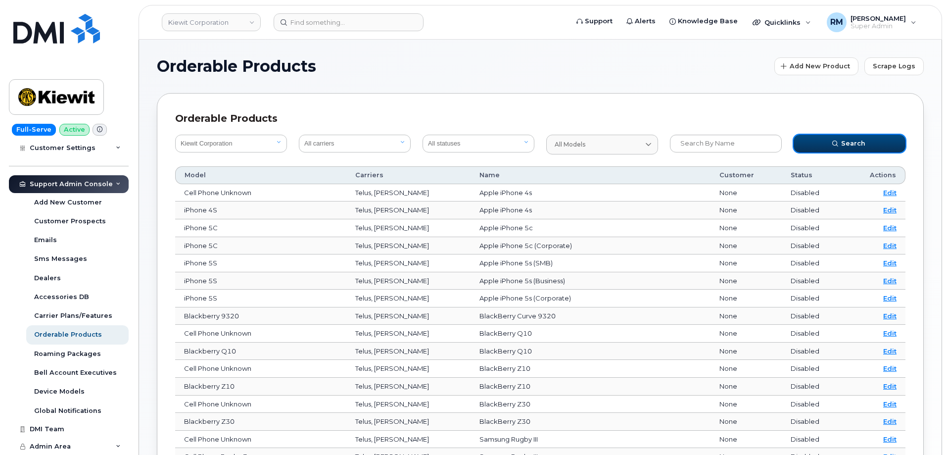
click at [853, 142] on span "Search" at bounding box center [853, 143] width 24 height 9
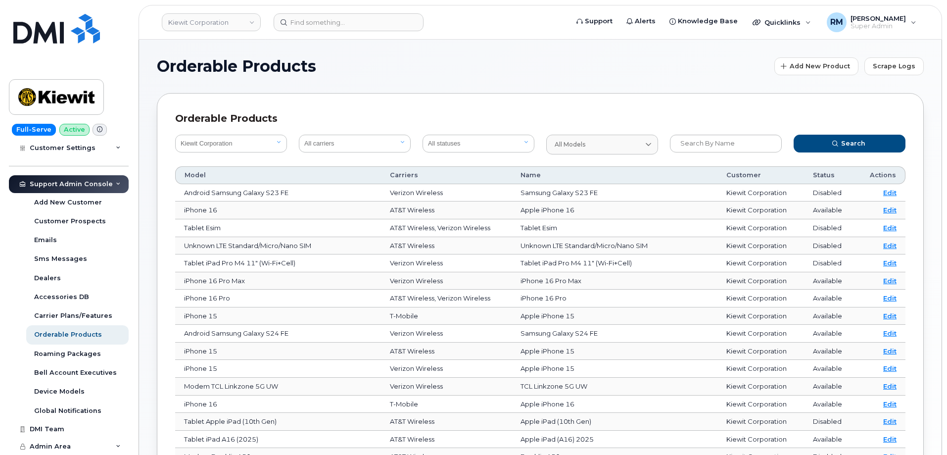
click at [449, 154] on div "All statuses Available Disabled" at bounding box center [479, 145] width 124 height 32
click at [447, 141] on select "All statuses Available Disabled" at bounding box center [479, 144] width 112 height 18
select select "true"
click at [423, 135] on select "All statuses Available Disabled" at bounding box center [479, 144] width 112 height 18
click at [850, 140] on span "Search" at bounding box center [853, 143] width 24 height 9
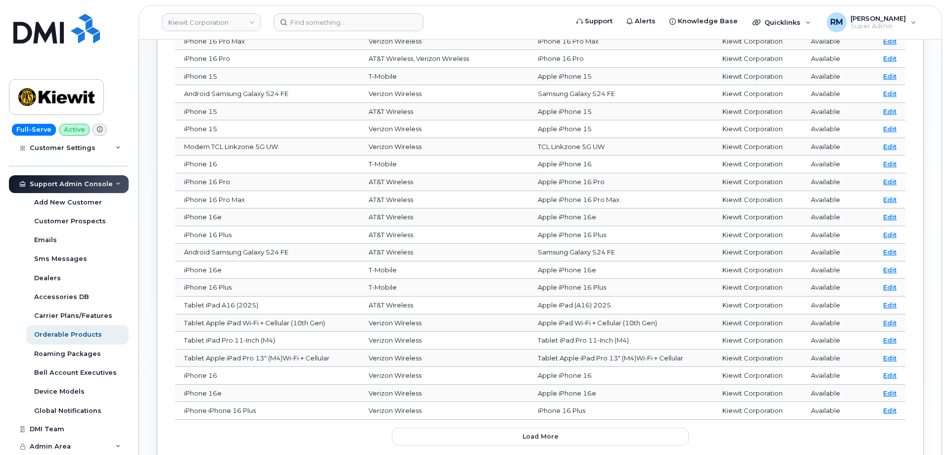
scroll to position [247, 0]
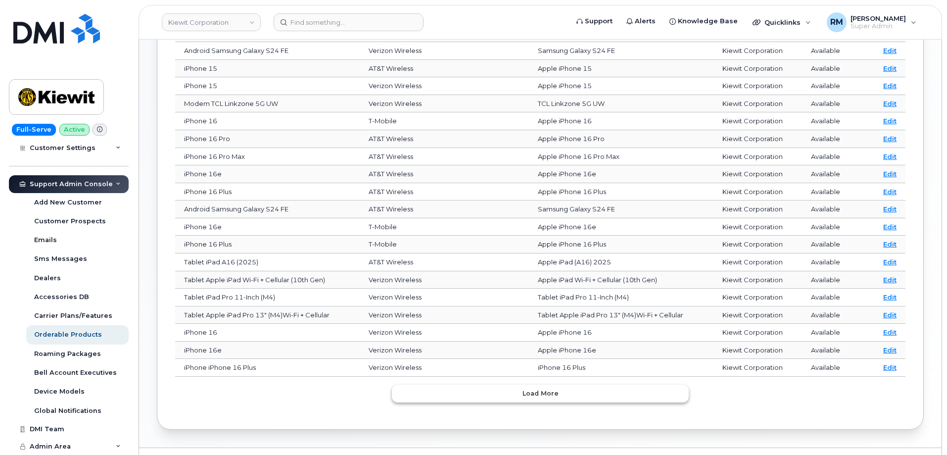
click at [540, 391] on span "Load more" at bounding box center [540, 392] width 36 height 9
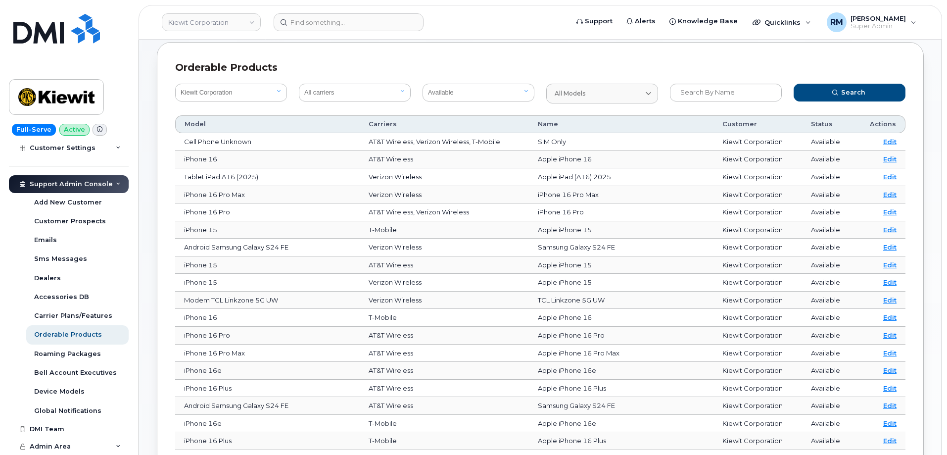
scroll to position [0, 0]
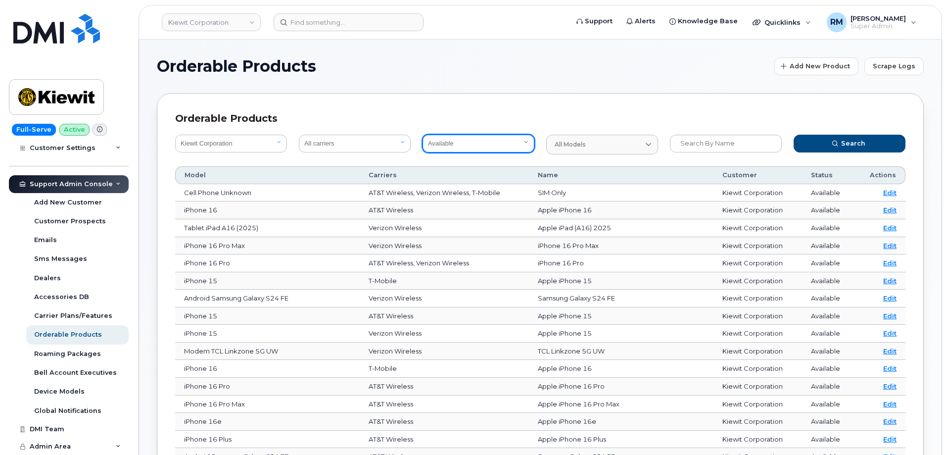
click at [443, 141] on select "All statuses Available Disabled" at bounding box center [479, 144] width 112 height 18
click at [339, 142] on select "All carriers Orange France Telia Verizon Wireless SaskTel Vodafone Italy Rogers…" at bounding box center [355, 144] width 112 height 18
select select "8"
click at [299, 135] on select "All carriers Orange France Telia Verizon Wireless SaskTel Vodafone Italy Rogers…" at bounding box center [355, 144] width 112 height 18
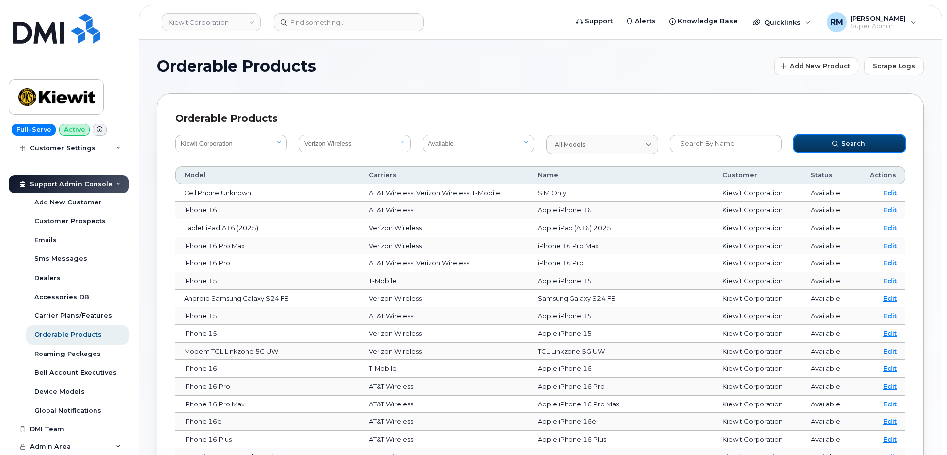
click at [840, 146] on span "submit" at bounding box center [835, 143] width 9 height 9
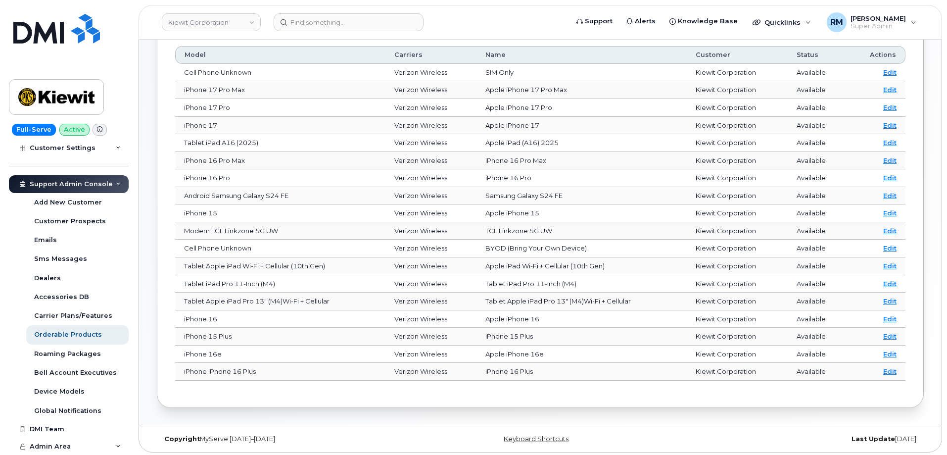
scroll to position [123, 0]
click at [889, 175] on link "Edit" at bounding box center [889, 175] width 13 height 8
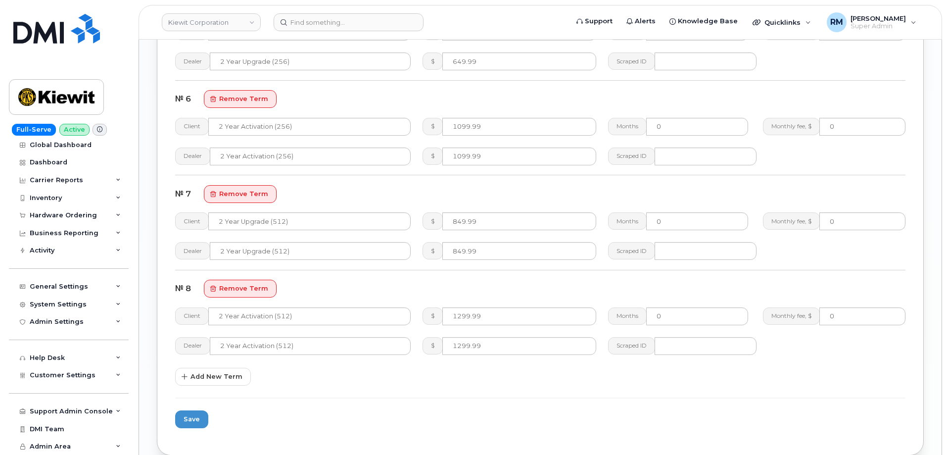
scroll to position [1435, 0]
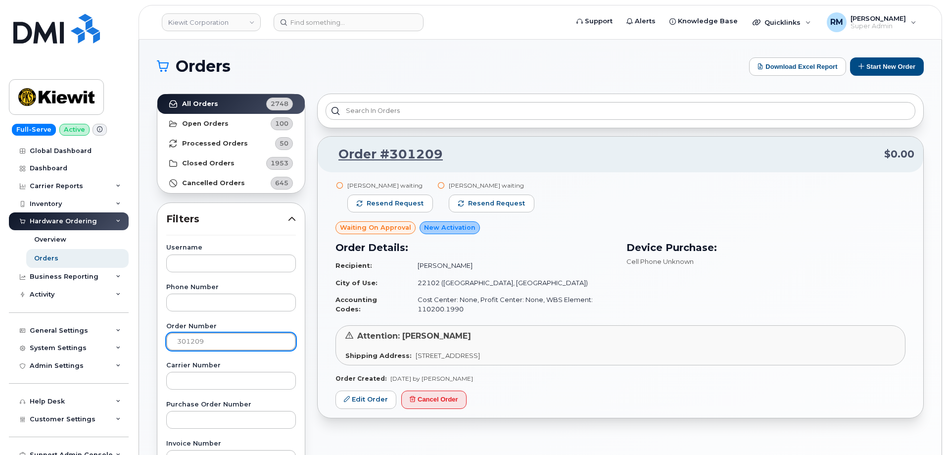
click at [188, 339] on input "301209" at bounding box center [231, 341] width 130 height 18
paste input "My thought was to add a note to KB advising the agents to reach out to me if th…"
drag, startPoint x: 179, startPoint y: 344, endPoint x: 426, endPoint y: 337, distance: 247.5
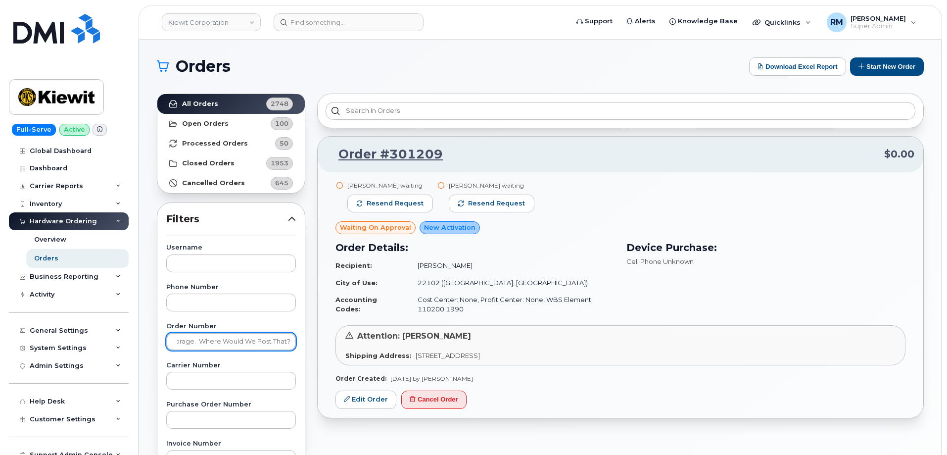
click at [426, 337] on div "All Orders 2748 Open Orders 100 Processed Orders 50 Closed Orders 1953 Cancelle…" at bounding box center [540, 435] width 779 height 695
paste input "301116"
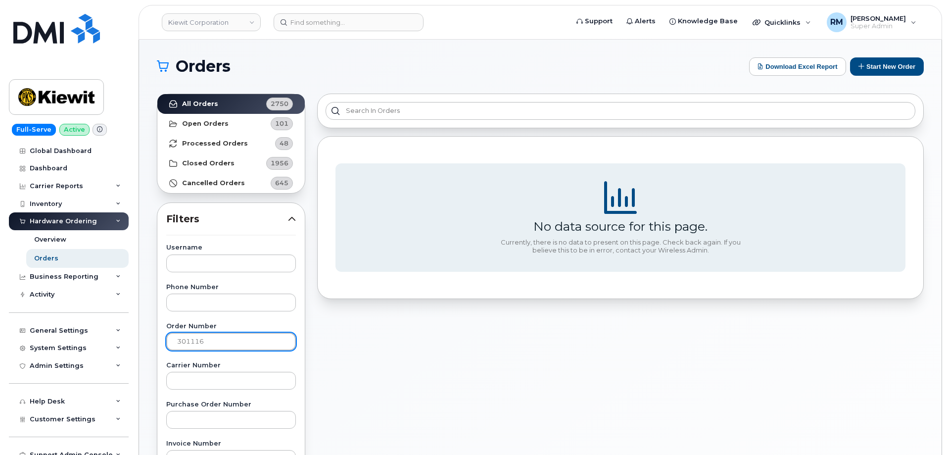
click at [193, 341] on input "301116" at bounding box center [231, 341] width 130 height 18
paste input "text"
type input "301116"
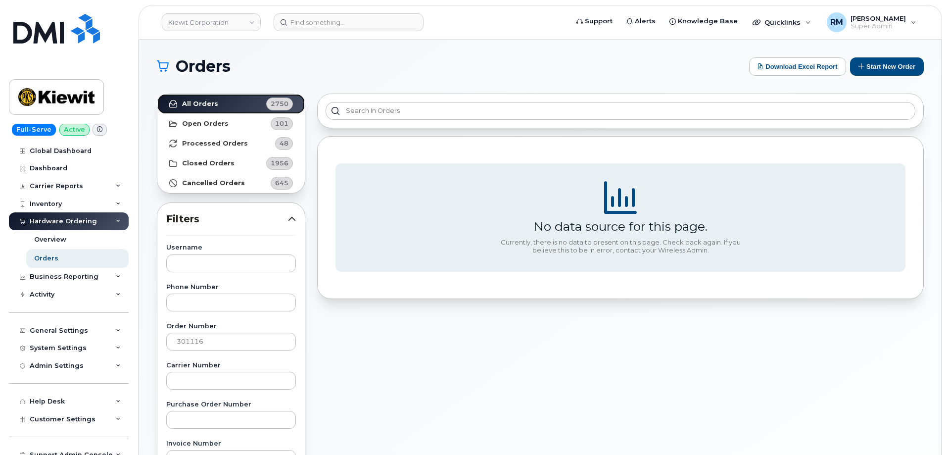
click at [198, 100] on strong "All Orders" at bounding box center [200, 104] width 36 height 8
click at [190, 342] on input "301116" at bounding box center [231, 341] width 130 height 18
paste input "301116"
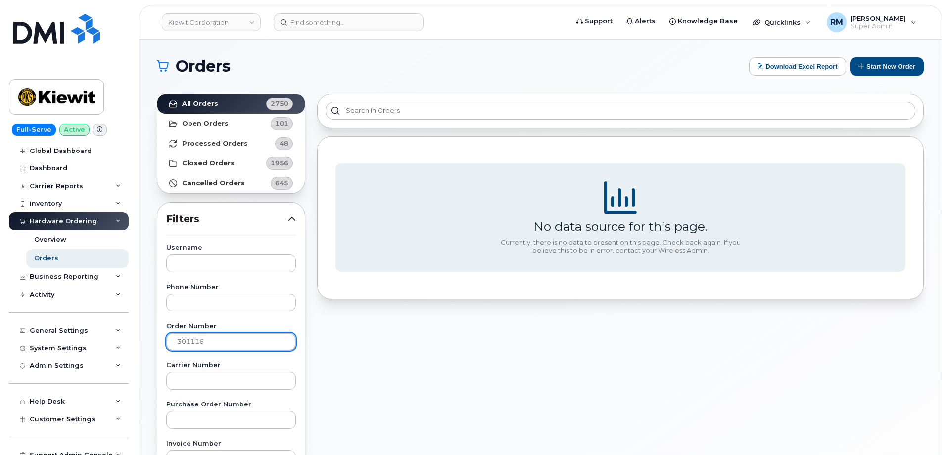
type input "301116"
click at [206, 102] on strong "All Orders" at bounding box center [200, 104] width 36 height 8
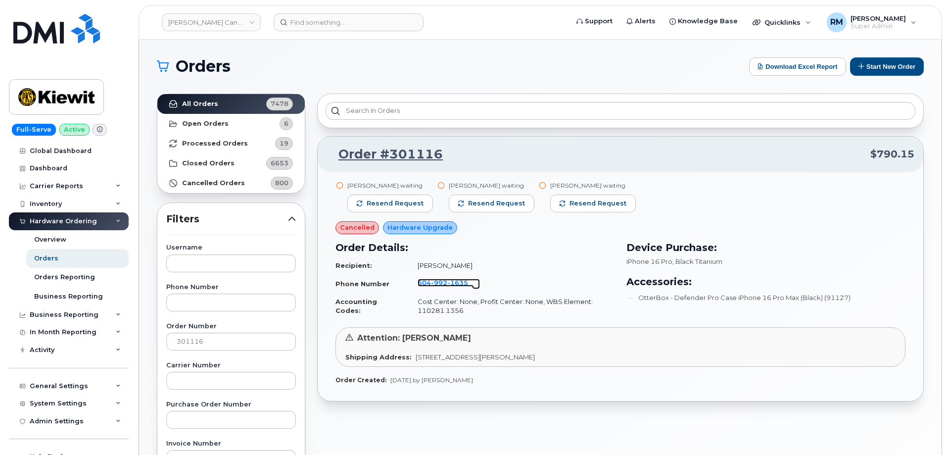
click at [447, 282] on span "1635" at bounding box center [457, 283] width 21 height 8
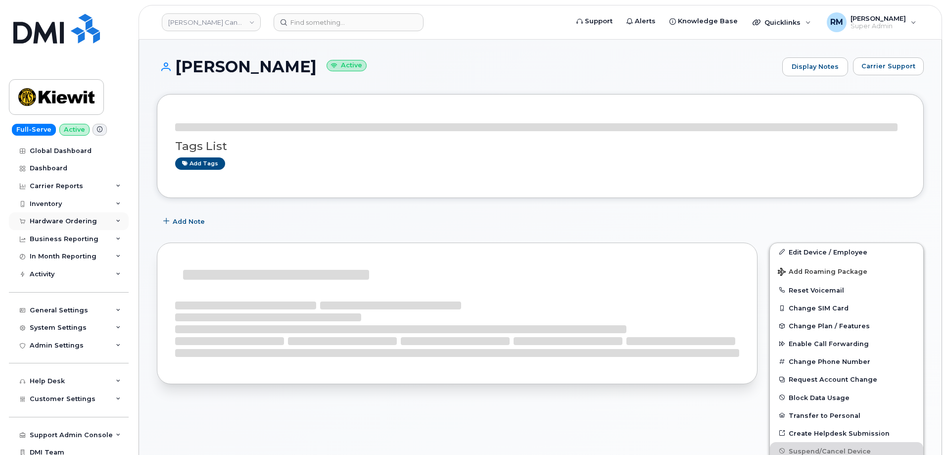
click at [71, 219] on div "Hardware Ordering" at bounding box center [63, 221] width 67 height 8
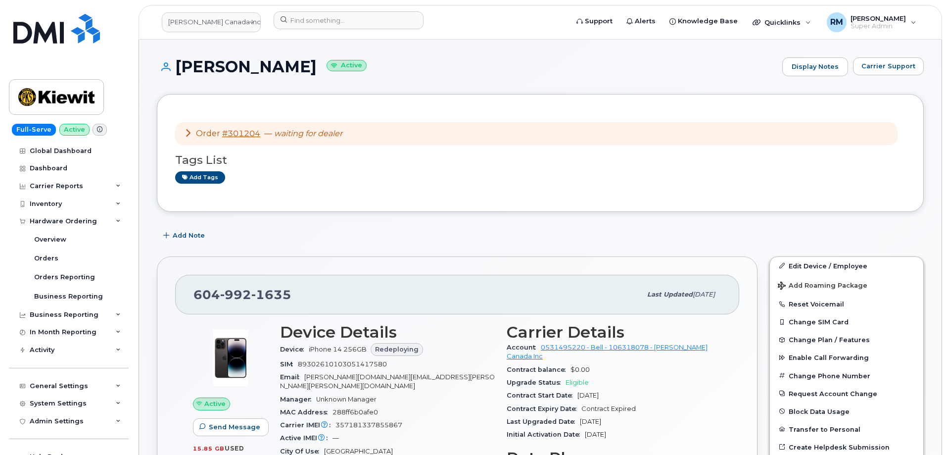
click at [189, 131] on icon at bounding box center [188, 133] width 8 height 8
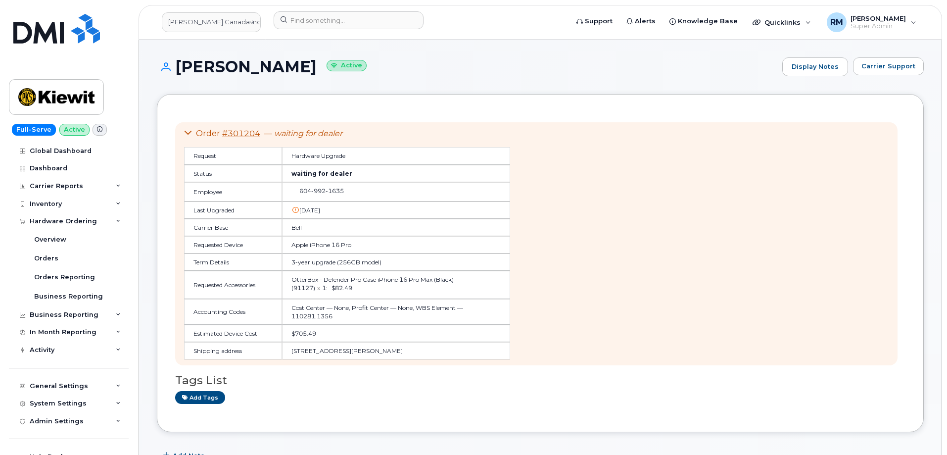
click at [189, 131] on icon at bounding box center [188, 133] width 8 height 8
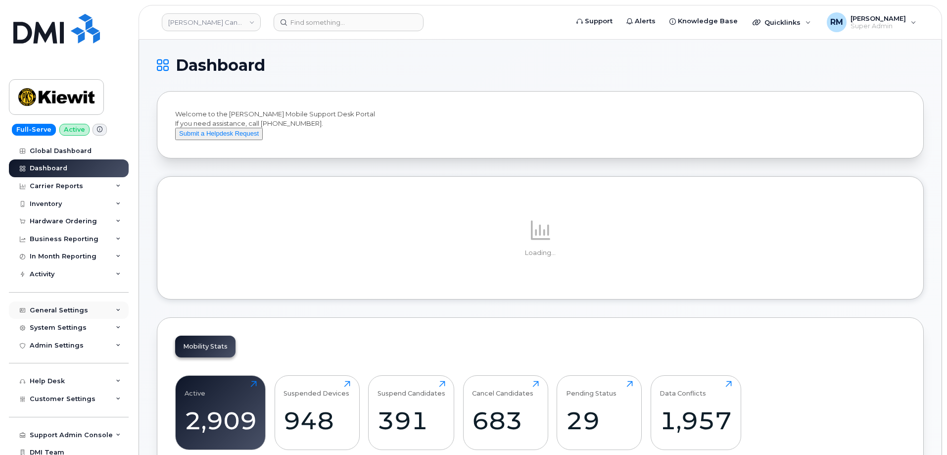
scroll to position [23, 0]
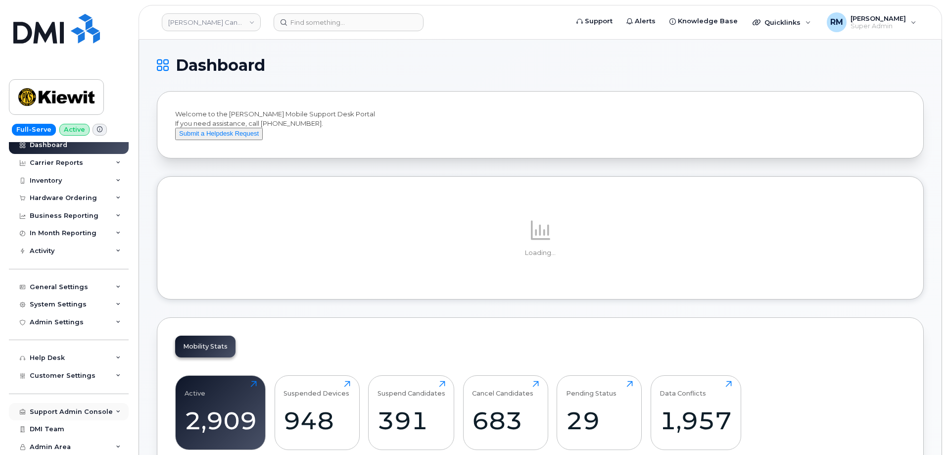
click at [110, 410] on div "Support Admin Console" at bounding box center [69, 412] width 120 height 18
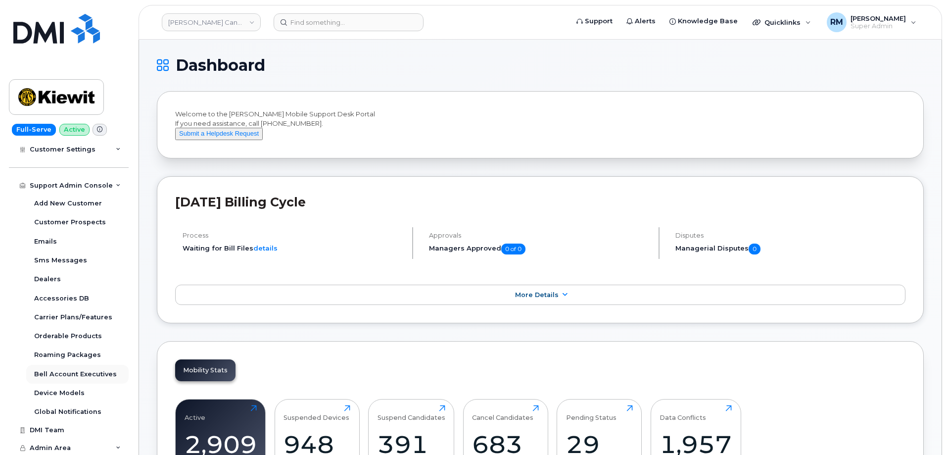
scroll to position [251, 0]
click at [83, 338] on div "Orderable Products" at bounding box center [68, 334] width 68 height 9
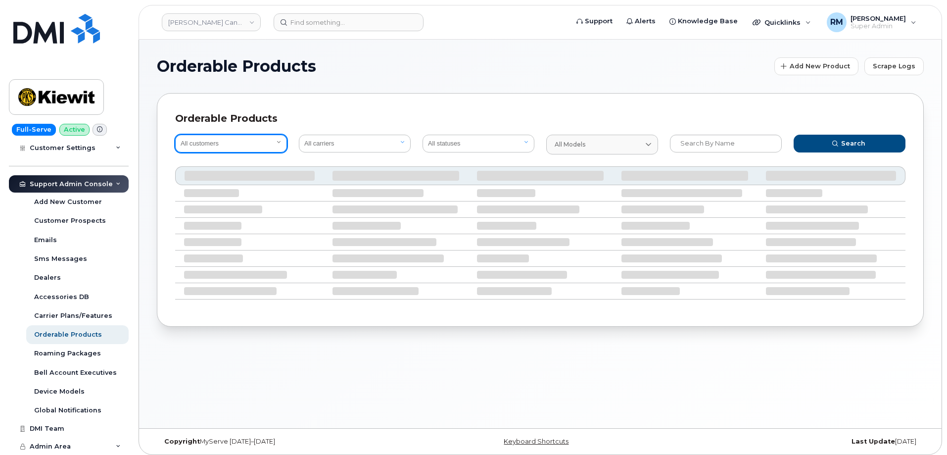
click at [223, 144] on select "All customers" at bounding box center [231, 144] width 112 height 18
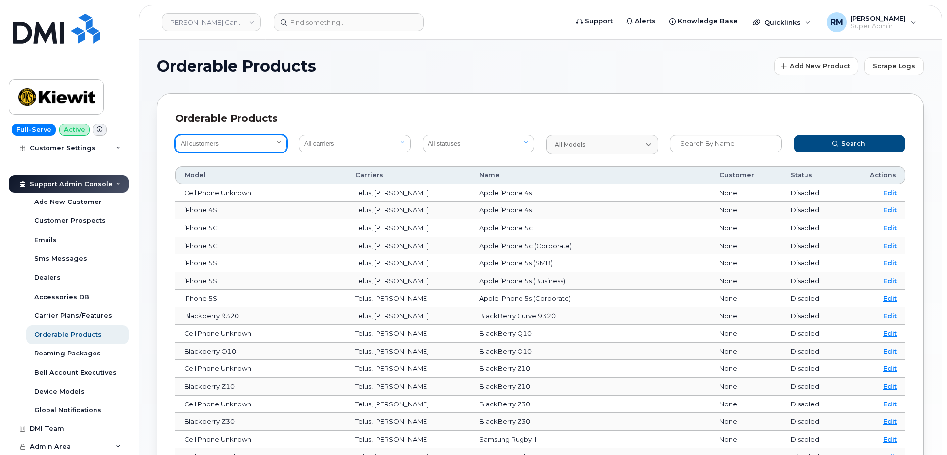
click at [227, 145] on select "All customers Acadia Broadcasting Ltd Aecon Construction Group Inc Alberta Heal…" at bounding box center [231, 144] width 112 height 18
select select "bede8970-c835-4207-9a31-7bf5df501bb7"
click at [175, 135] on select "All customers Acadia Broadcasting Ltd Aecon Construction Group Inc Alberta Heal…" at bounding box center [231, 144] width 112 height 18
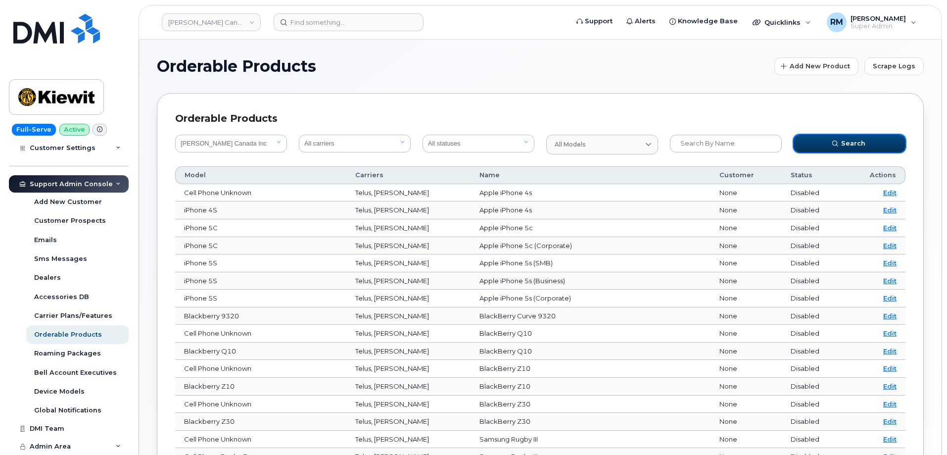
click at [851, 138] on button "Search" at bounding box center [850, 144] width 112 height 18
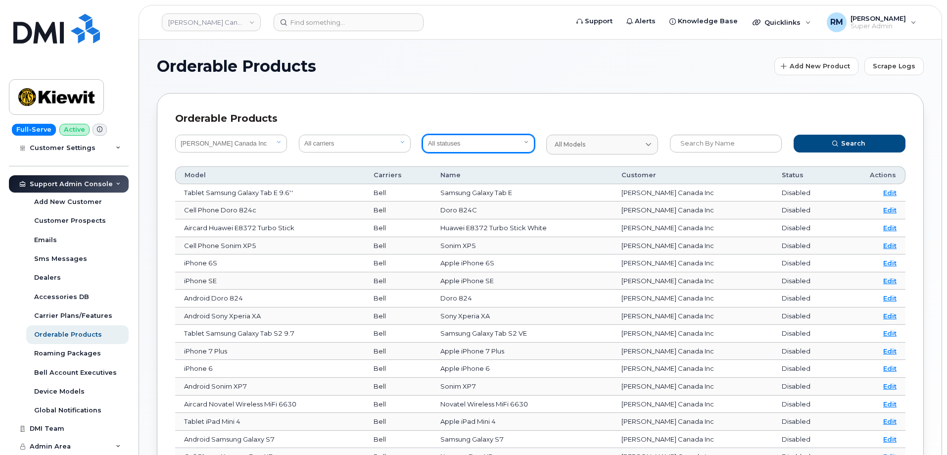
click at [461, 143] on select "All statuses Available Disabled" at bounding box center [479, 144] width 112 height 18
select select "true"
click at [423, 135] on select "All statuses Available Disabled" at bounding box center [479, 144] width 112 height 18
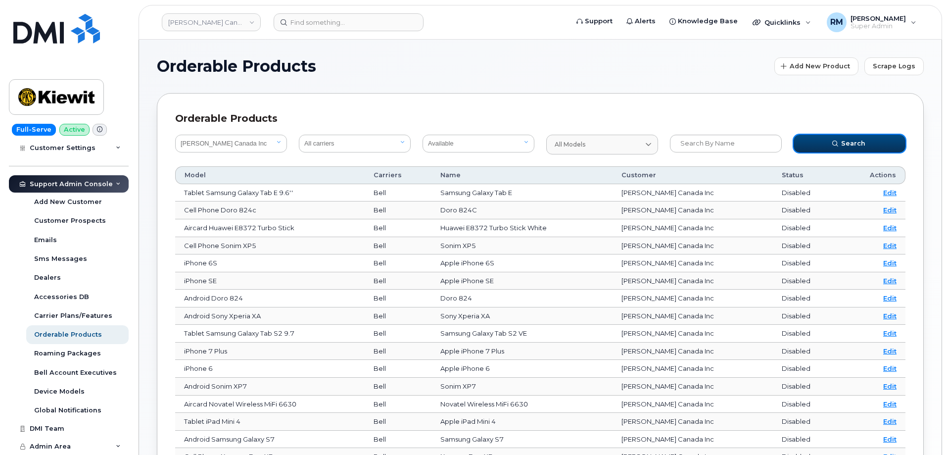
click at [867, 143] on button "Search" at bounding box center [850, 144] width 112 height 18
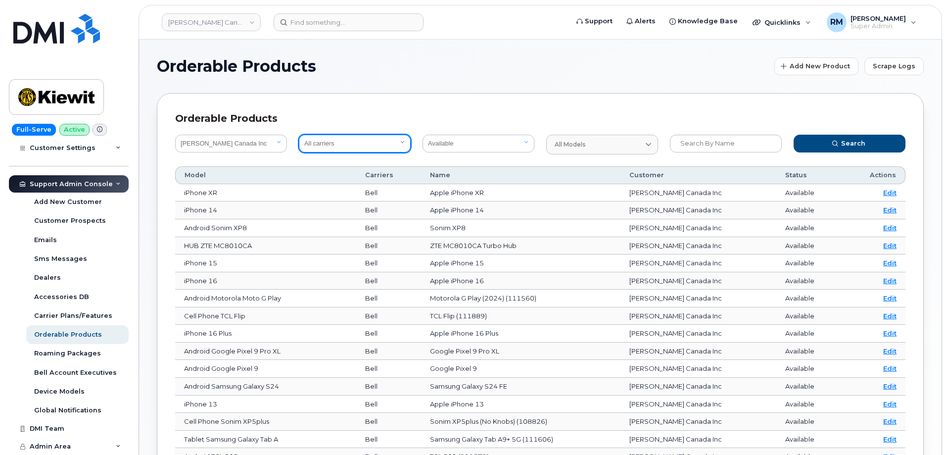
click at [362, 148] on select "All carriers Orange France Telia Verizon Wireless SaskTel Vodafone Italy Rogers…" at bounding box center [355, 144] width 112 height 18
select select "1"
click at [299, 135] on select "All carriers Orange France Telia Verizon Wireless SaskTel Vodafone Italy Rogers…" at bounding box center [355, 144] width 112 height 18
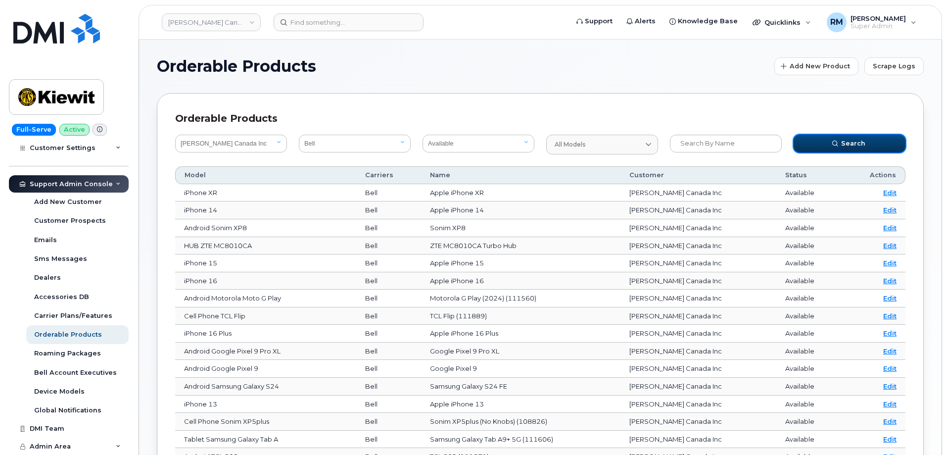
click at [842, 143] on span "Search" at bounding box center [853, 143] width 24 height 9
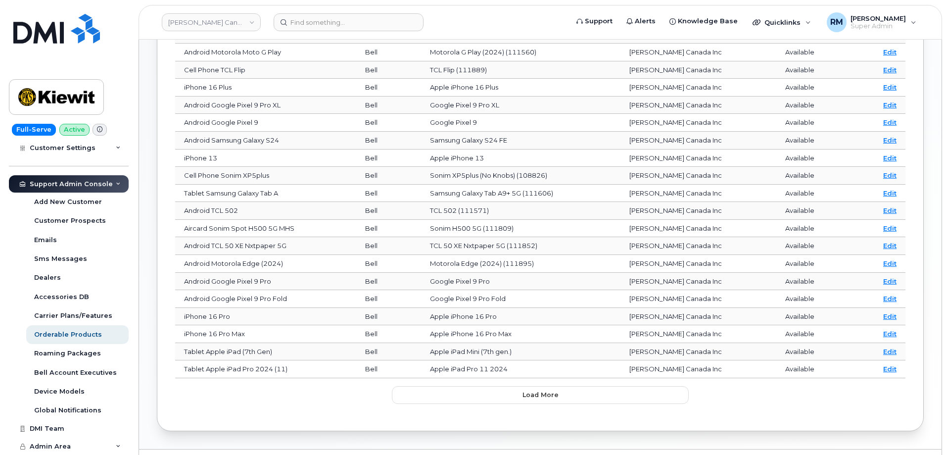
scroll to position [247, 0]
click at [538, 396] on span "Load more" at bounding box center [540, 392] width 36 height 9
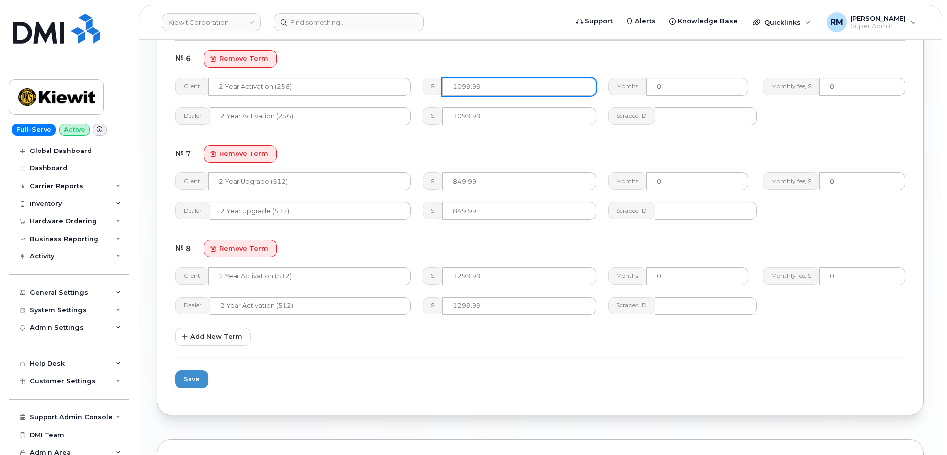
scroll to position [6, 0]
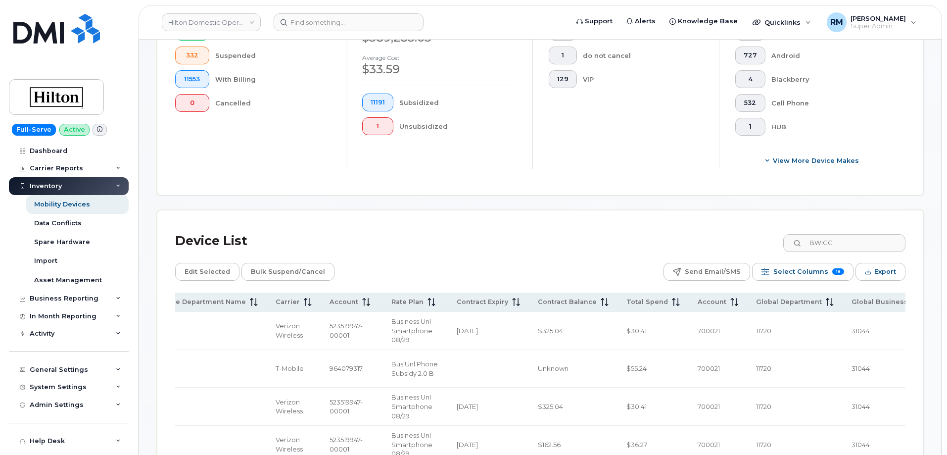
scroll to position [428, 0]
